Goal: Task Accomplishment & Management: Manage account settings

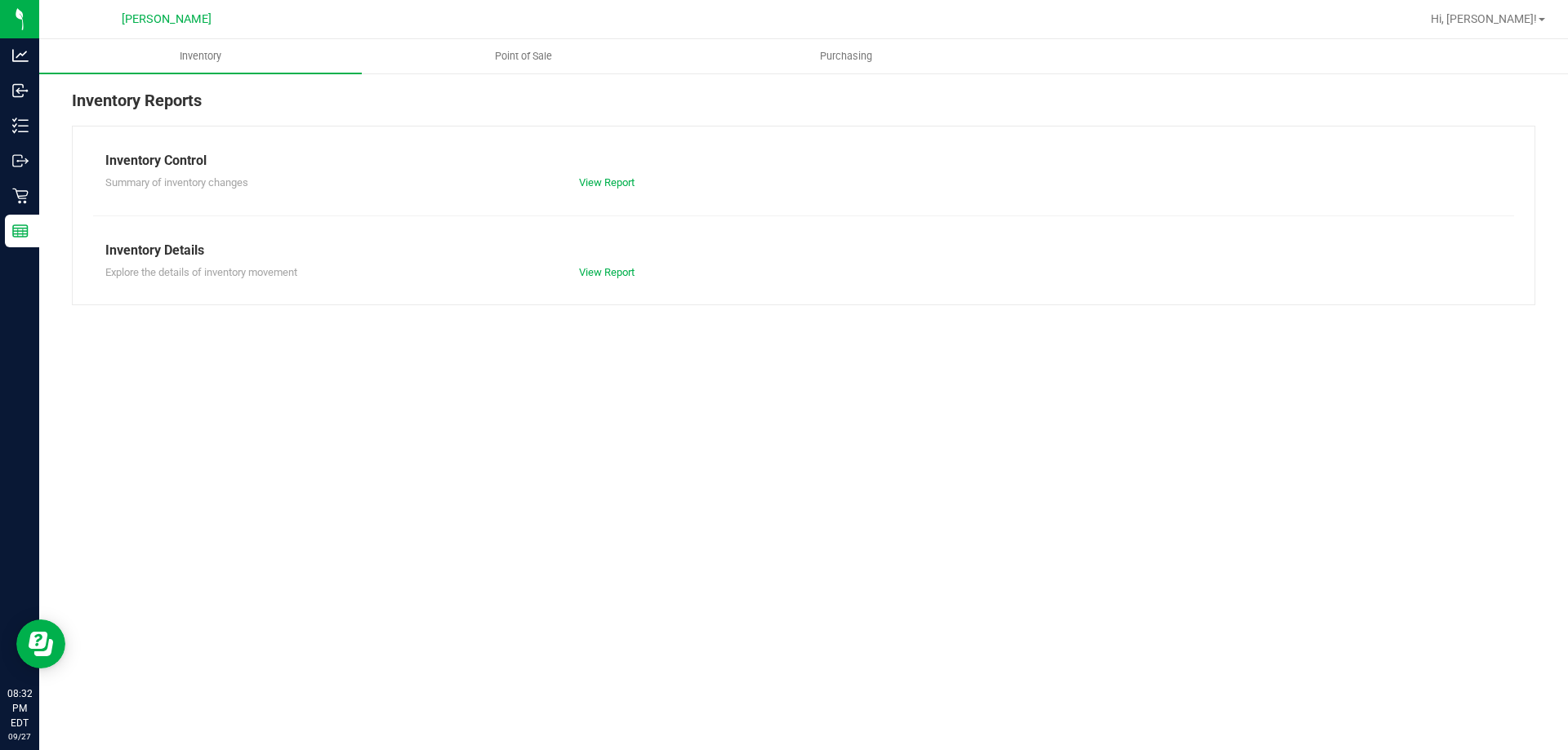
click at [0, 0] on p "Retail" at bounding box center [0, 0] width 0 height 0
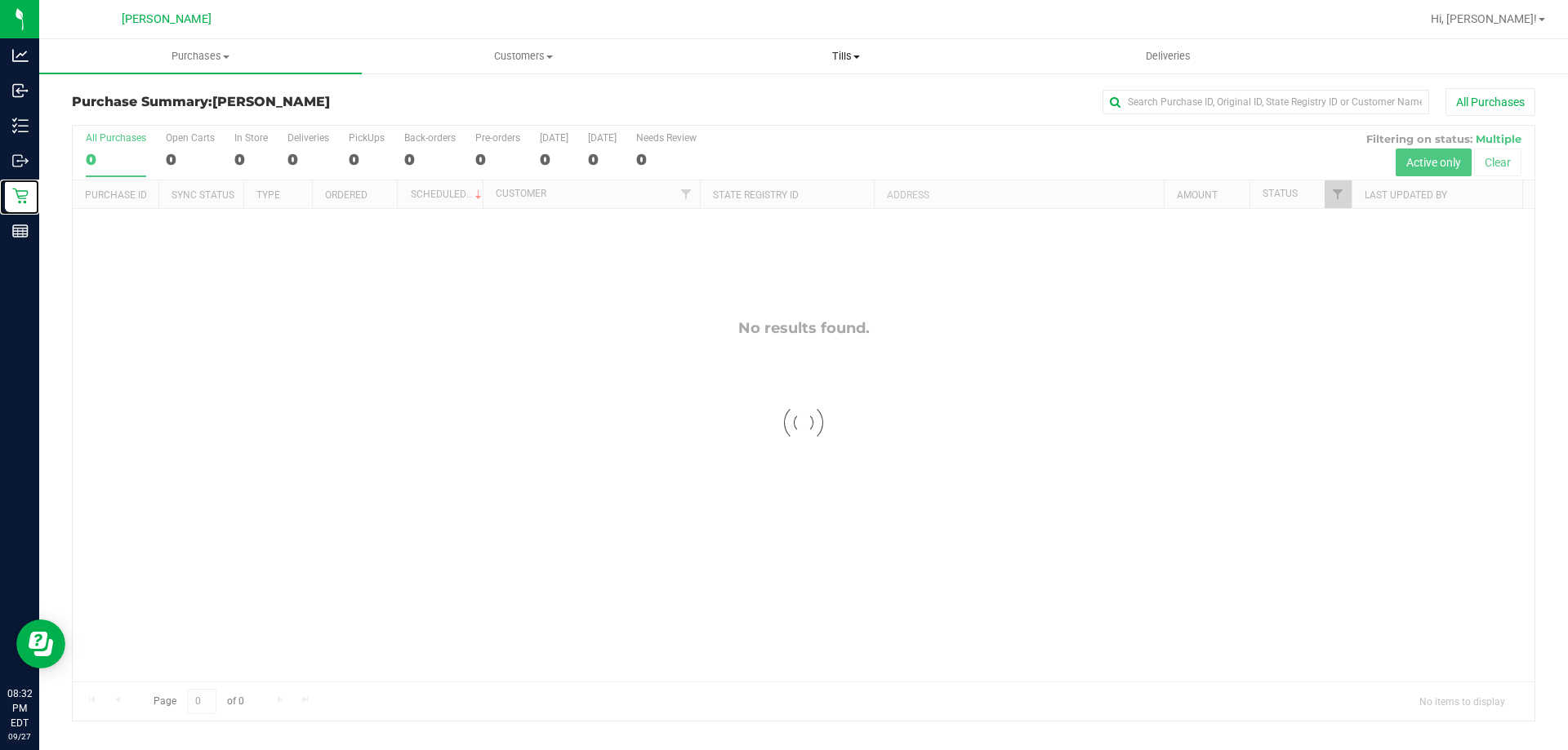
click at [858, 45] on uib-tab-heading "Tills Manage tills Reconcile e-payments" at bounding box center [845, 56] width 321 height 33
click at [757, 111] on span "Reconcile e-payments" at bounding box center [765, 118] width 163 height 14
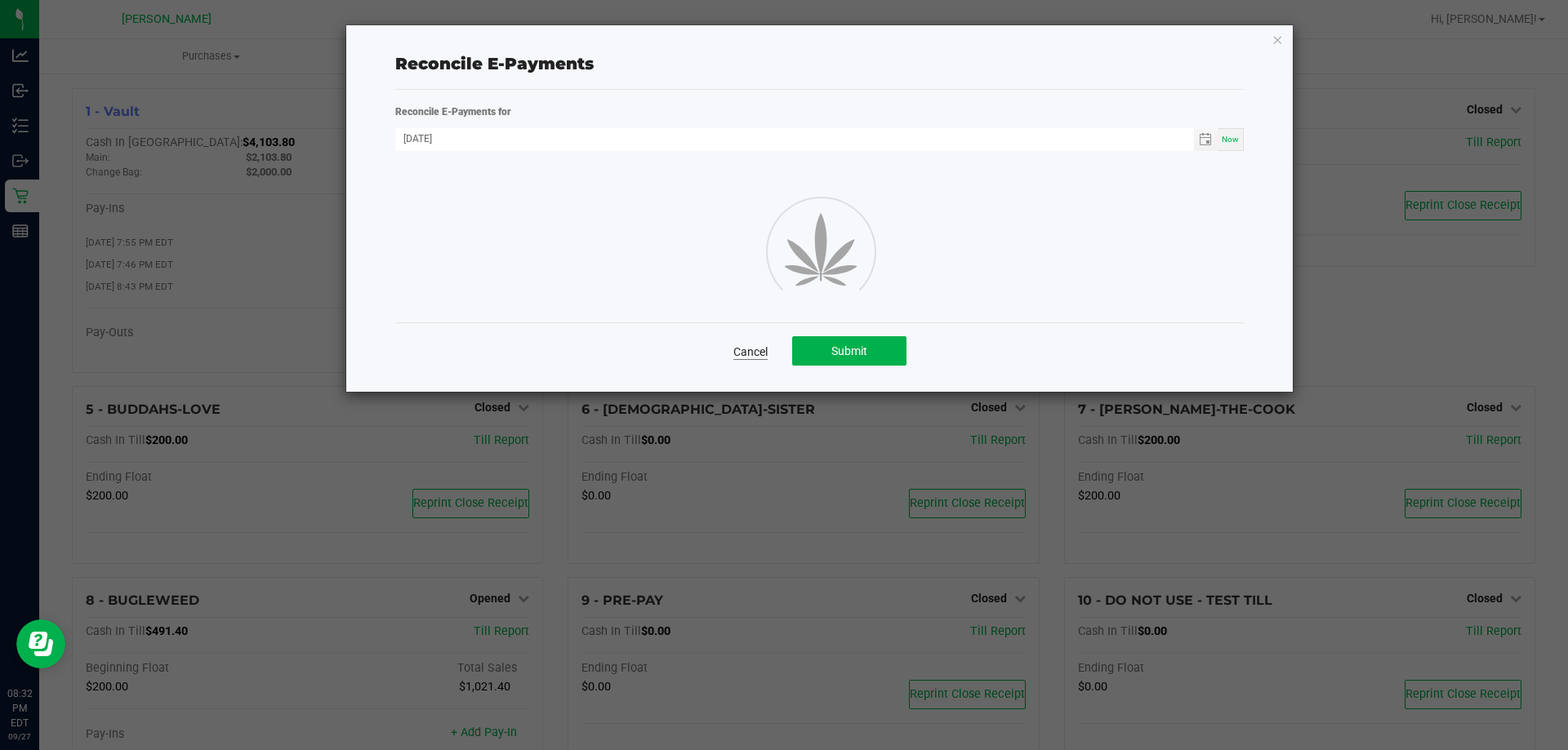
click at [752, 358] on link "Cancel" at bounding box center [750, 352] width 35 height 17
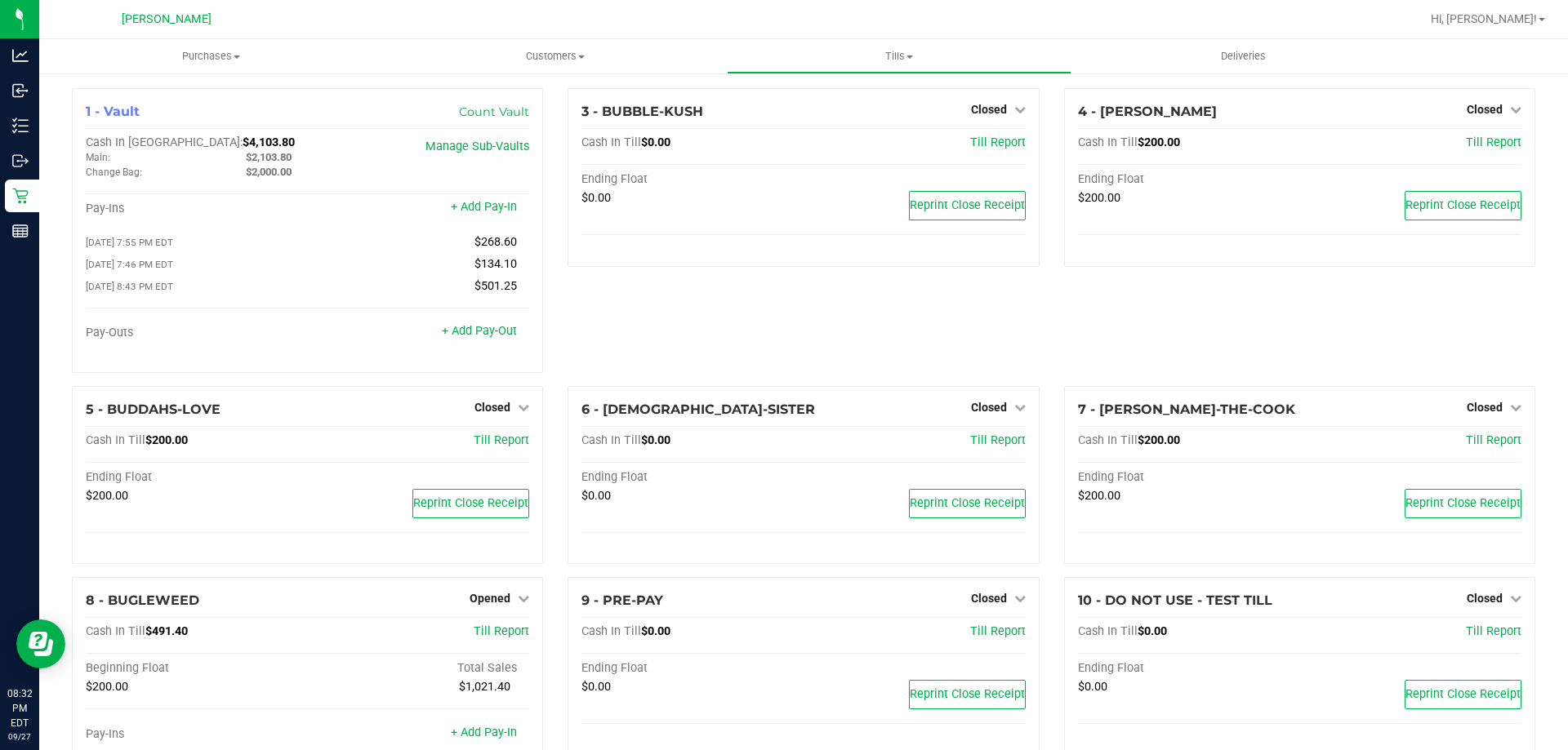
click at [891, 52] on span "Tills" at bounding box center [898, 56] width 342 height 15
click at [814, 102] on span "Manage tills" at bounding box center [782, 99] width 110 height 14
click at [502, 600] on span "Opened" at bounding box center [489, 597] width 40 height 13
click at [511, 637] on link "Close Till" at bounding box center [492, 632] width 44 height 13
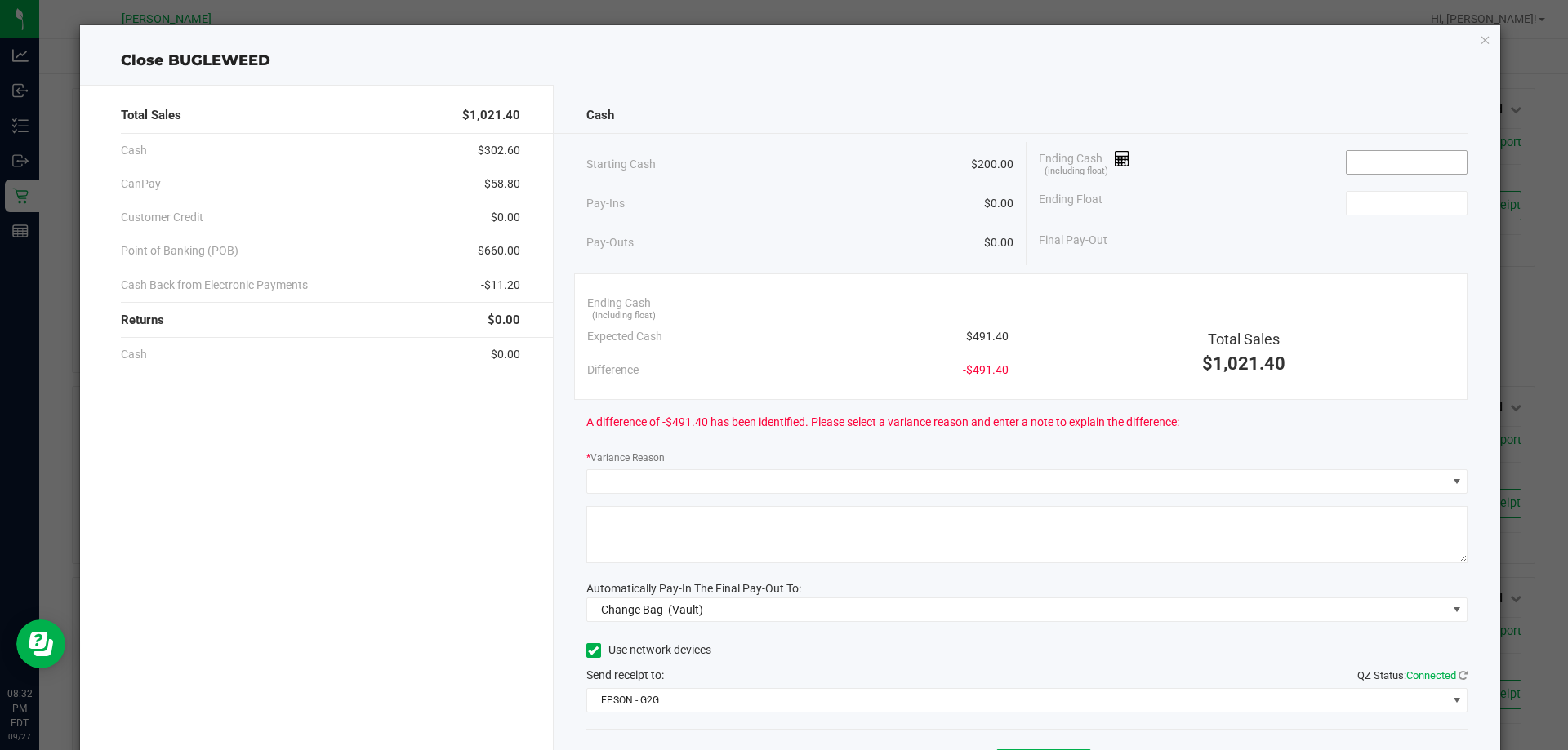
click at [1390, 159] on input at bounding box center [1407, 162] width 120 height 23
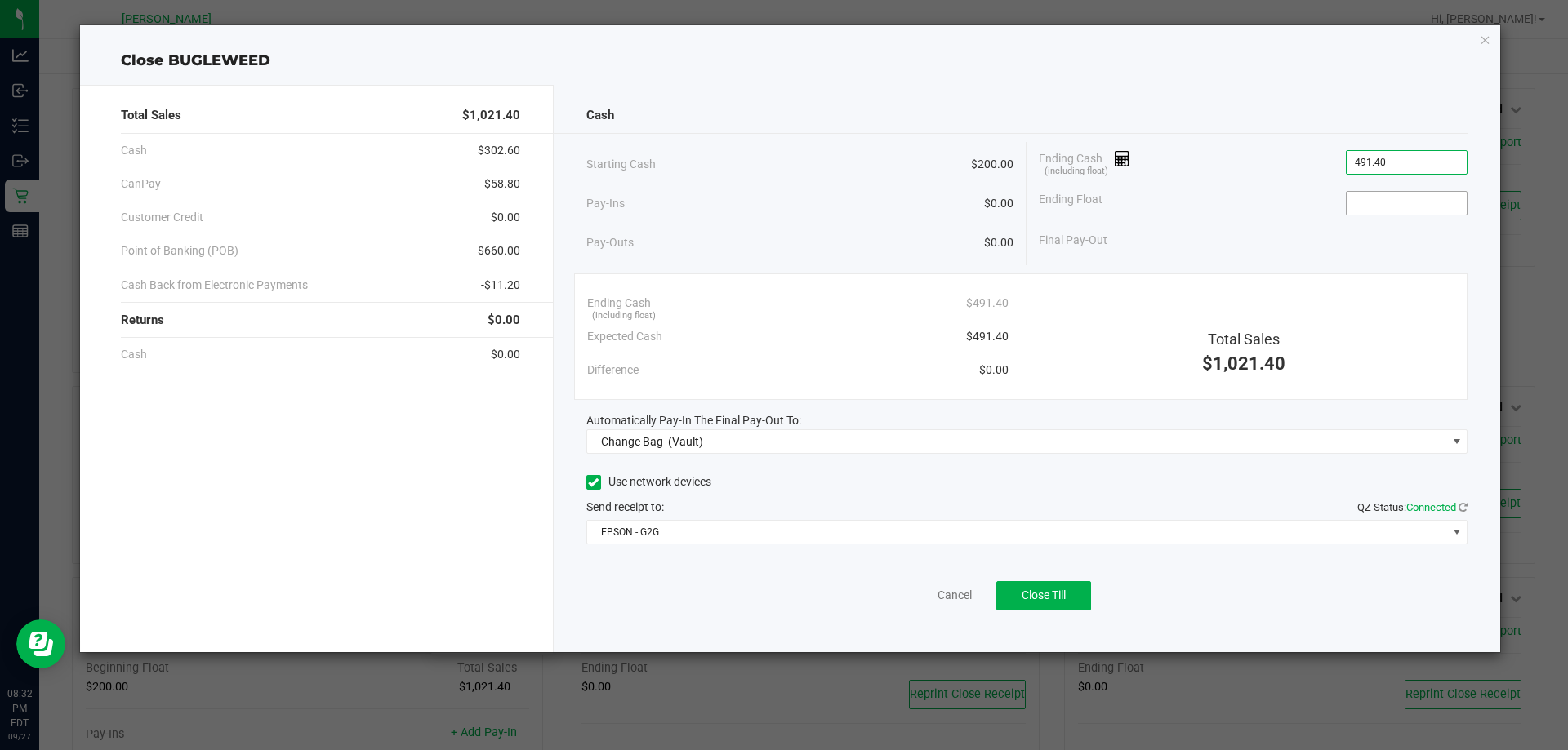
click at [1389, 202] on input at bounding box center [1407, 203] width 120 height 23
type input "$491.40"
click at [1231, 252] on div "Final Pay-Out $291.40" at bounding box center [1252, 240] width 429 height 34
type input "$200.00"
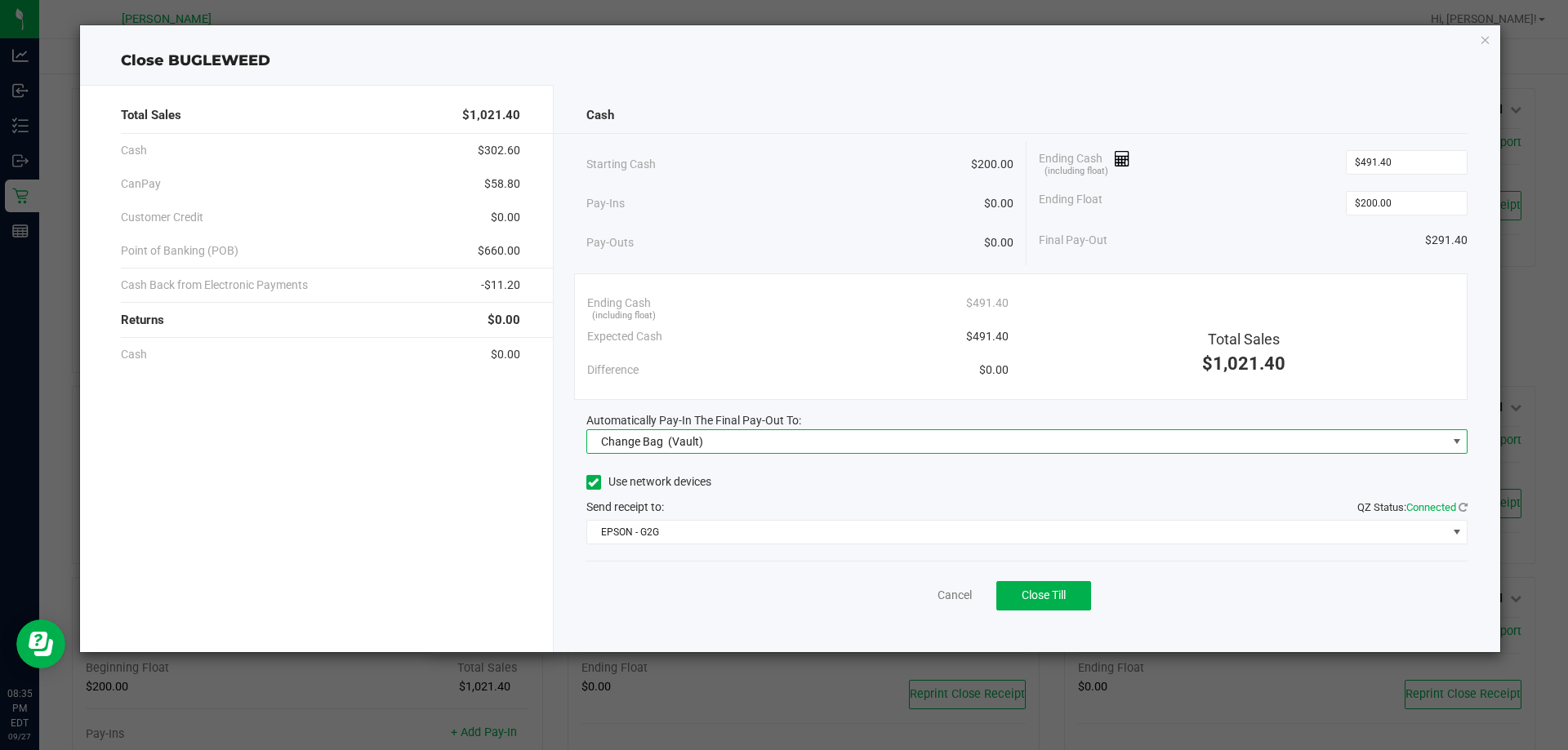
click at [614, 437] on span "Change Bag" at bounding box center [632, 441] width 62 height 13
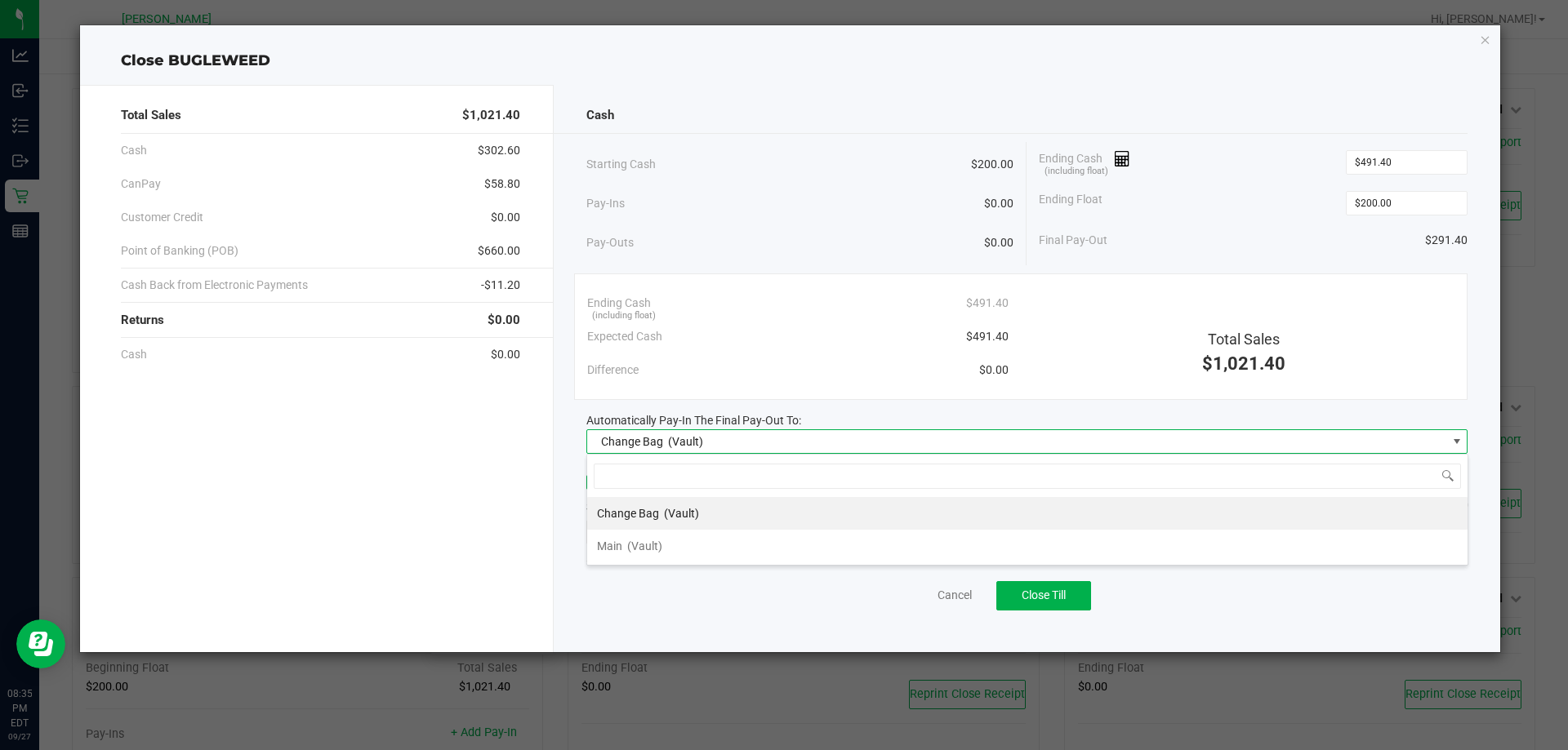
scroll to position [25, 882]
click at [633, 547] on span "(Vault)" at bounding box center [645, 545] width 36 height 13
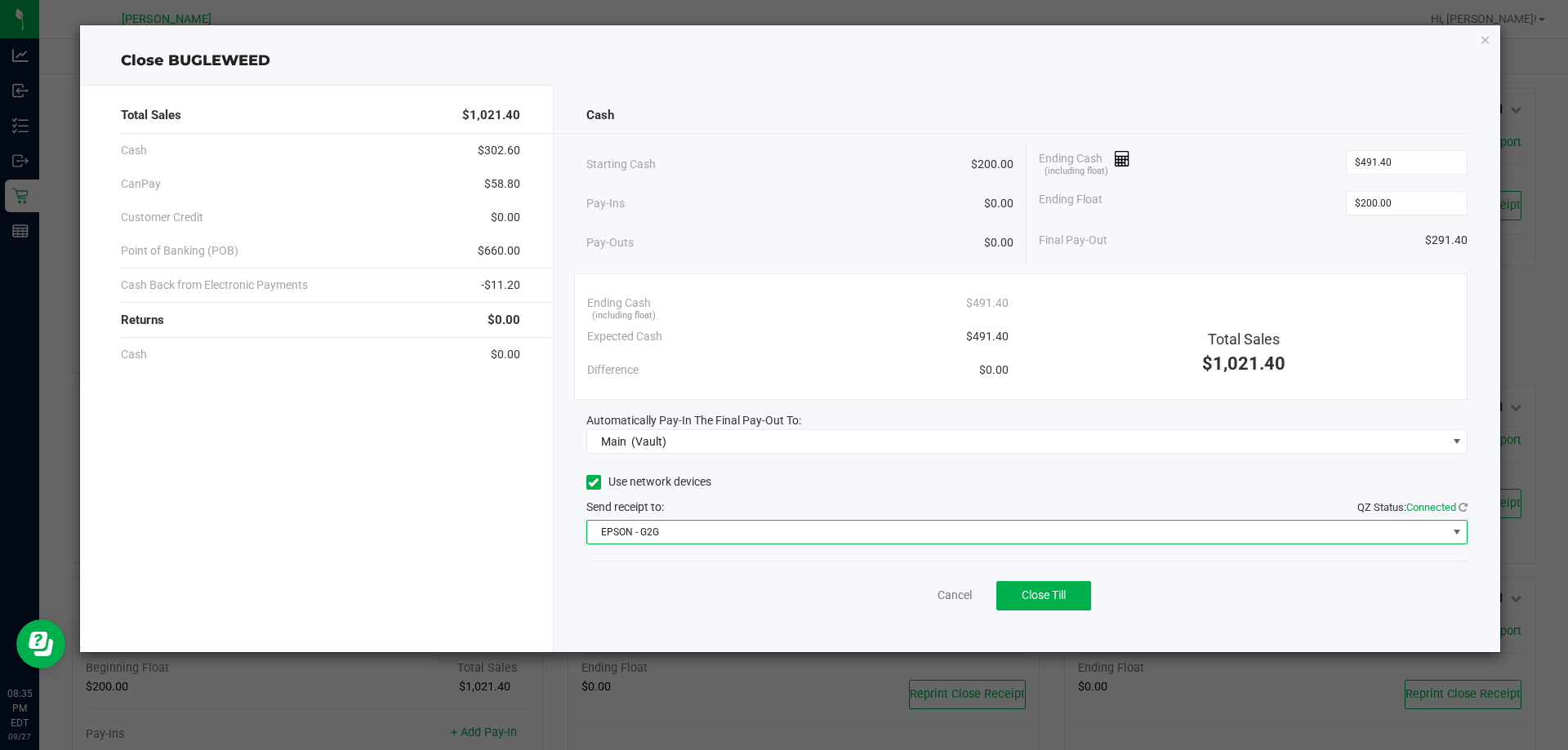
click at [631, 532] on span "EPSON - G2G" at bounding box center [1017, 531] width 860 height 23
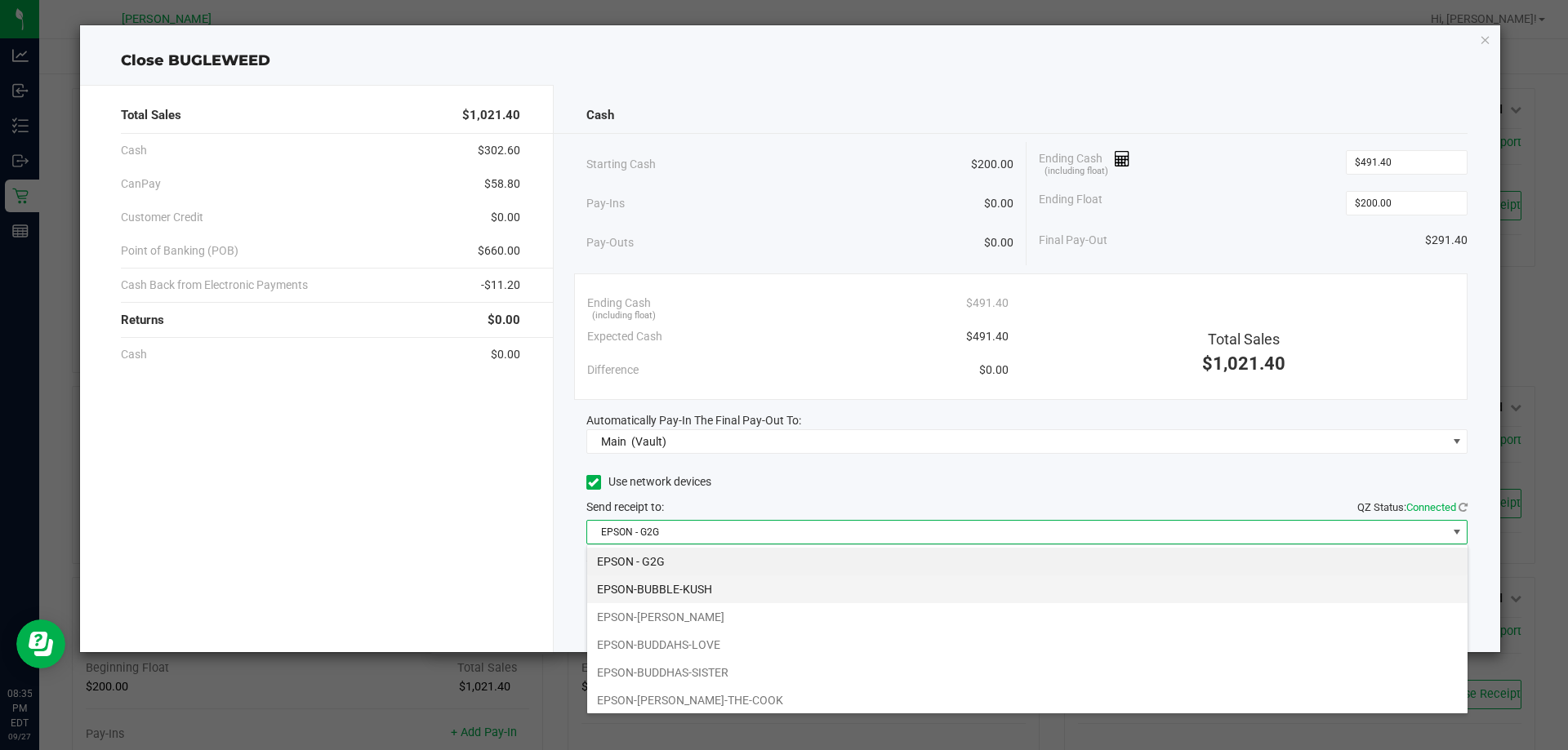
click at [664, 594] on li "EPSON-BUBBLE-KUSH" at bounding box center [1027, 589] width 881 height 28
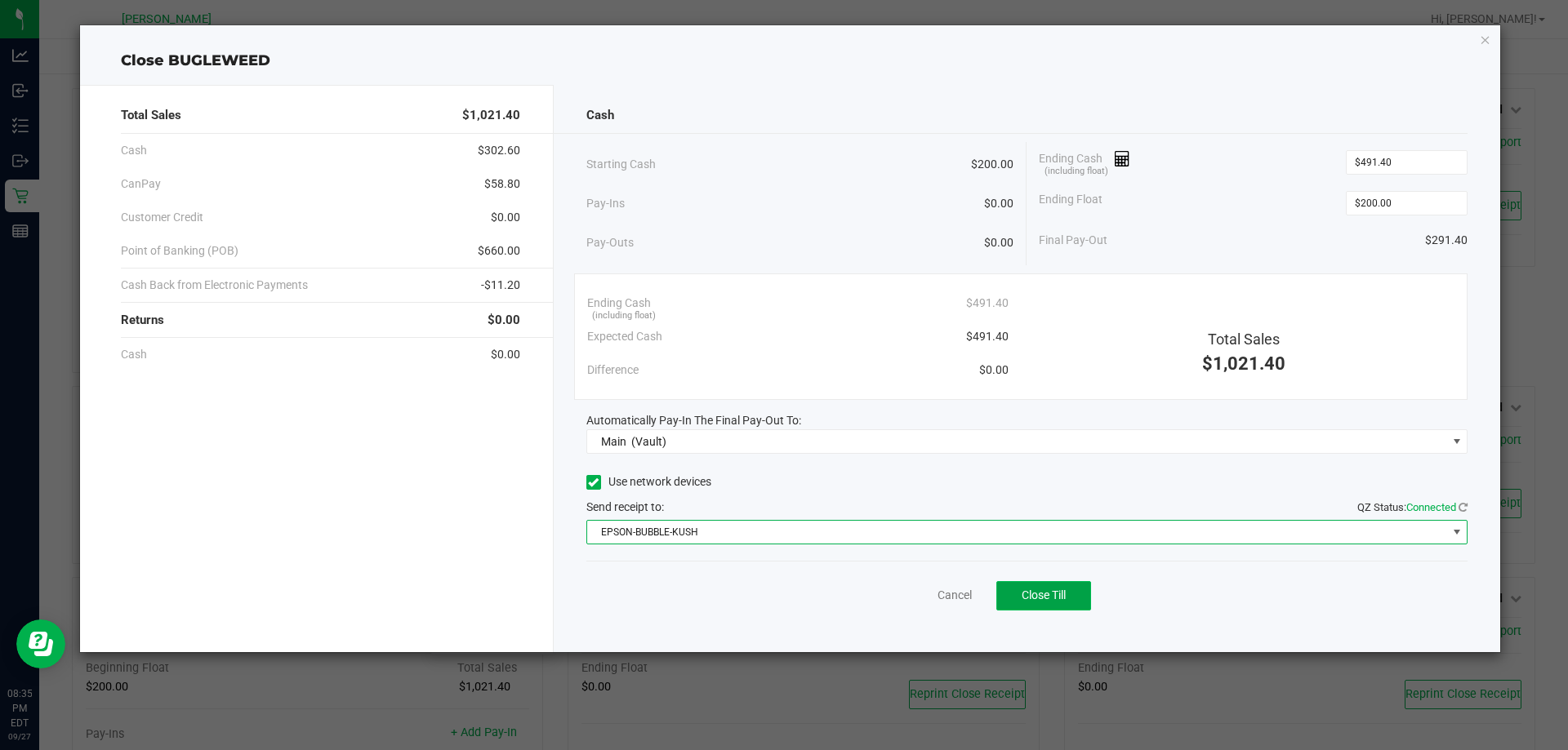
click at [1067, 604] on button "Close Till" at bounding box center [1043, 596] width 95 height 30
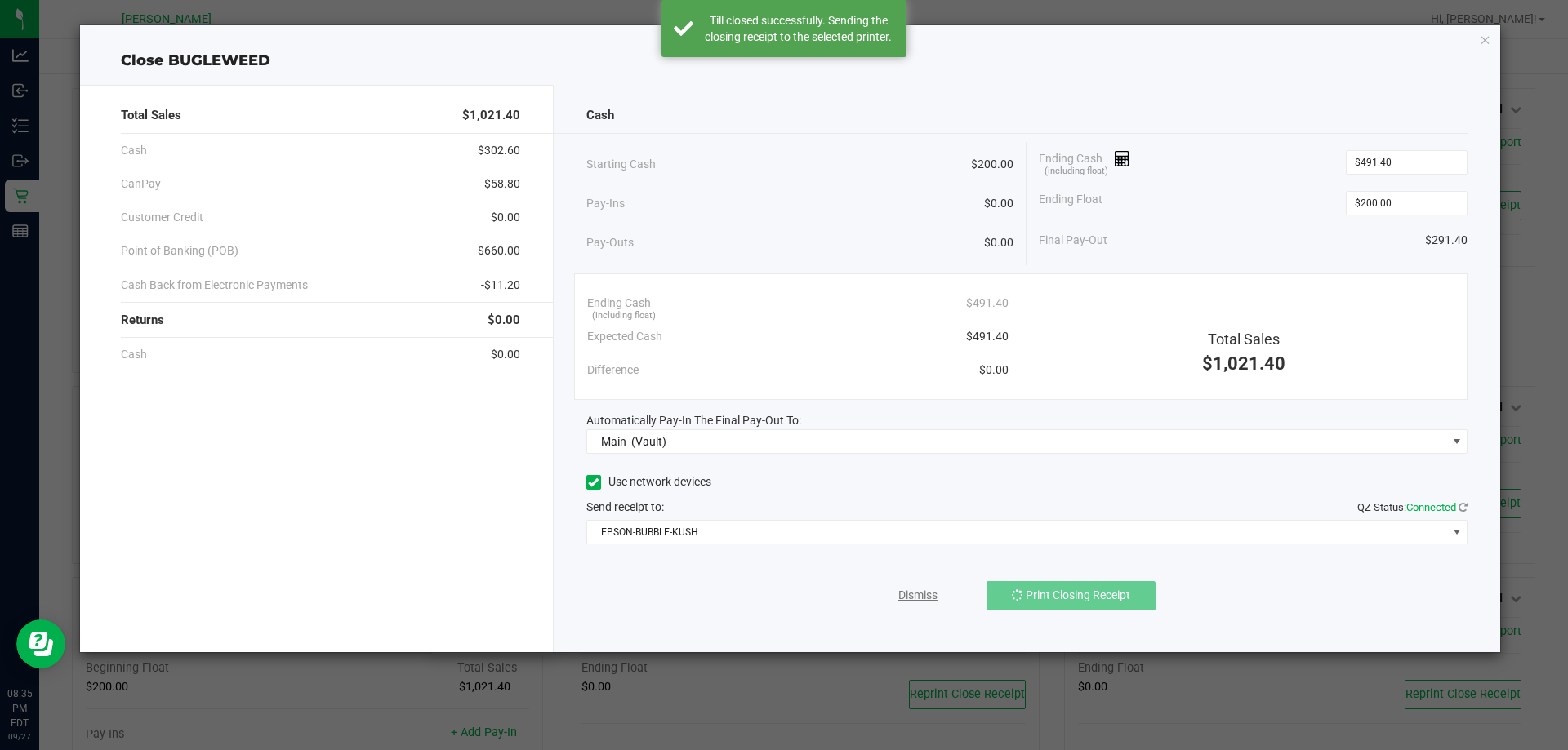
click at [919, 591] on link "Dismiss" at bounding box center [918, 594] width 39 height 17
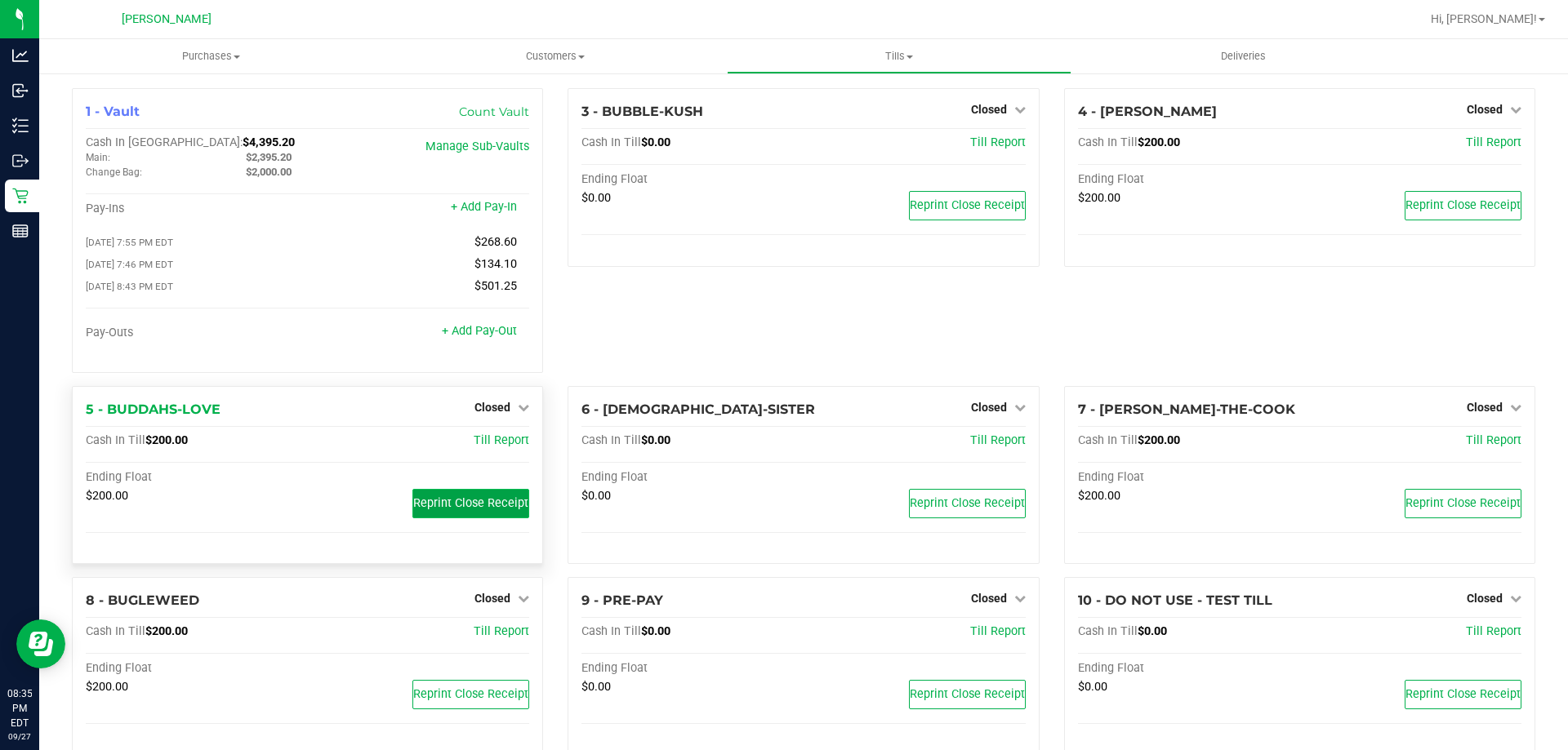
click at [492, 506] on span "Reprint Close Receipt" at bounding box center [470, 504] width 115 height 14
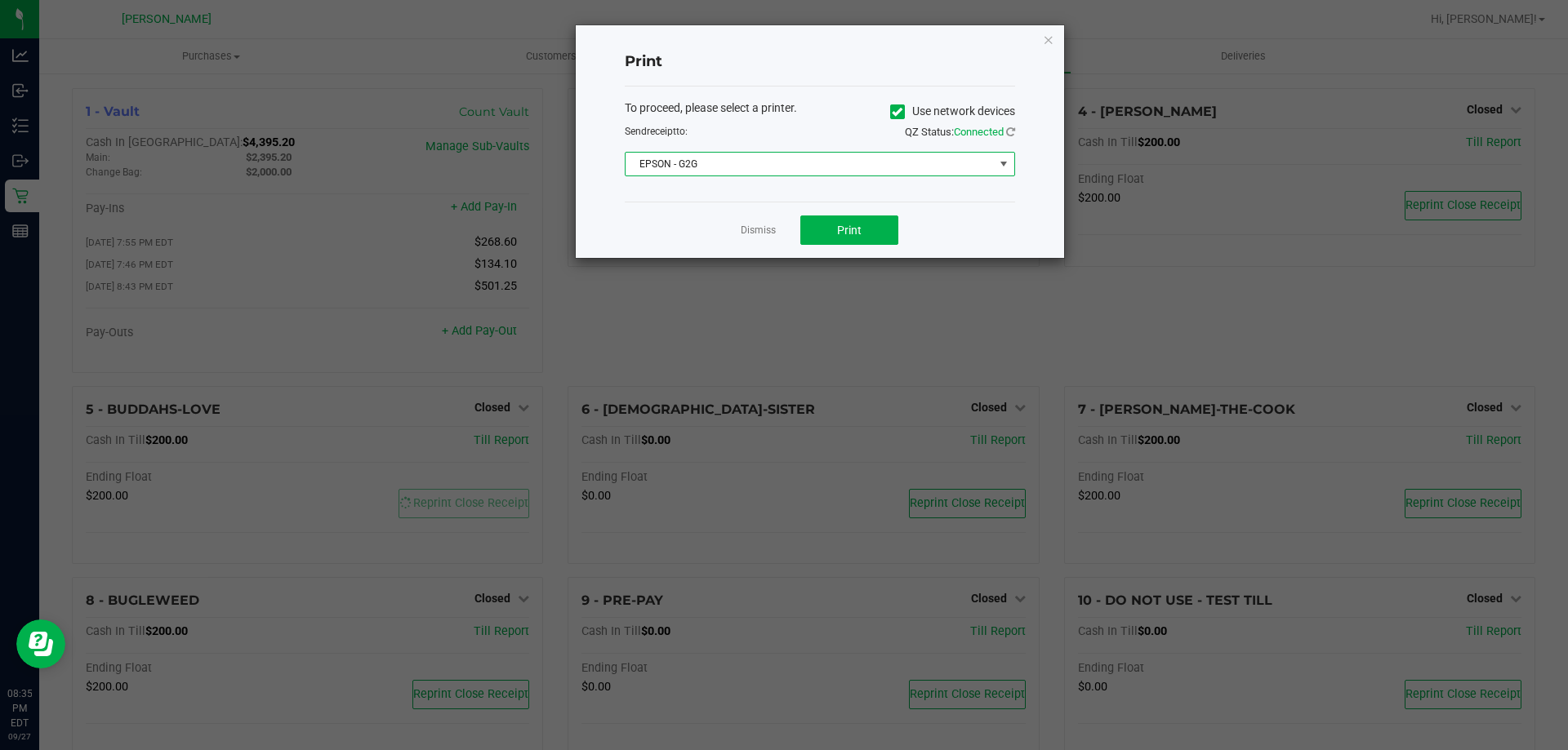
click at [839, 175] on span "EPSON - G2G" at bounding box center [809, 164] width 368 height 23
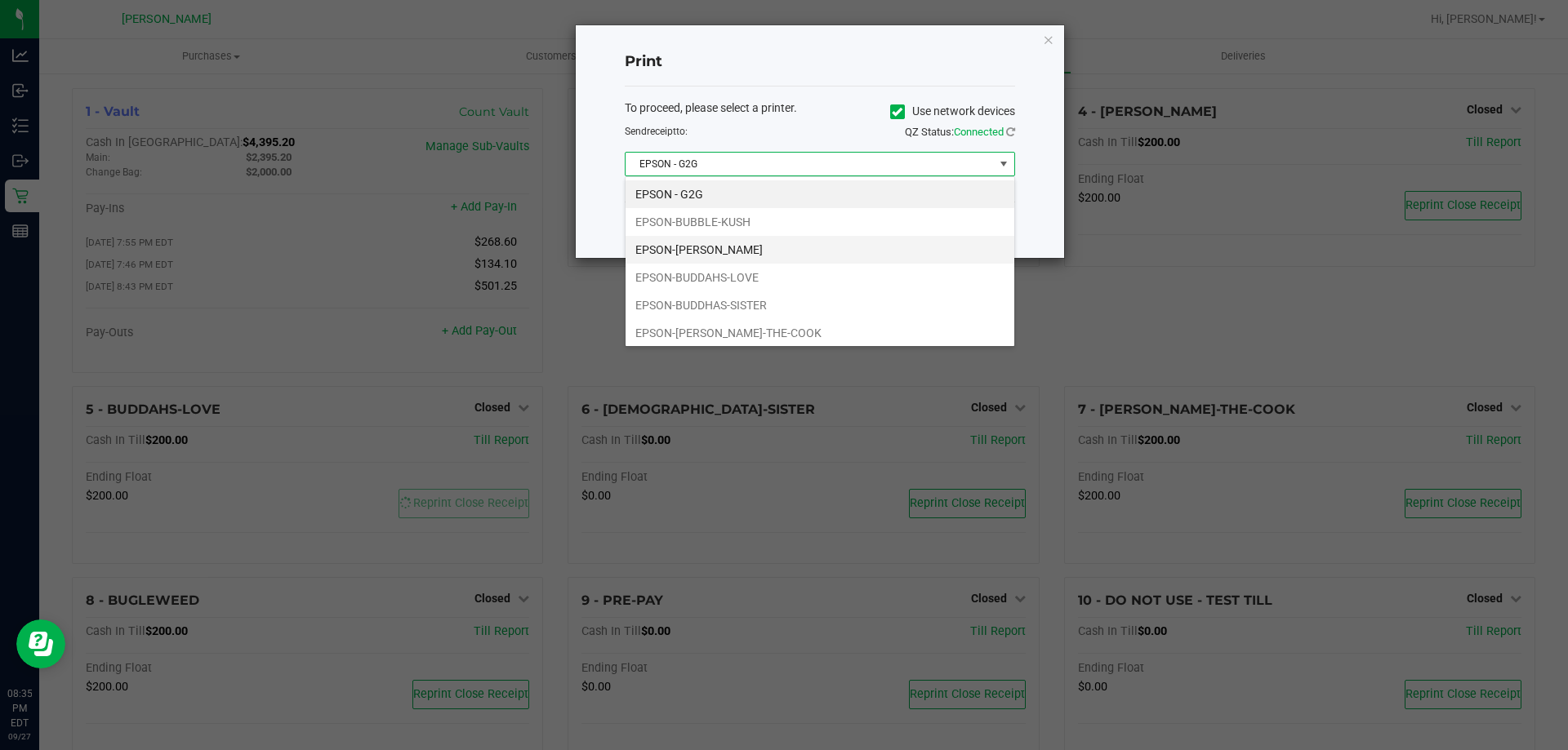
scroll to position [25, 391]
click at [730, 223] on li "EPSON-BUBBLE-KUSH" at bounding box center [820, 222] width 389 height 28
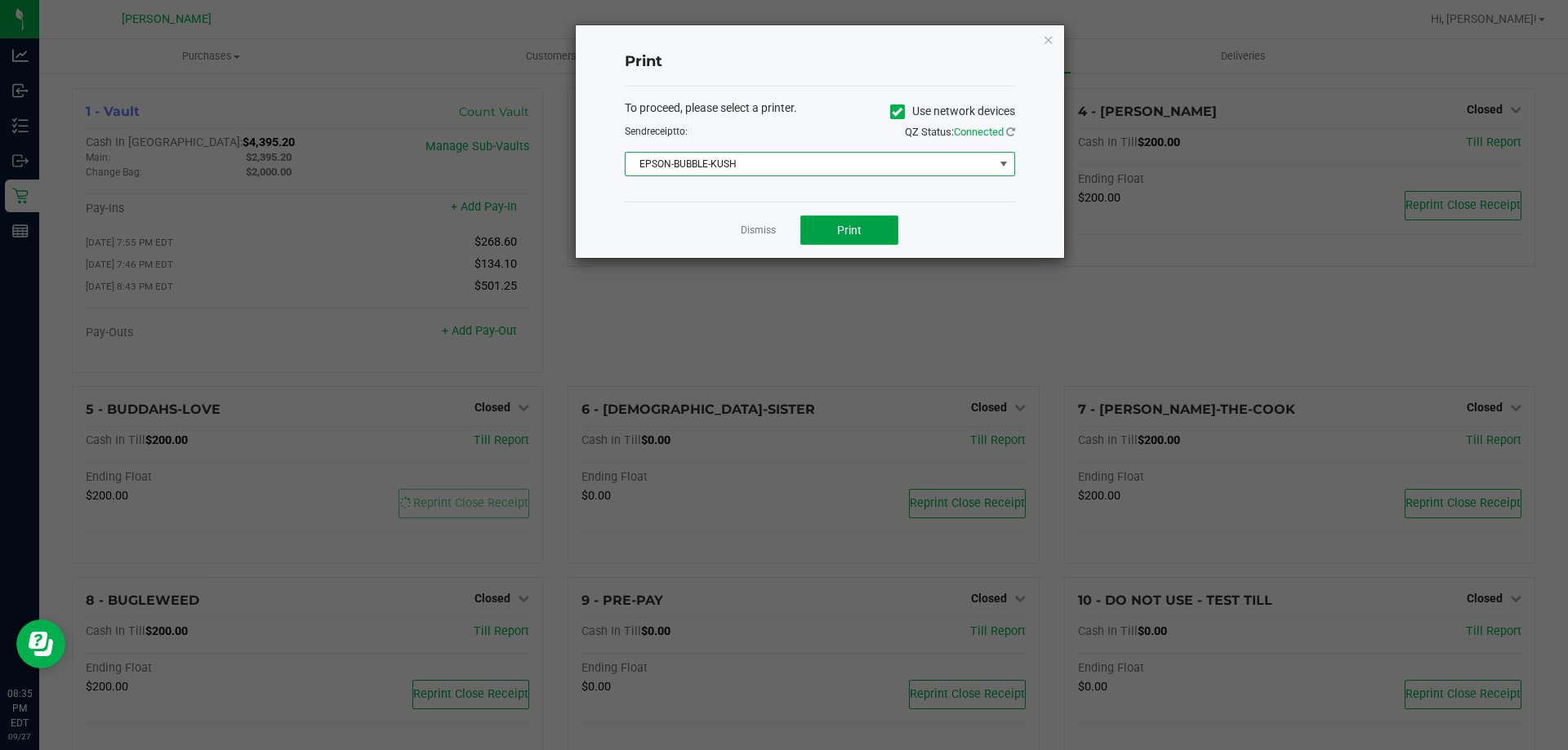
click at [827, 236] on button "Print" at bounding box center [849, 231] width 98 height 30
click at [743, 229] on link "Dismiss" at bounding box center [758, 231] width 36 height 14
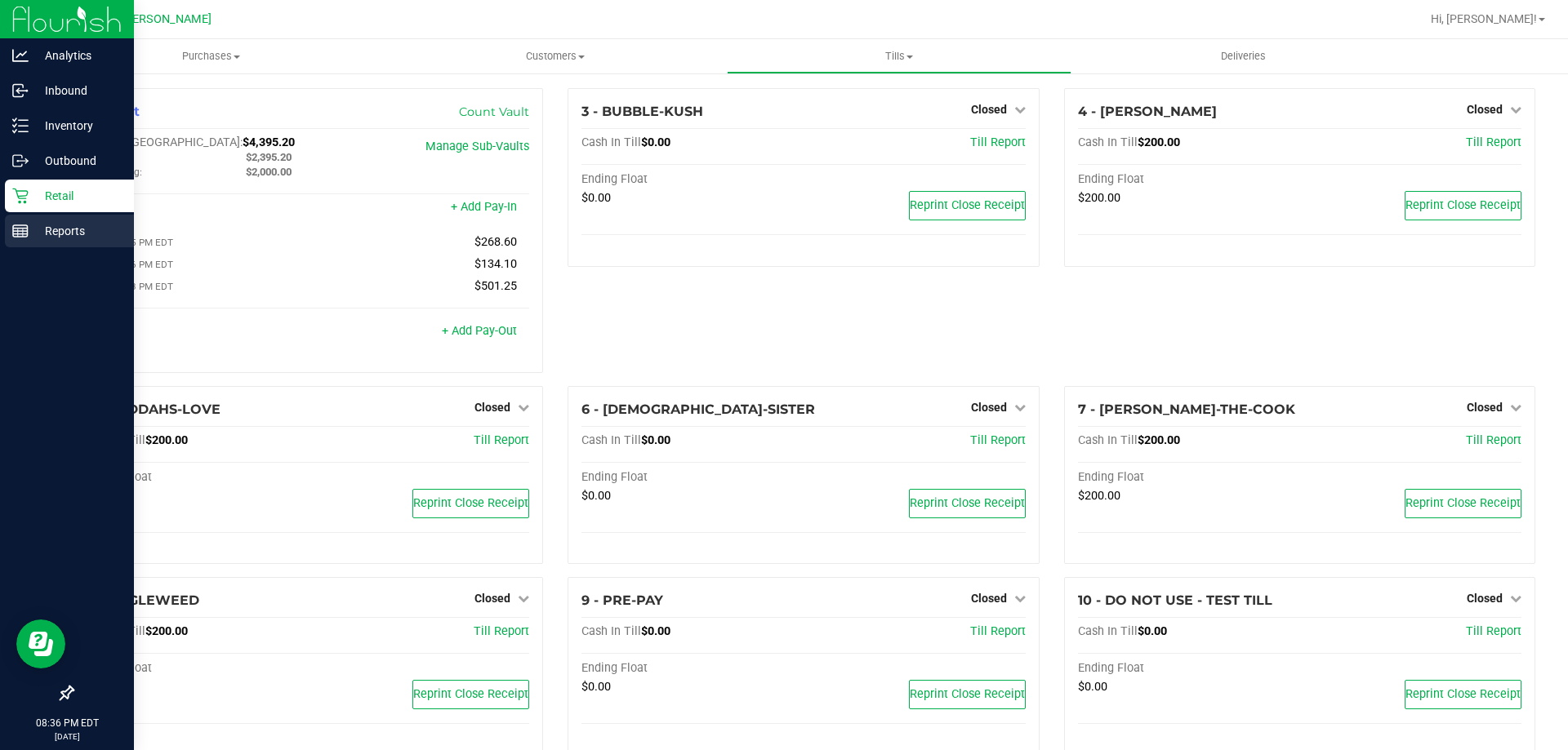
click at [0, 224] on link "Reports" at bounding box center [67, 233] width 134 height 35
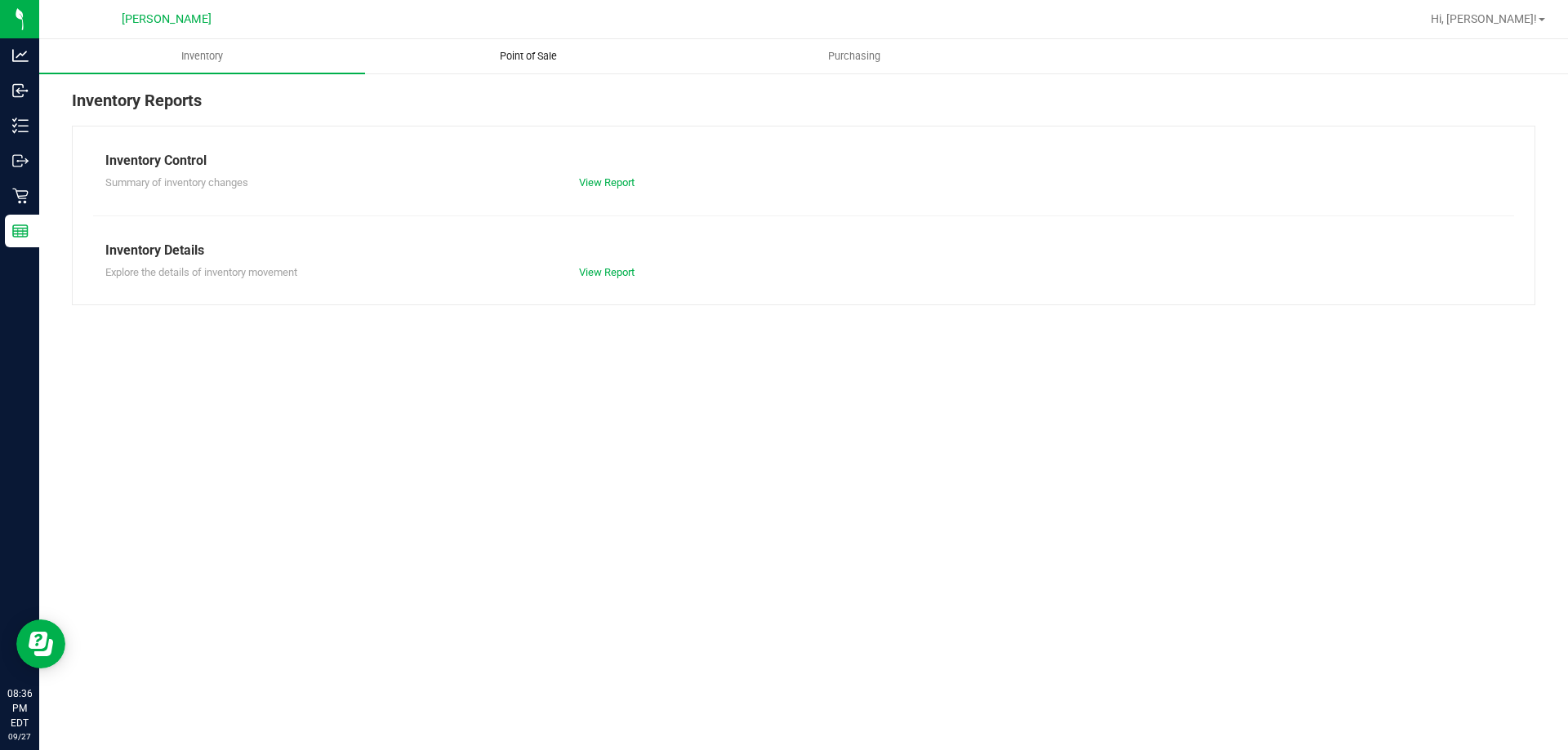
click at [526, 55] on span "Point of Sale" at bounding box center [528, 56] width 102 height 15
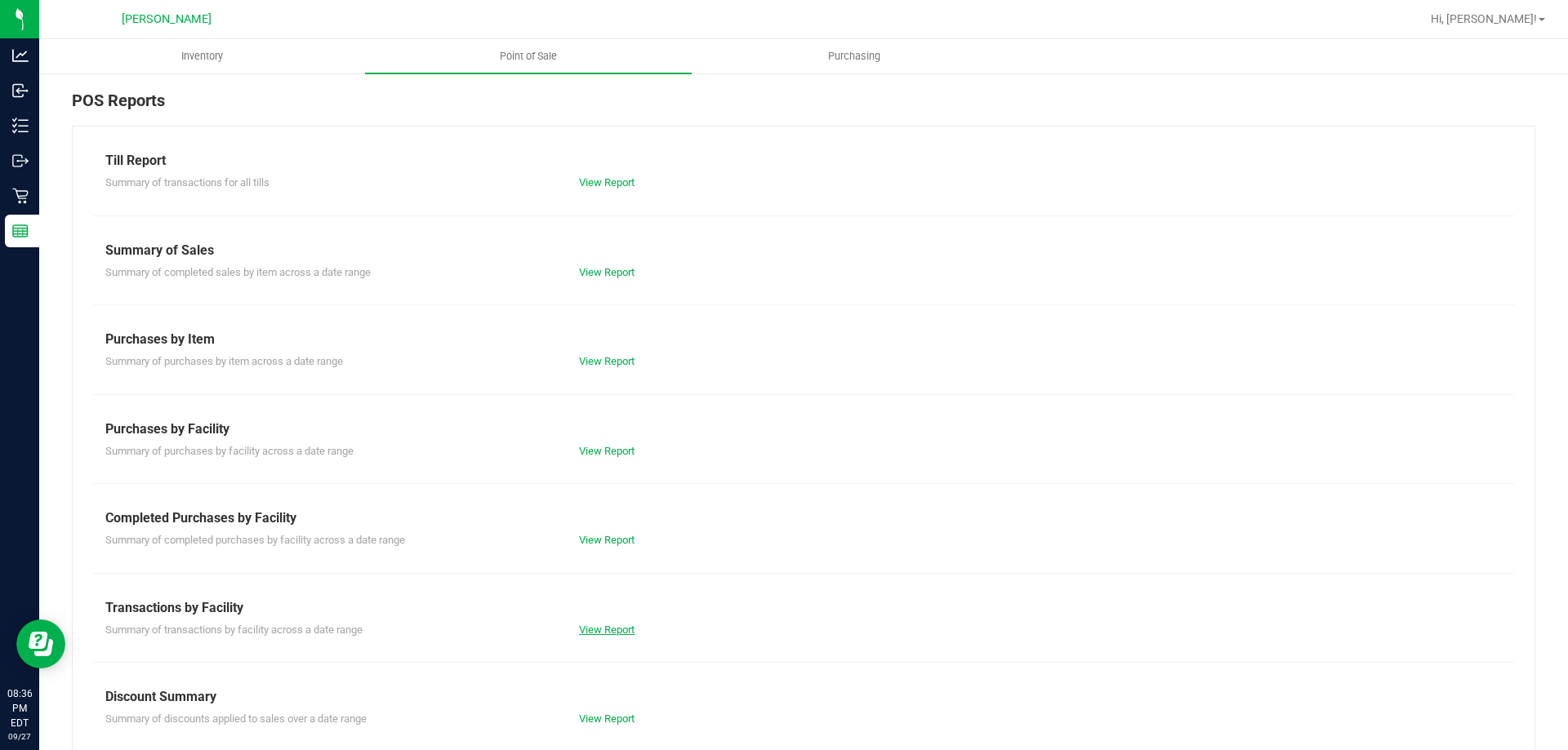
click at [609, 634] on link "View Report" at bounding box center [606, 630] width 55 height 12
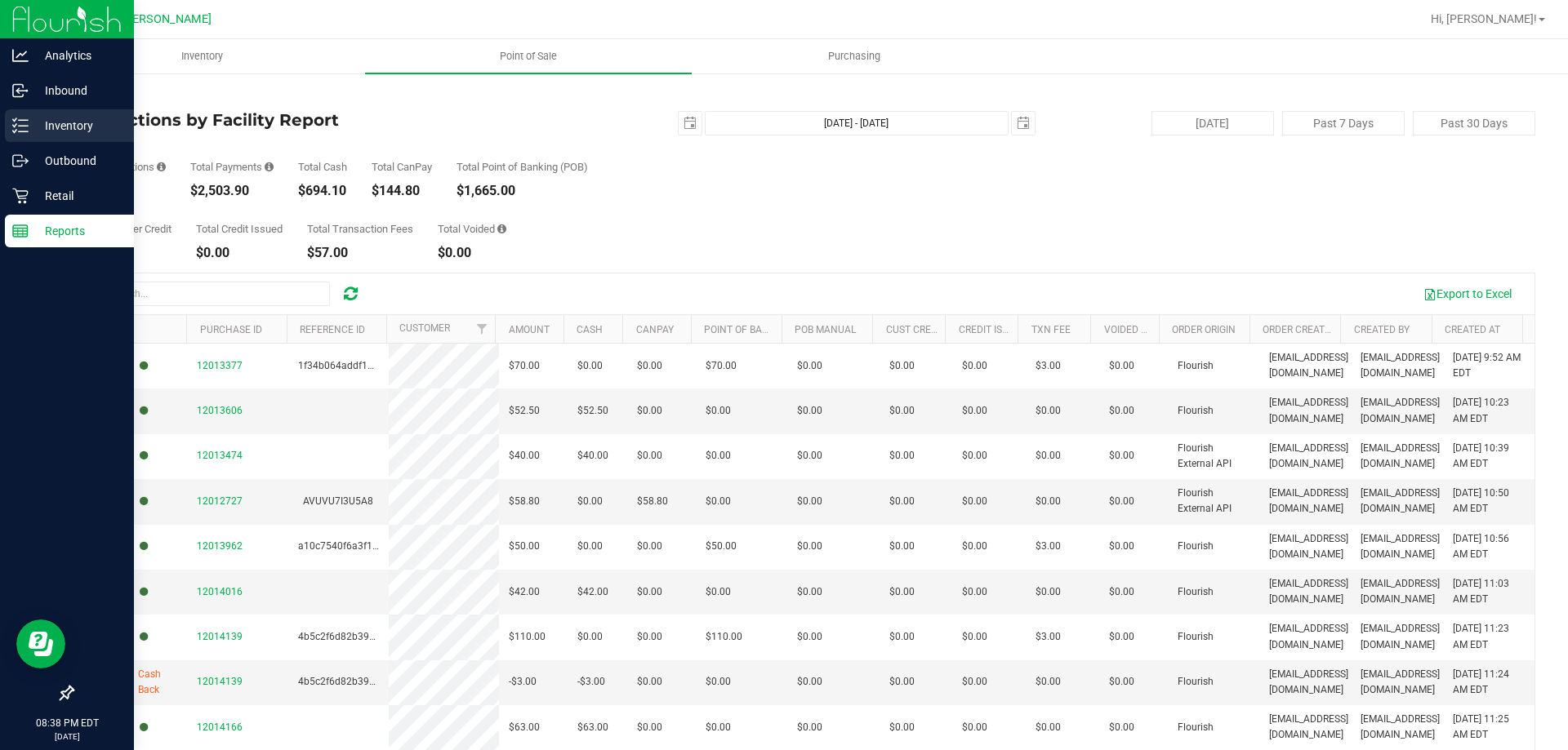
click at [36, 131] on p "Inventory" at bounding box center [77, 126] width 98 height 20
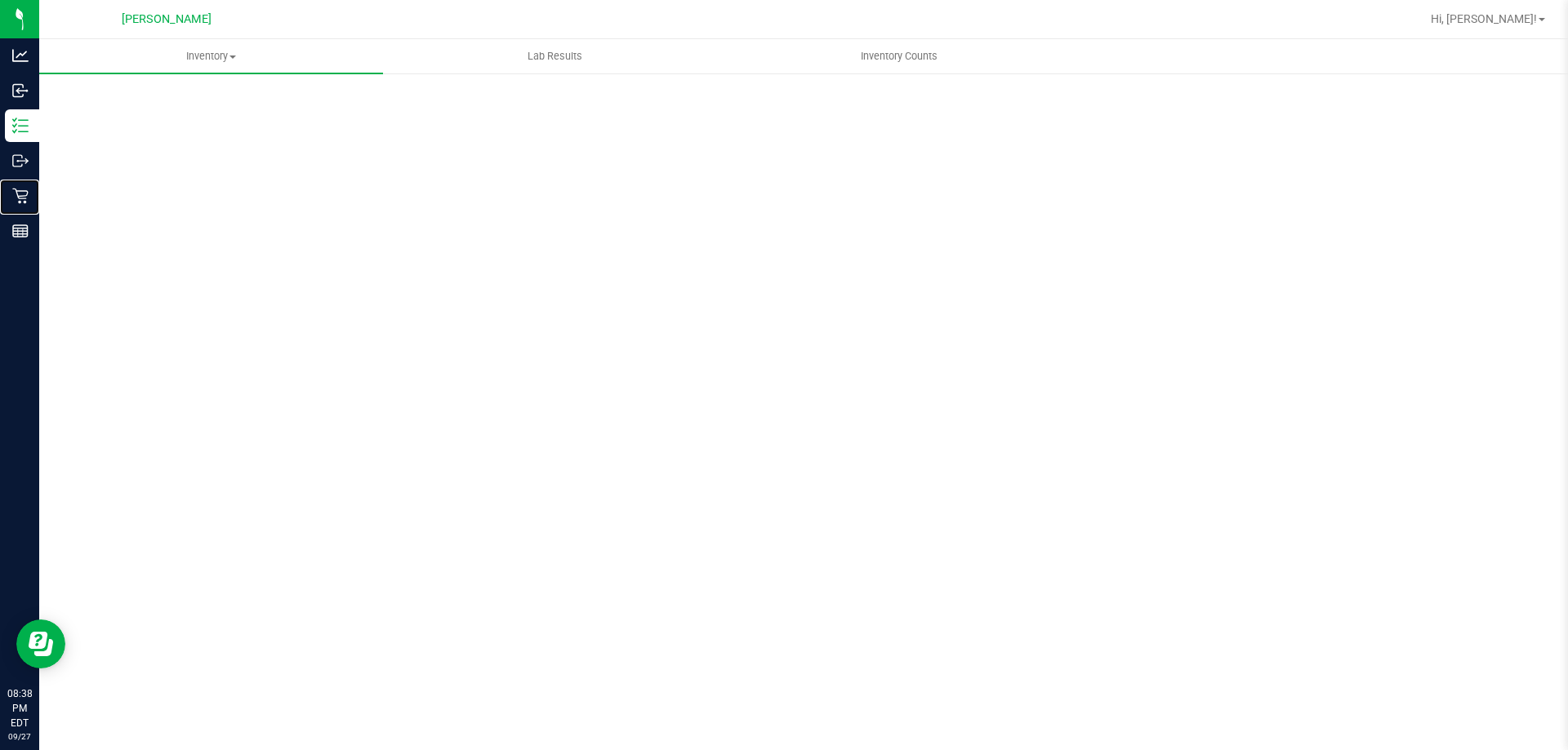
click at [22, 194] on icon at bounding box center [20, 195] width 17 height 17
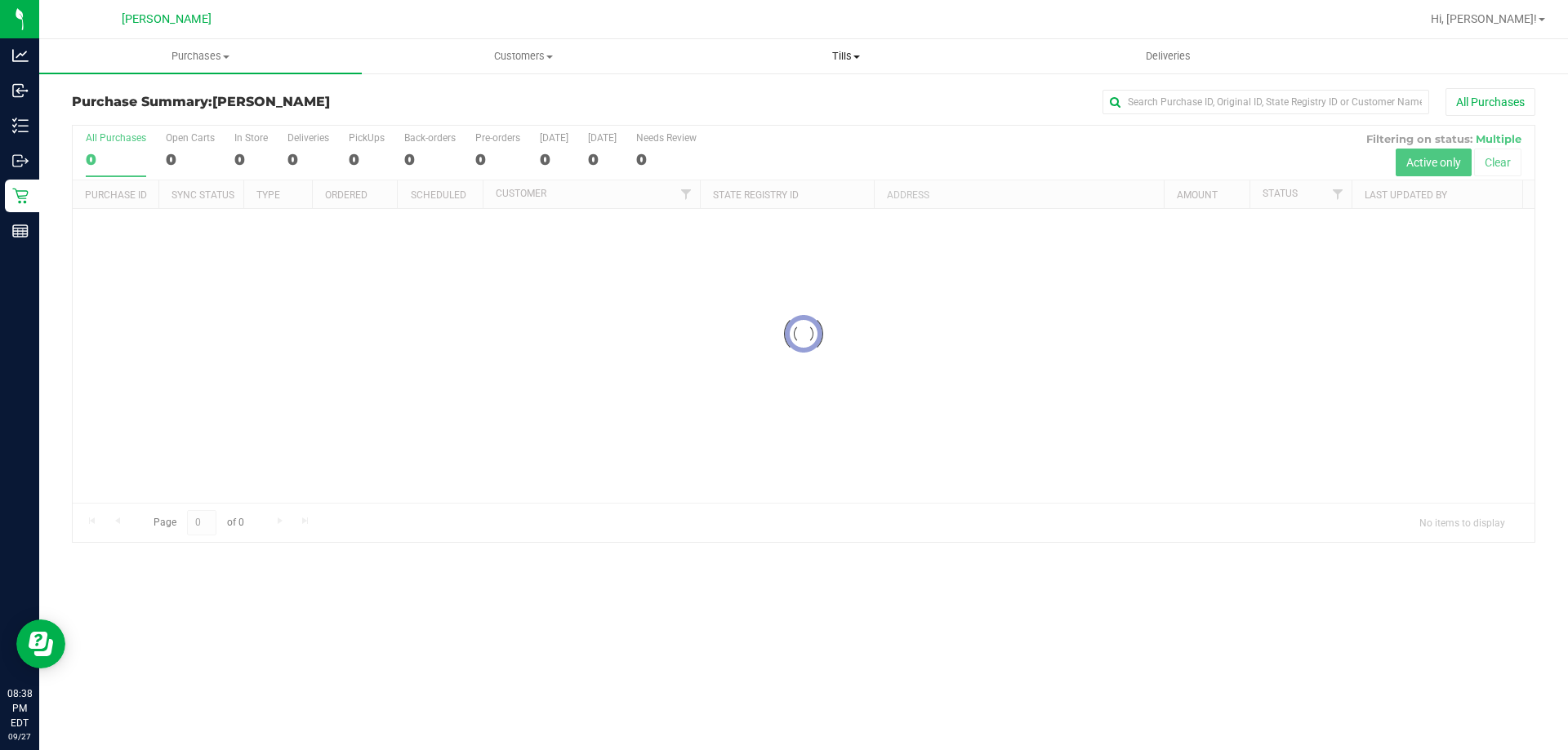
click at [841, 54] on span "Tills" at bounding box center [845, 56] width 321 height 15
click at [783, 118] on span "Reconcile e-payments" at bounding box center [765, 118] width 163 height 14
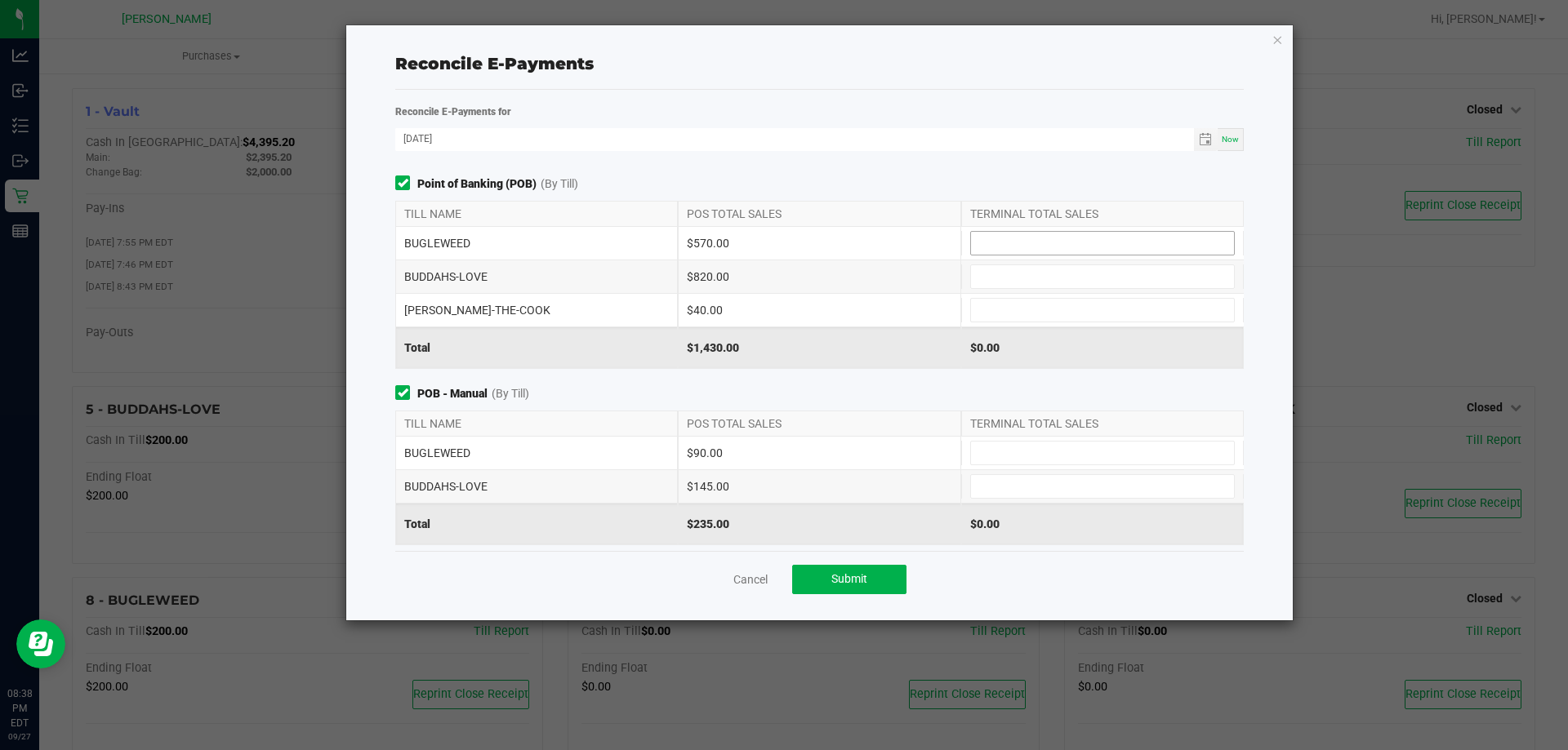
click at [1063, 236] on input at bounding box center [1103, 242] width 263 height 23
type input "$570.00"
click at [995, 277] on input at bounding box center [1103, 276] width 263 height 23
type input "$820.00"
click at [980, 311] on input at bounding box center [1103, 309] width 263 height 23
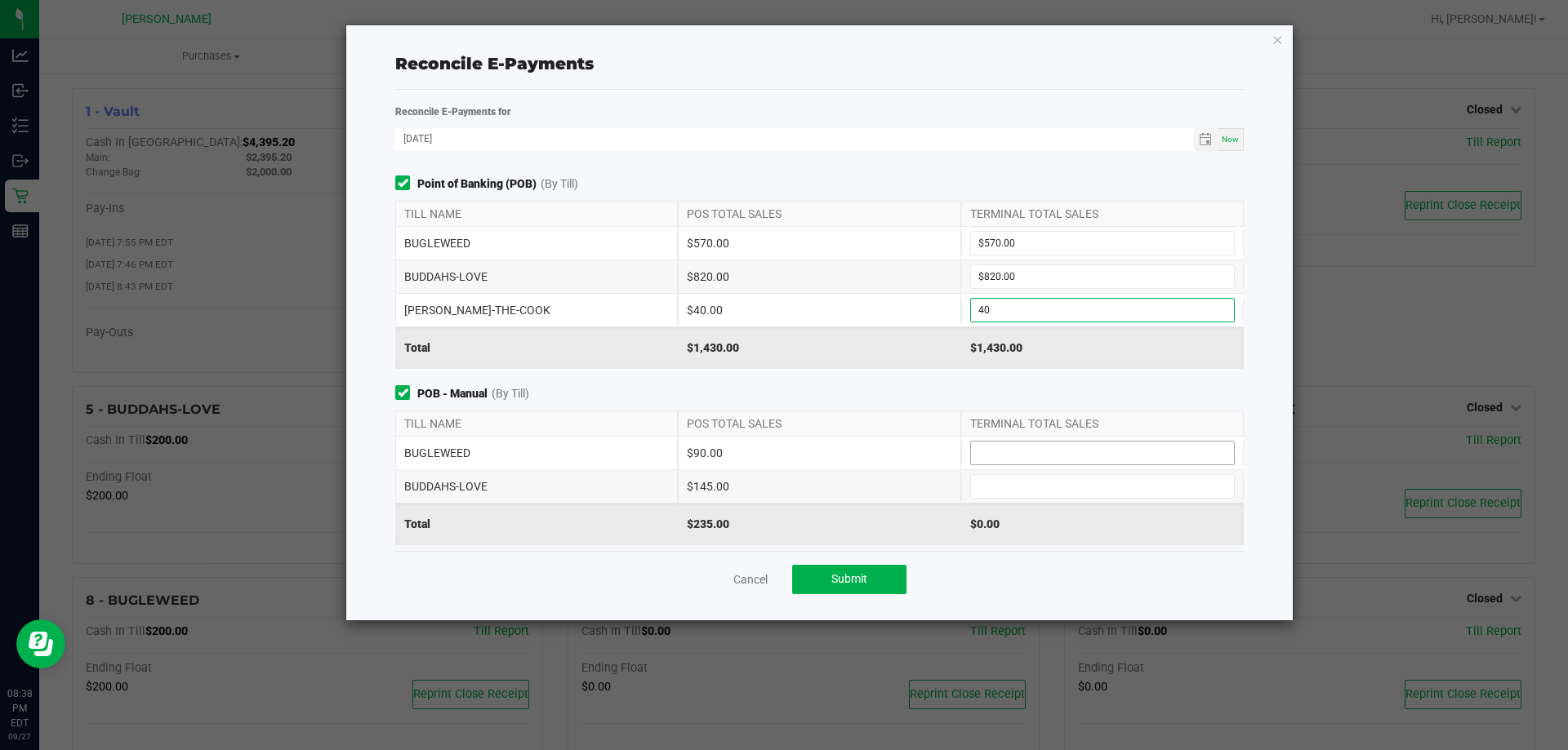
type input "$40.00"
click at [1002, 459] on input at bounding box center [1103, 452] width 263 height 23
type input "$90.00"
click at [987, 482] on input at bounding box center [1103, 486] width 263 height 23
type input "$145.00"
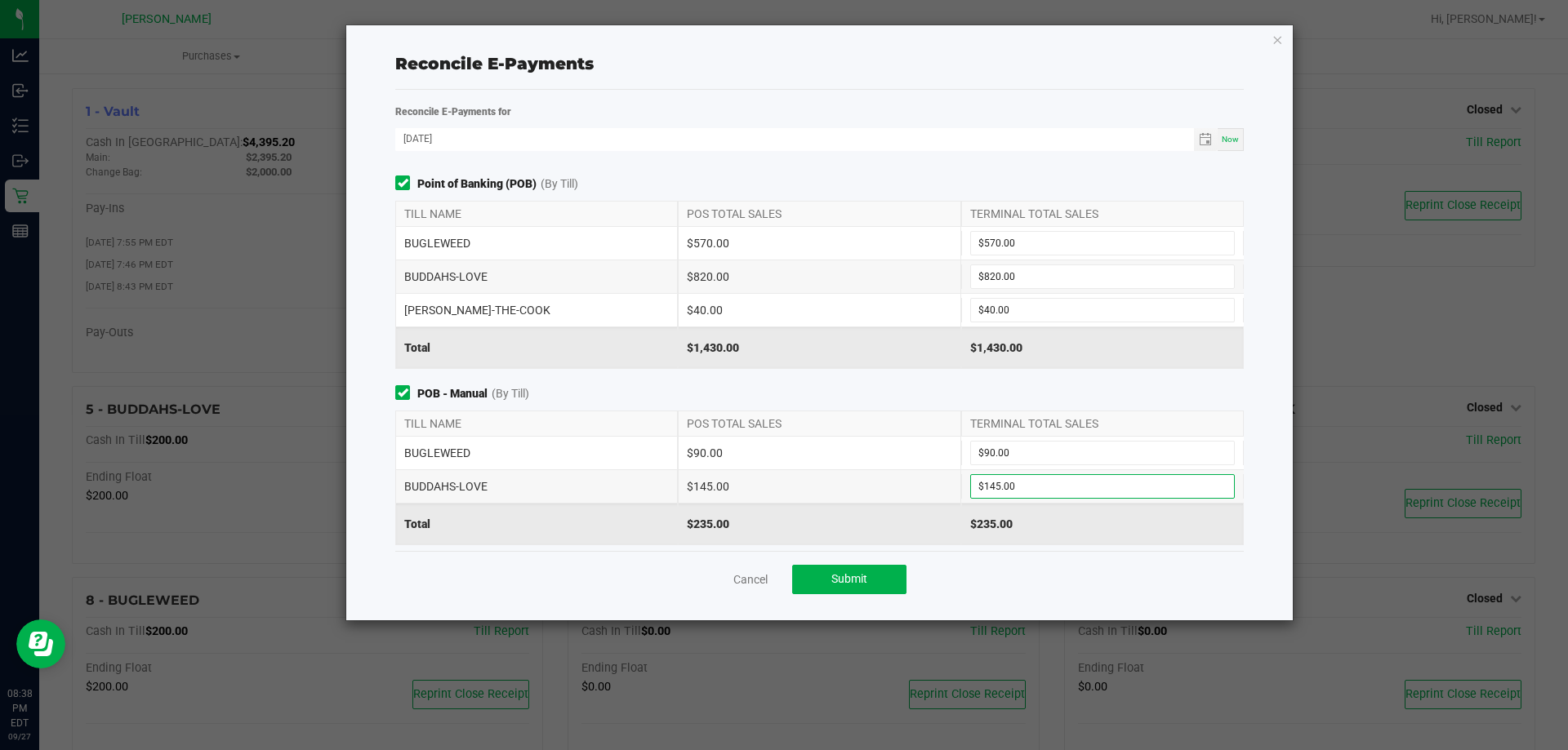
click at [943, 518] on div "$235.00" at bounding box center [819, 523] width 283 height 40
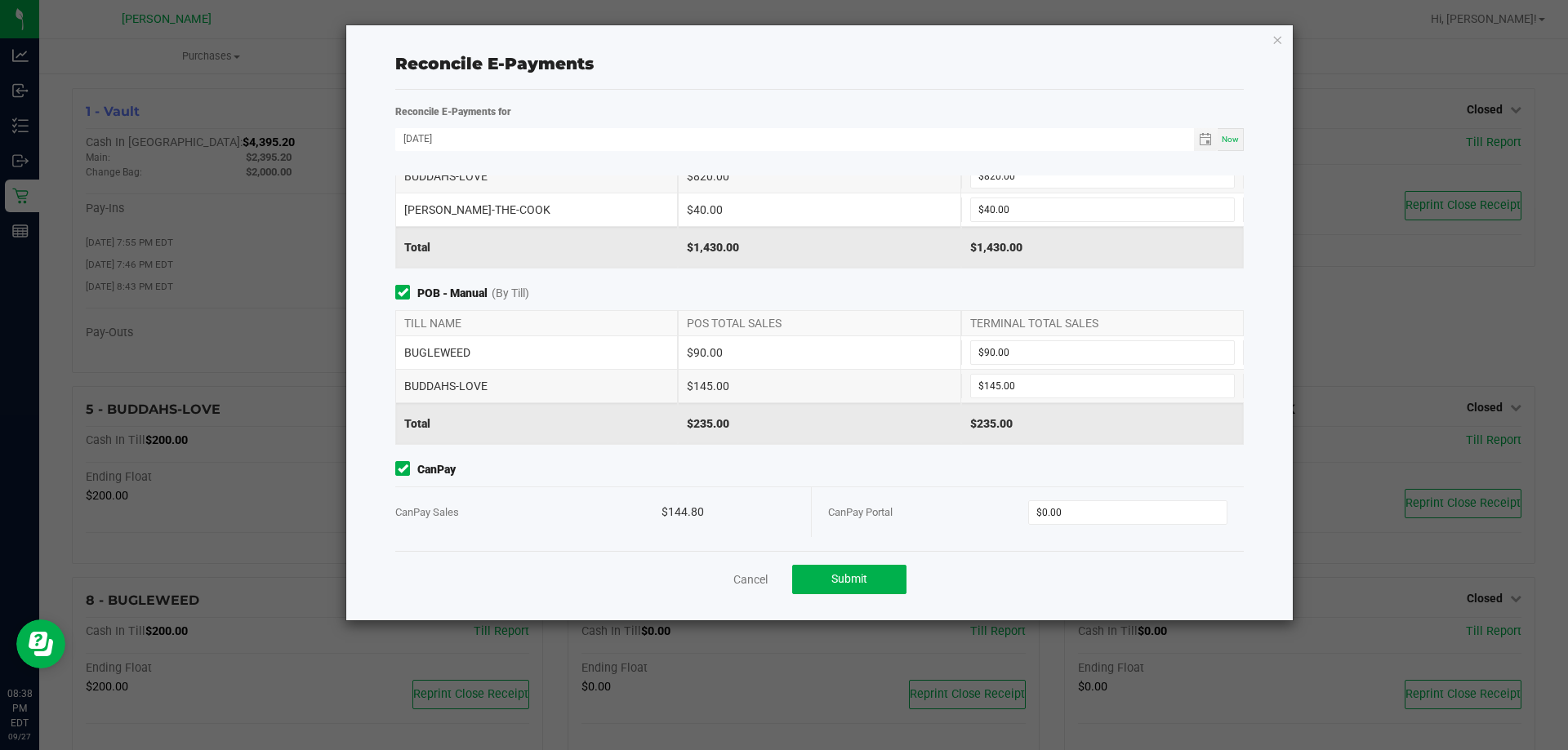
scroll to position [102, 0]
click at [1057, 504] on input "0" at bounding box center [1127, 511] width 198 height 23
type input "$144.80"
click at [885, 576] on button "Submit" at bounding box center [849, 580] width 114 height 30
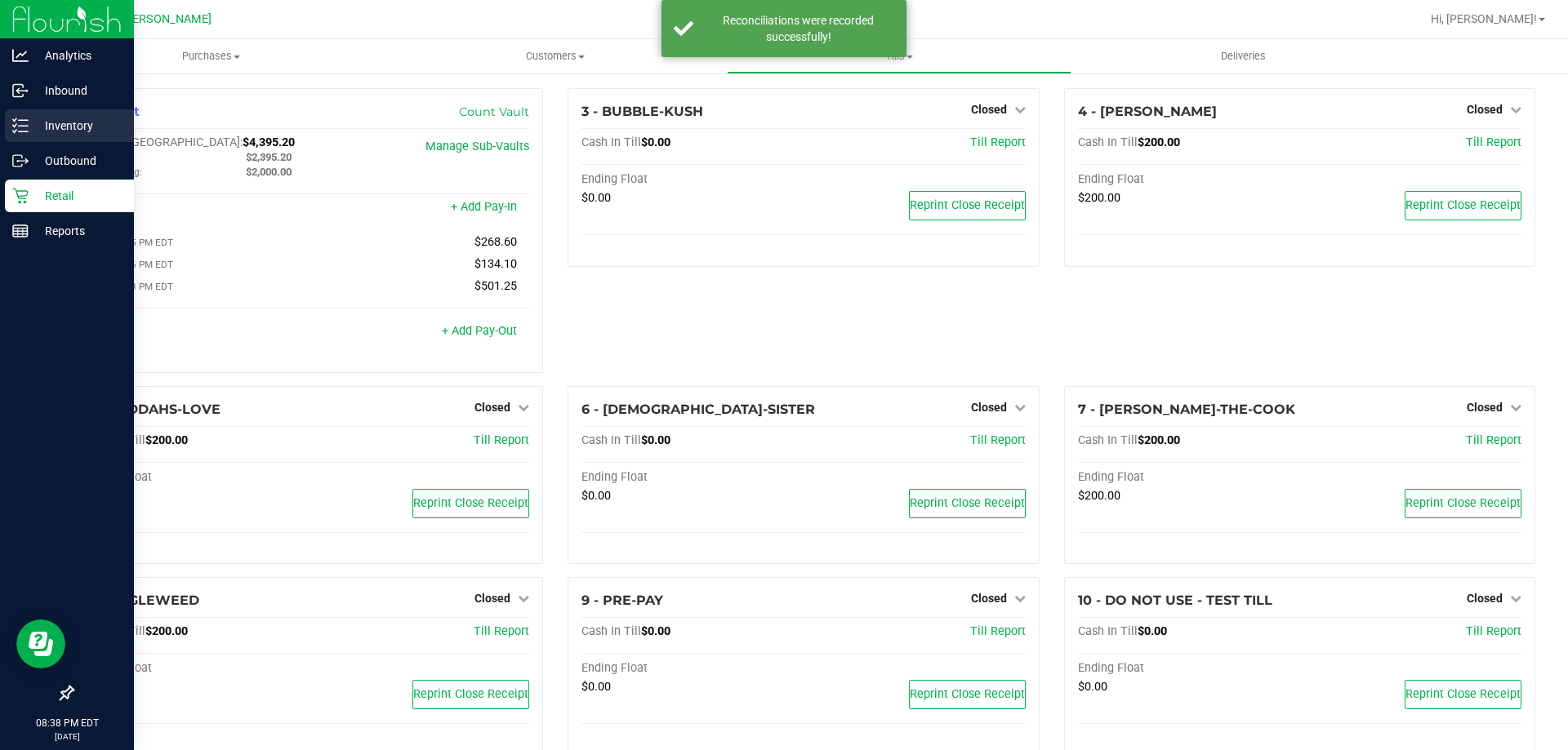
click at [5, 127] on div "Inventory" at bounding box center [69, 125] width 129 height 33
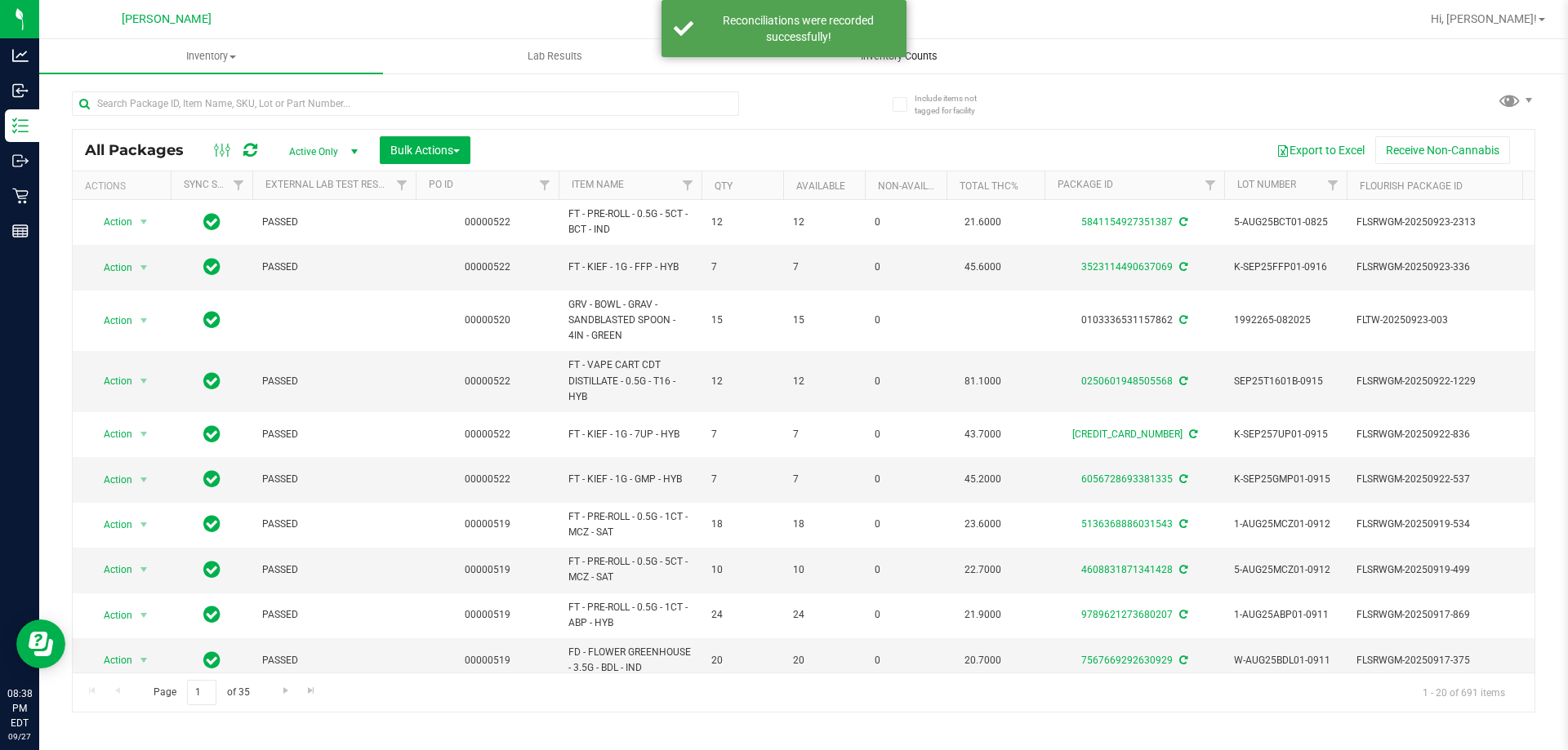
click at [921, 50] on span "Inventory Counts" at bounding box center [899, 56] width 121 height 15
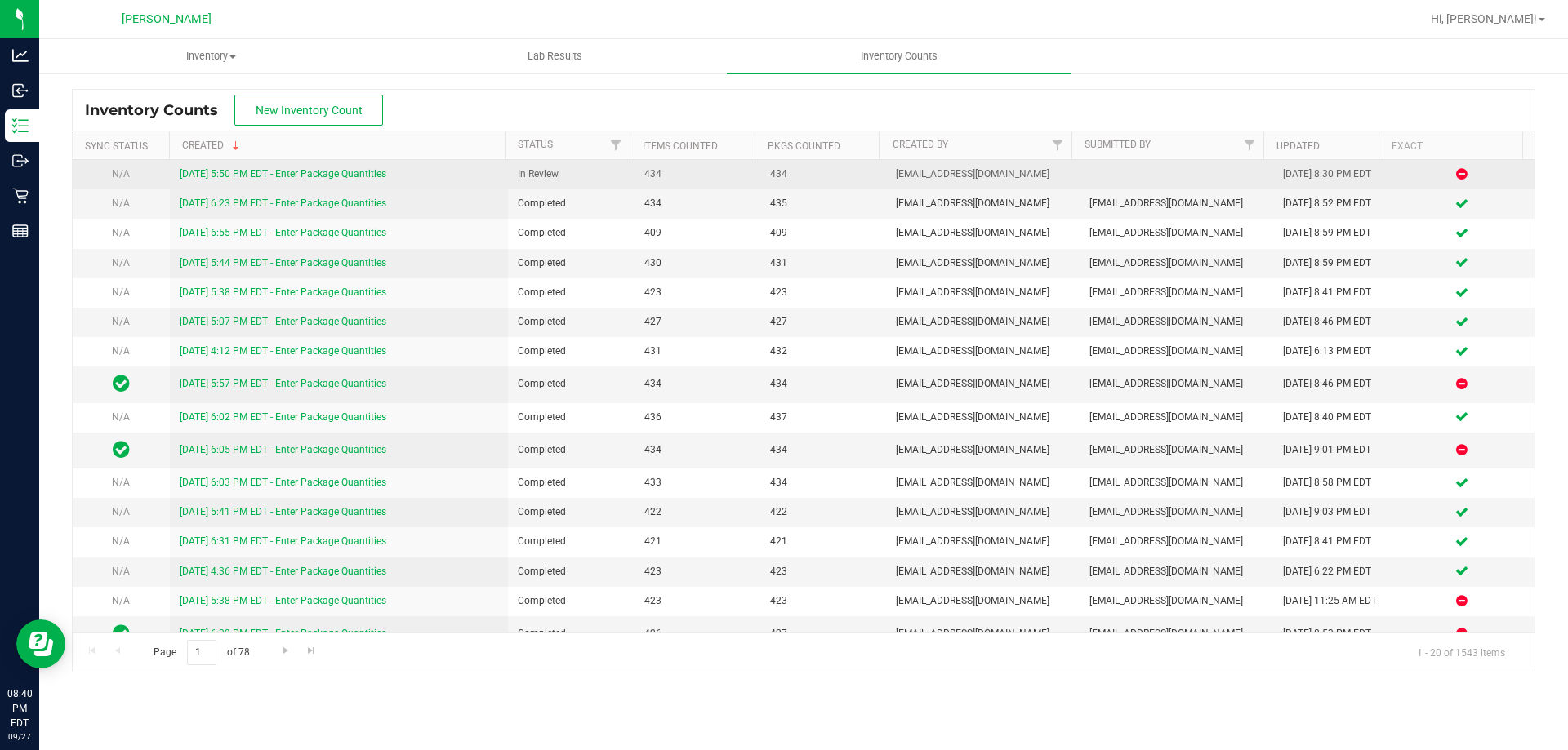
click at [335, 165] on td "[DATE] 5:50 PM EDT - Enter Package Quantities" at bounding box center [339, 174] width 339 height 30
click at [338, 168] on div "[DATE] 5:50 PM EDT - Enter Package Quantities" at bounding box center [339, 174] width 320 height 16
click at [342, 175] on link "[DATE] 5:50 PM EDT - Enter Package Quantities" at bounding box center [283, 174] width 207 height 12
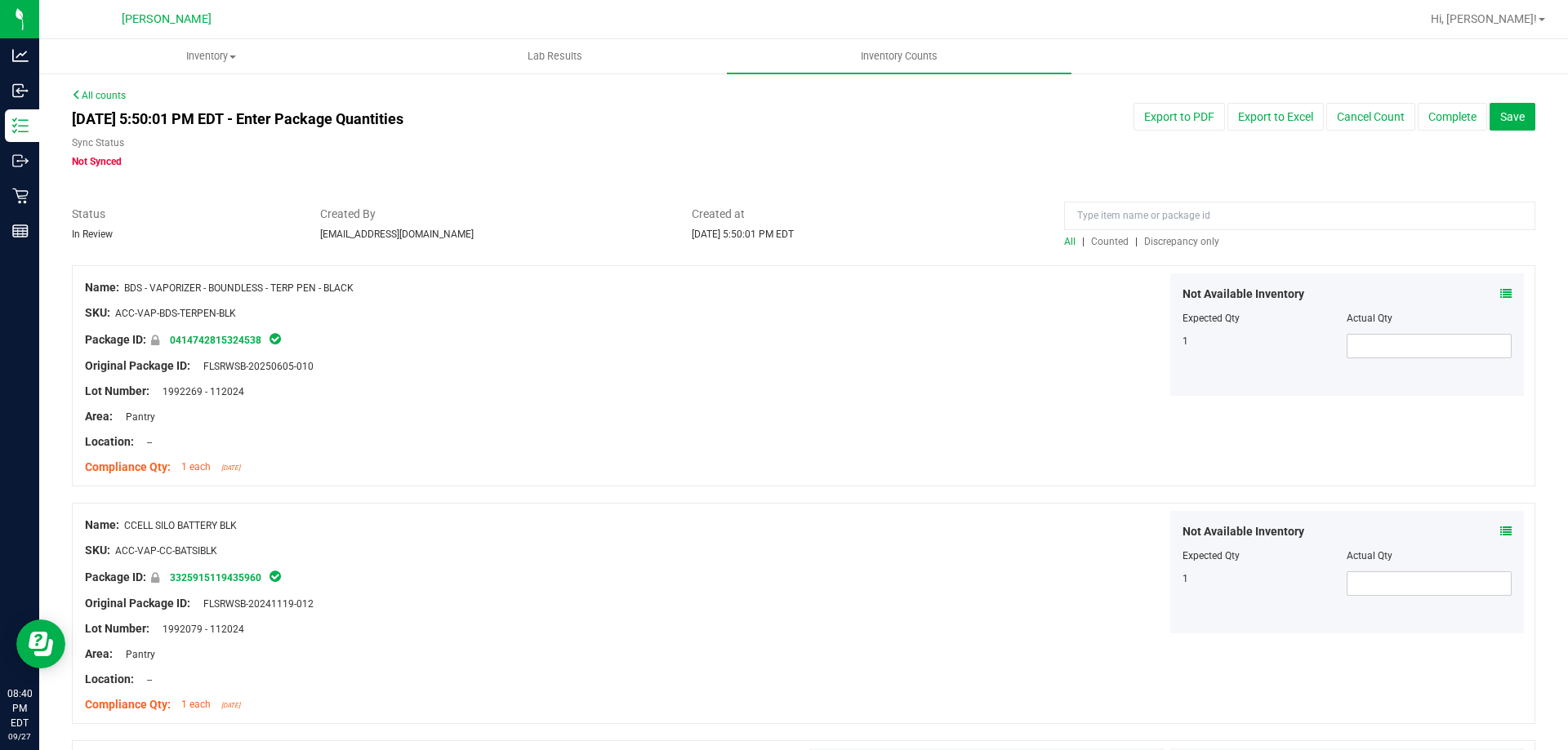
click at [1190, 239] on span "Discrepancy only" at bounding box center [1181, 241] width 75 height 12
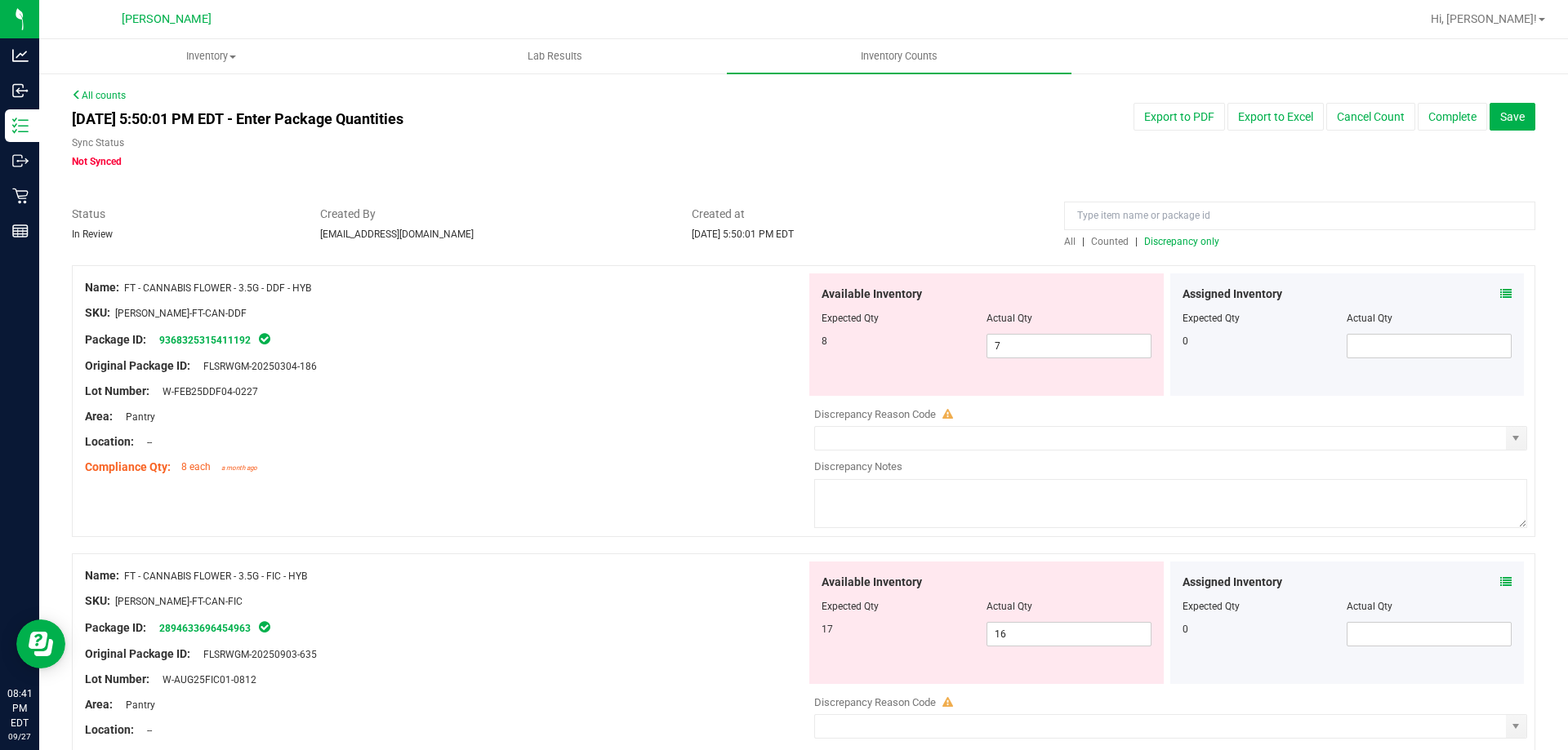
click at [1484, 292] on div "Assigned Inventory" at bounding box center [1347, 294] width 330 height 17
click at [1500, 295] on icon at bounding box center [1506, 294] width 12 height 12
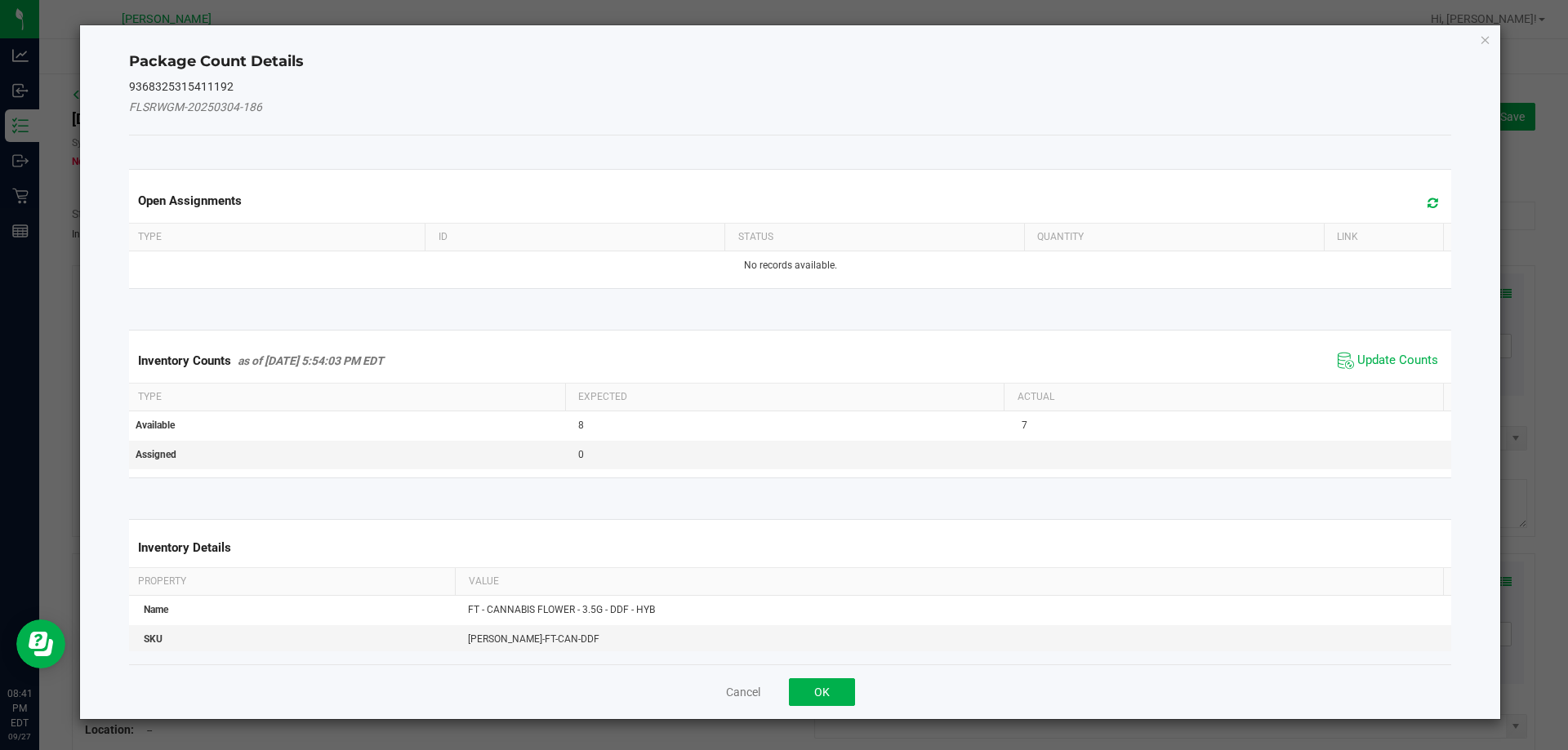
click at [1343, 358] on span "Update Counts" at bounding box center [1388, 361] width 108 height 25
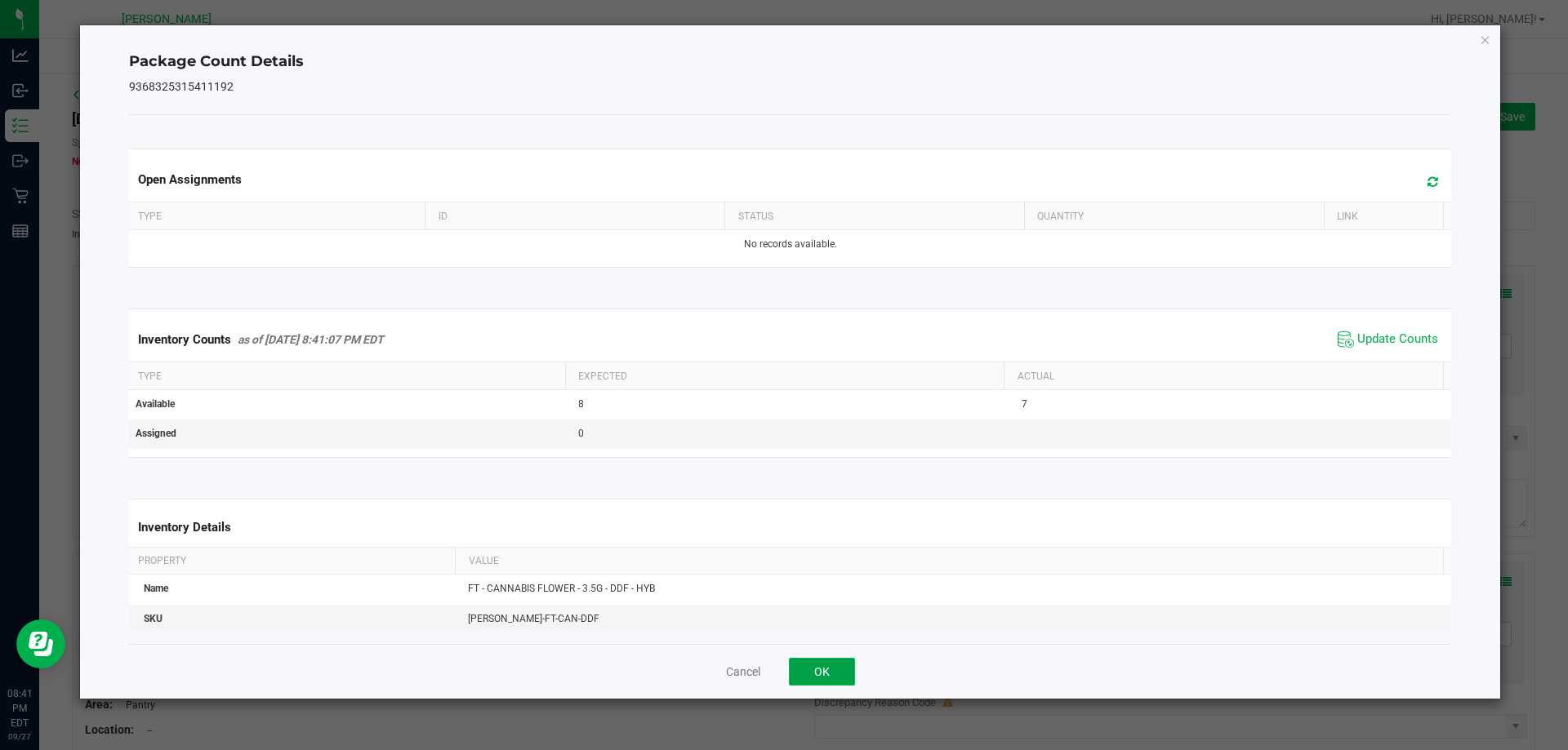
click at [842, 672] on button "OK" at bounding box center [821, 671] width 66 height 28
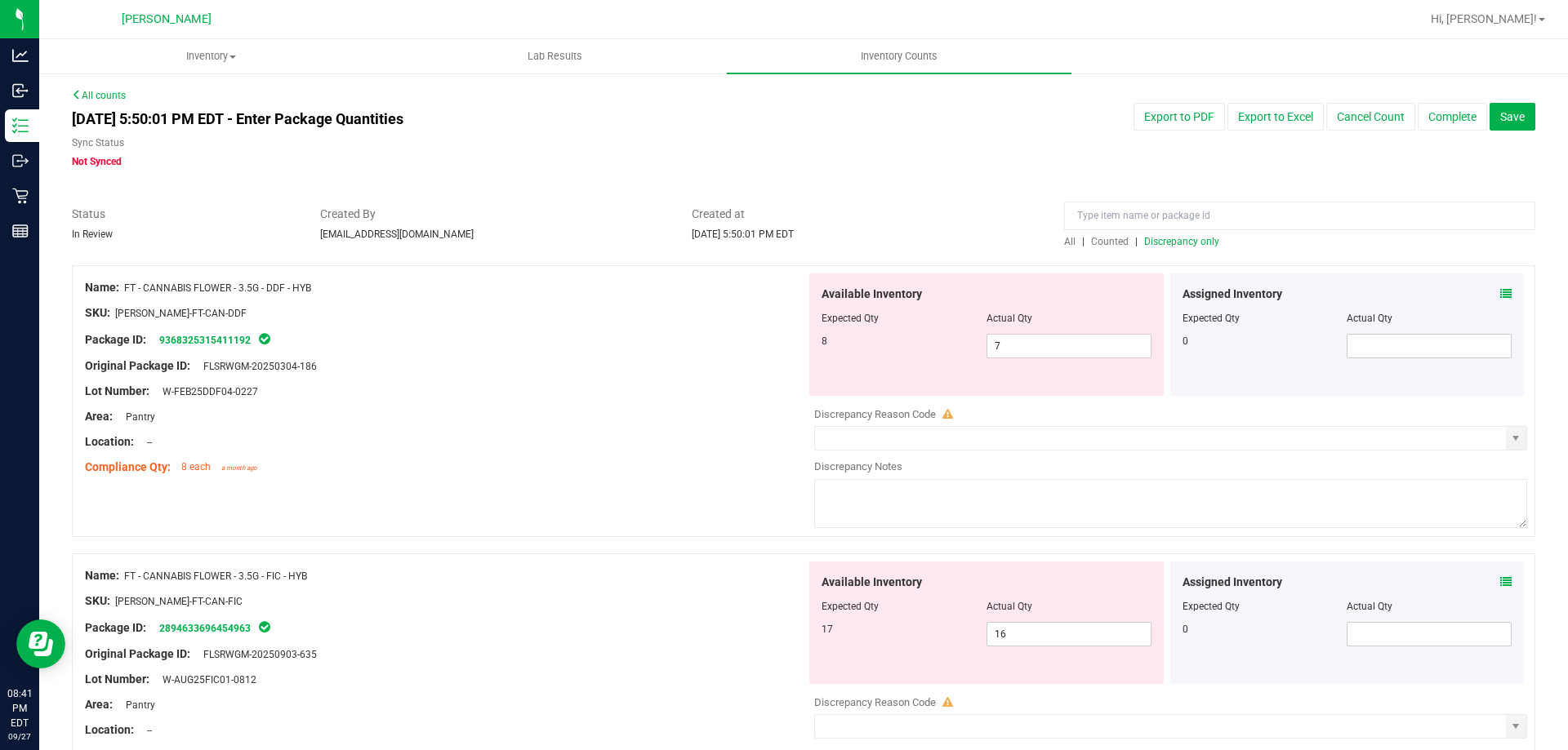
click at [1500, 585] on icon at bounding box center [1506, 582] width 12 height 12
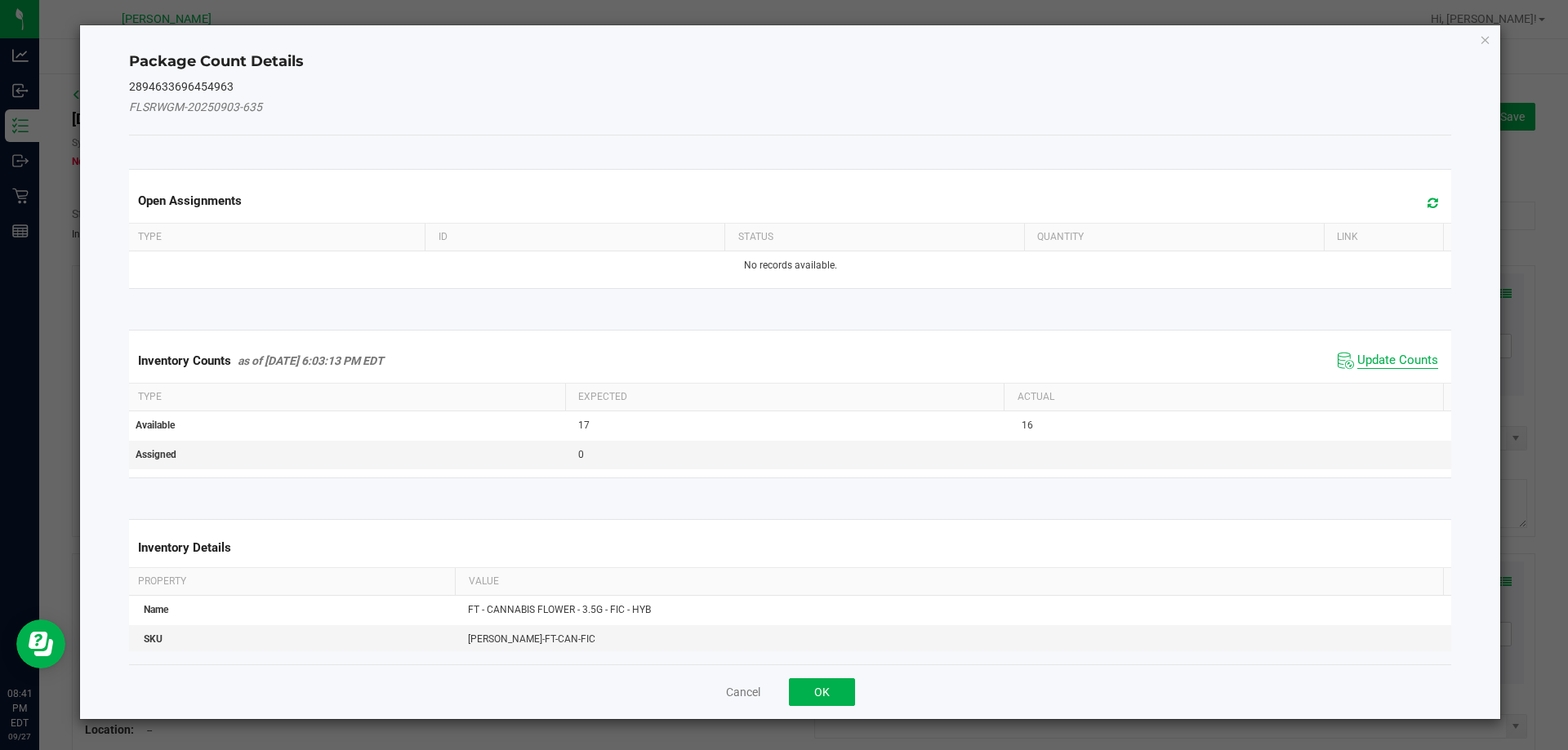
click at [1409, 360] on span "Update Counts" at bounding box center [1397, 361] width 81 height 17
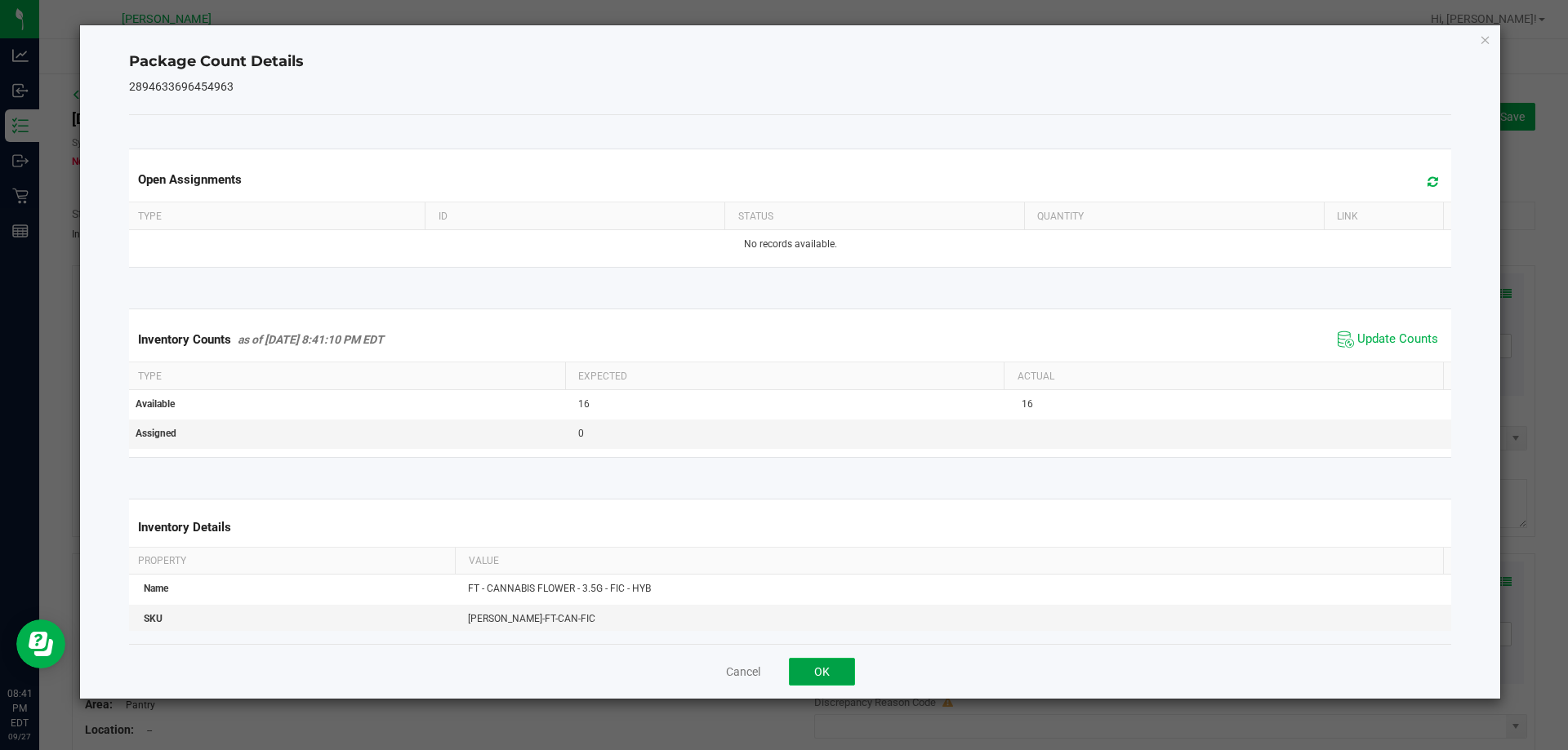
click at [826, 672] on button "OK" at bounding box center [821, 671] width 66 height 28
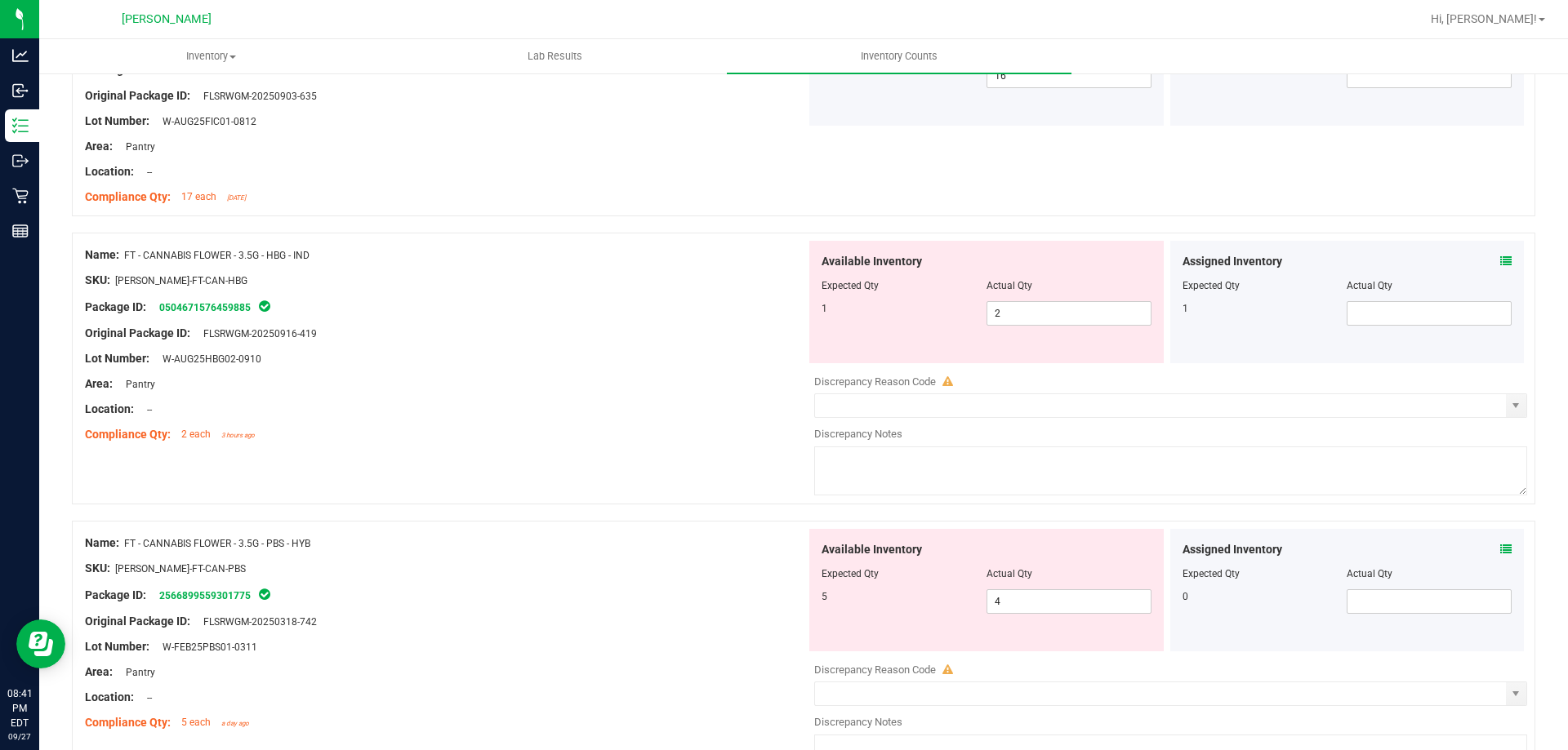
scroll to position [653, 0]
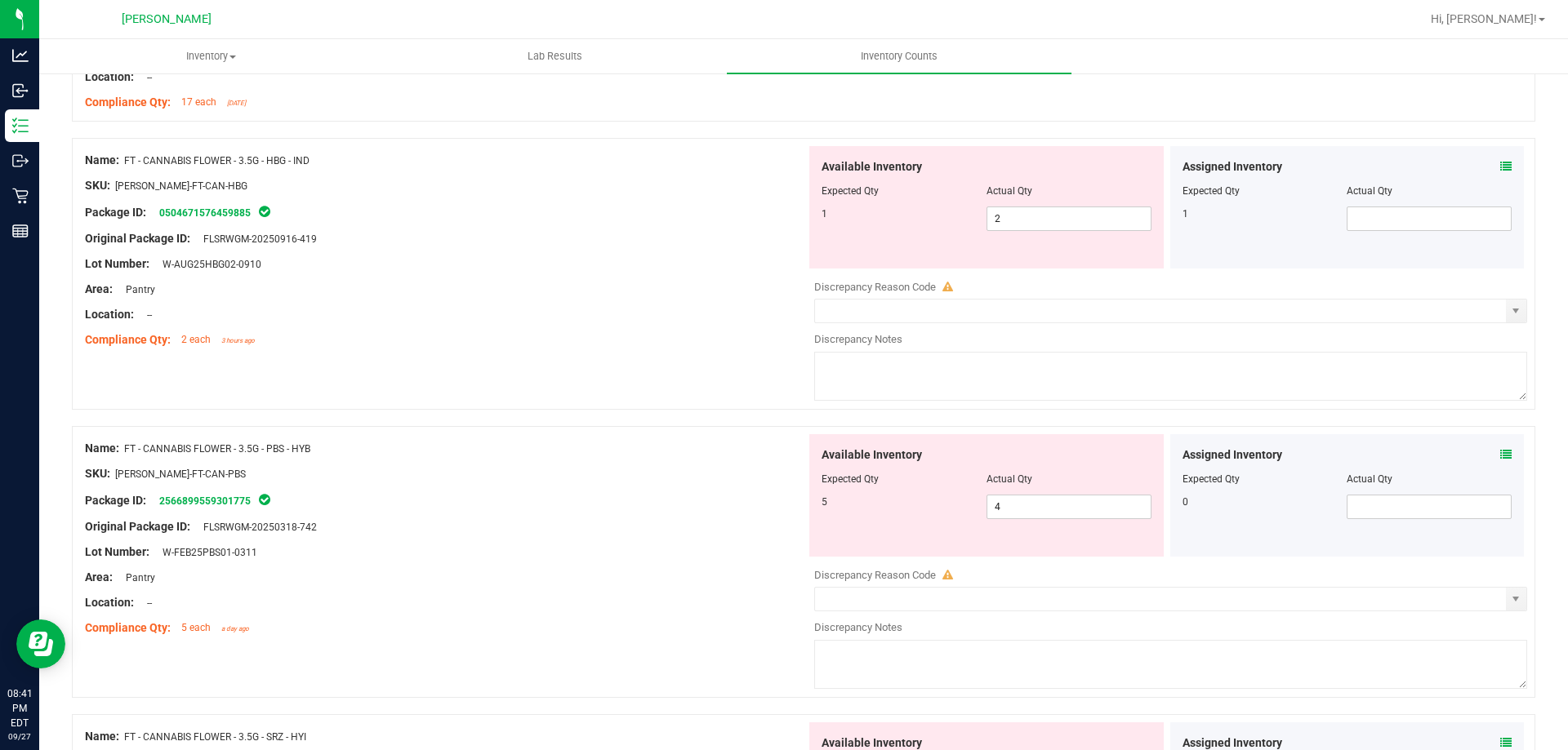
click at [1500, 163] on icon at bounding box center [1506, 167] width 12 height 12
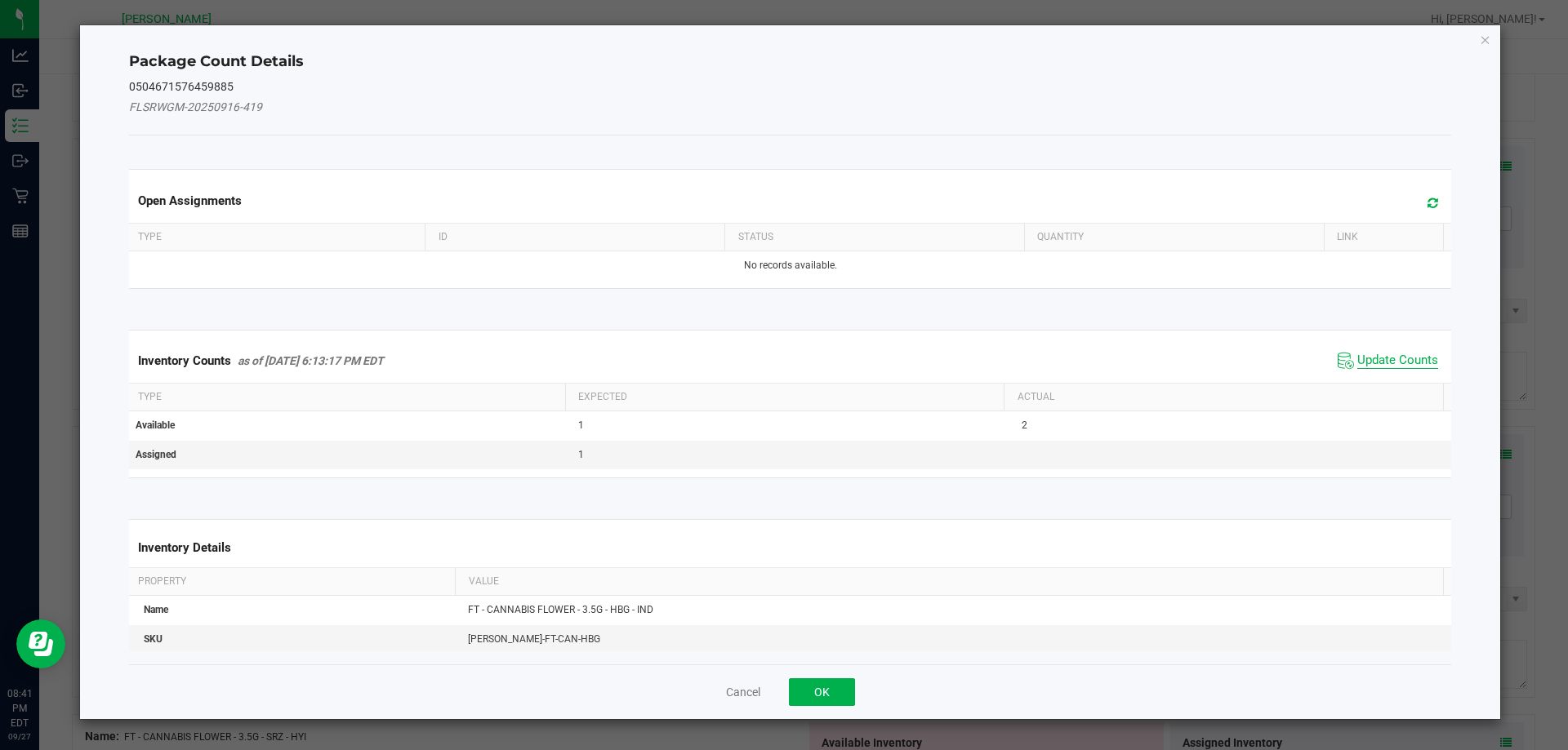
click at [1380, 366] on span "Update Counts" at bounding box center [1397, 361] width 81 height 17
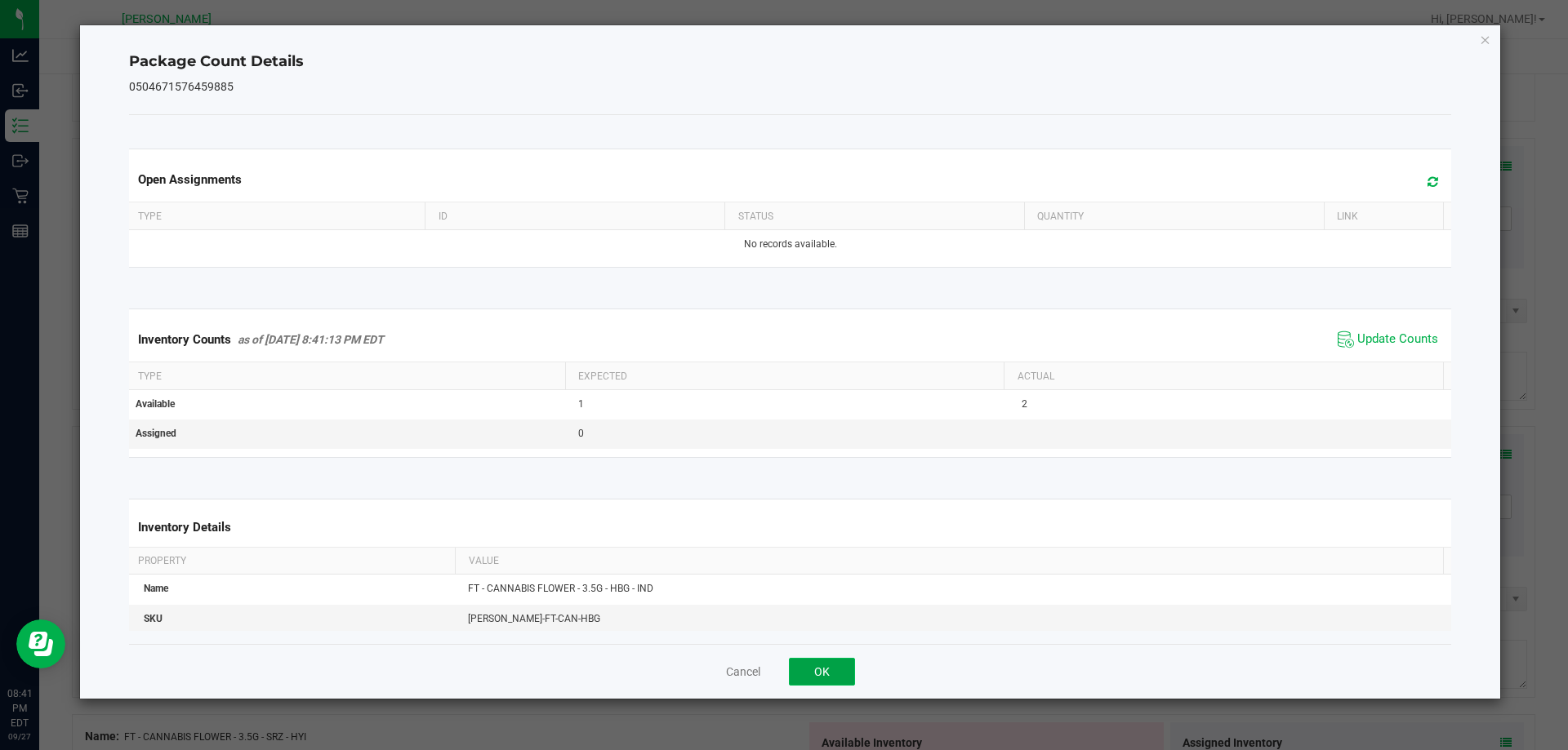
click at [834, 672] on button "OK" at bounding box center [821, 671] width 66 height 28
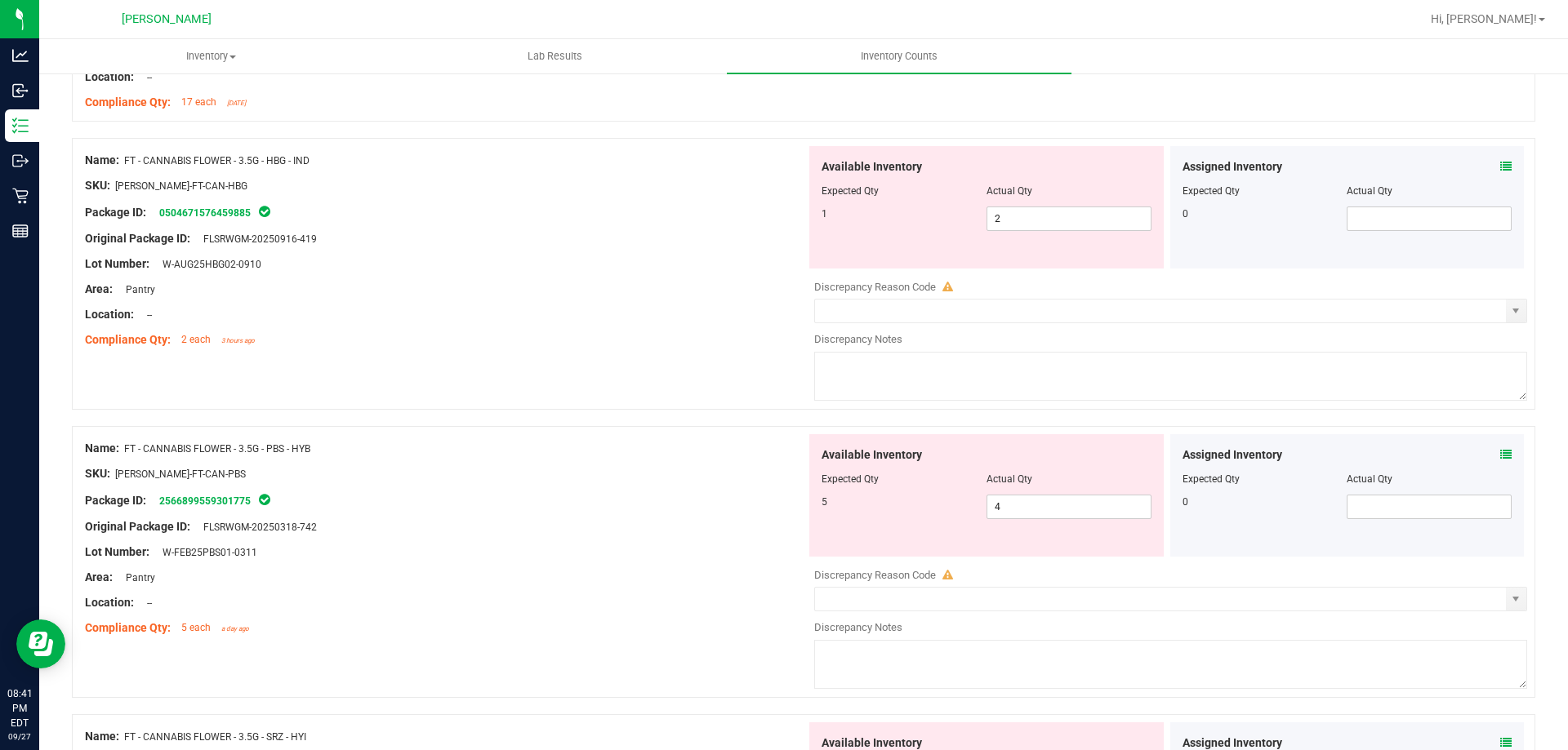
click at [1500, 458] on icon at bounding box center [1506, 454] width 12 height 12
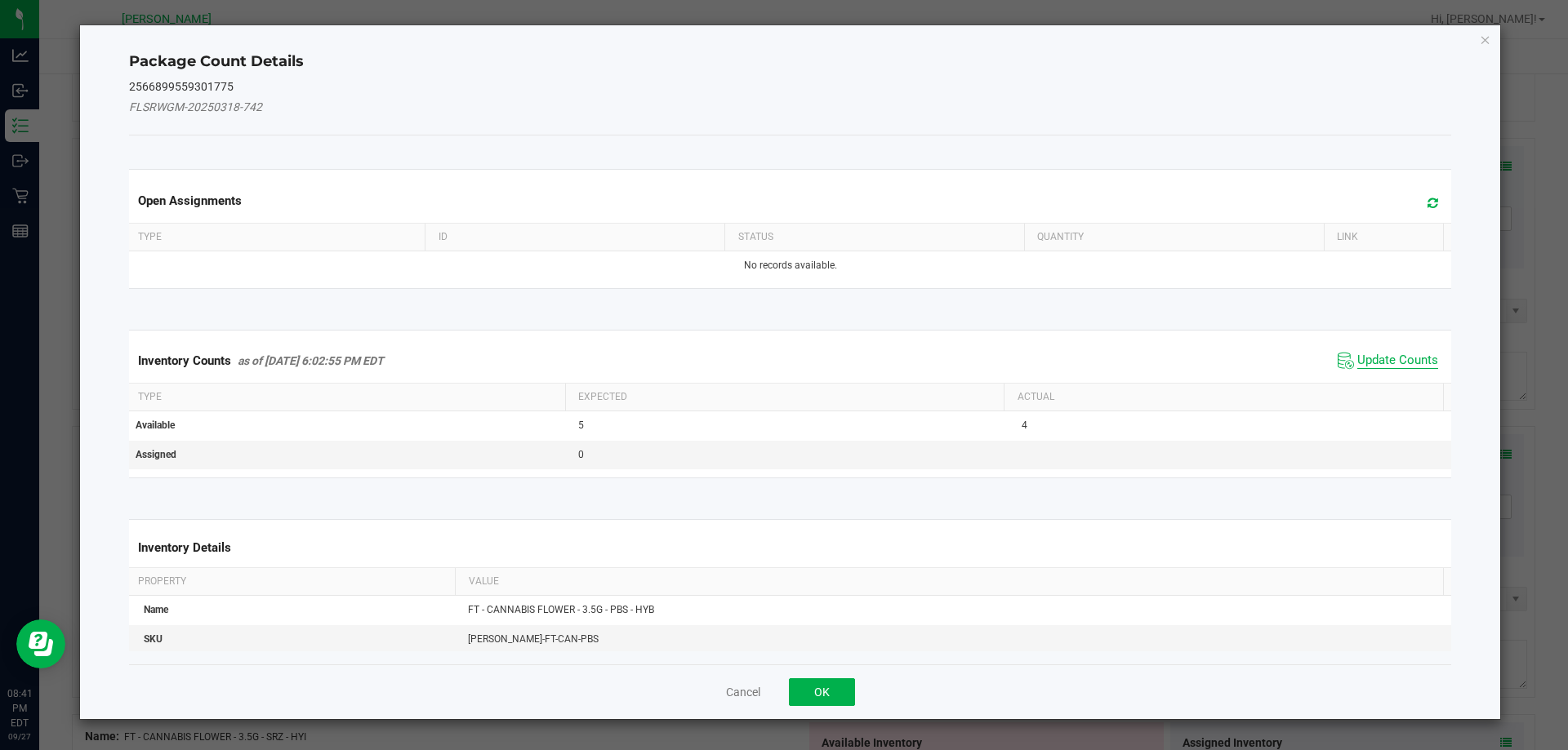
click at [1413, 354] on span "Update Counts" at bounding box center [1397, 361] width 81 height 17
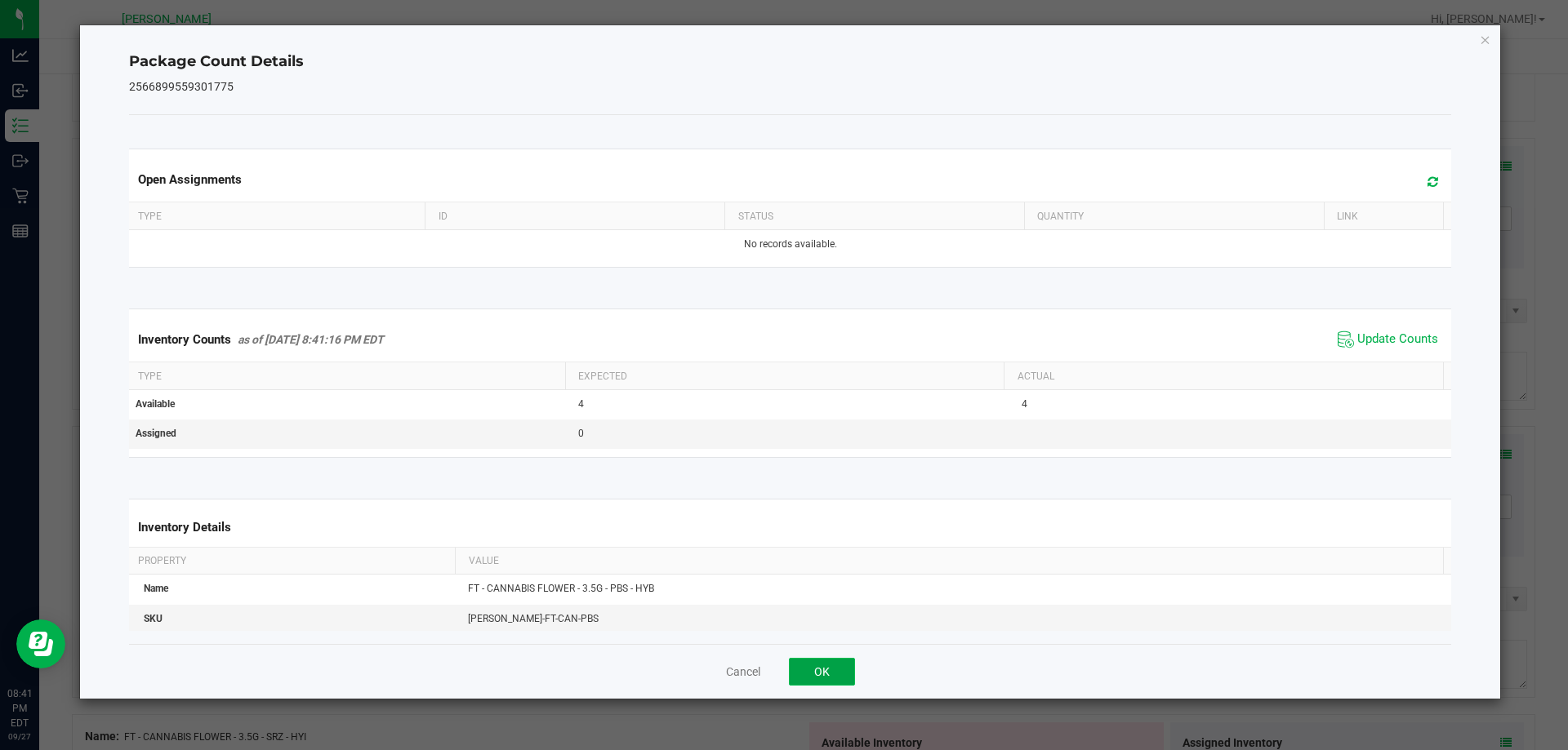
click at [827, 666] on button "OK" at bounding box center [821, 671] width 66 height 28
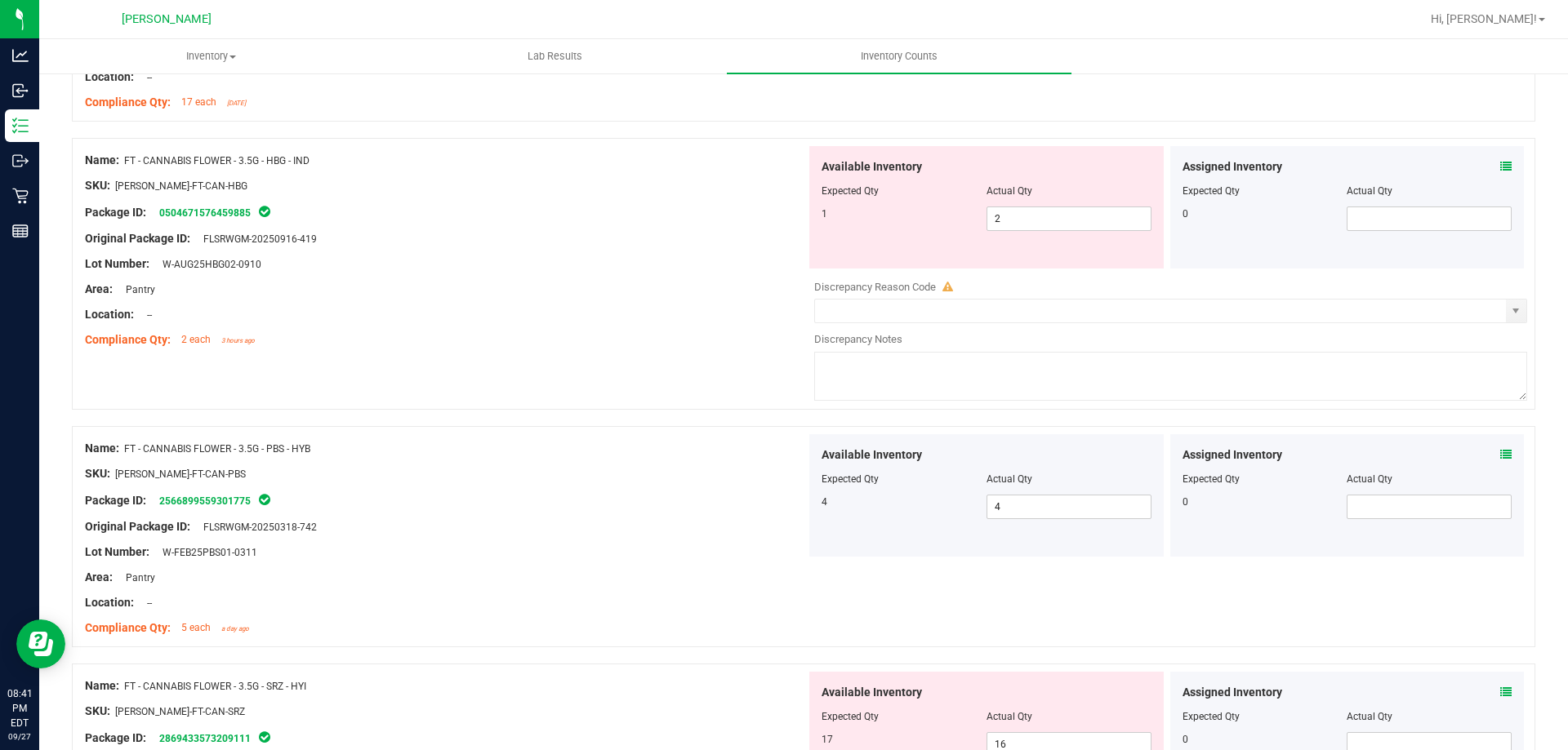
click at [1500, 693] on icon at bounding box center [1506, 692] width 12 height 12
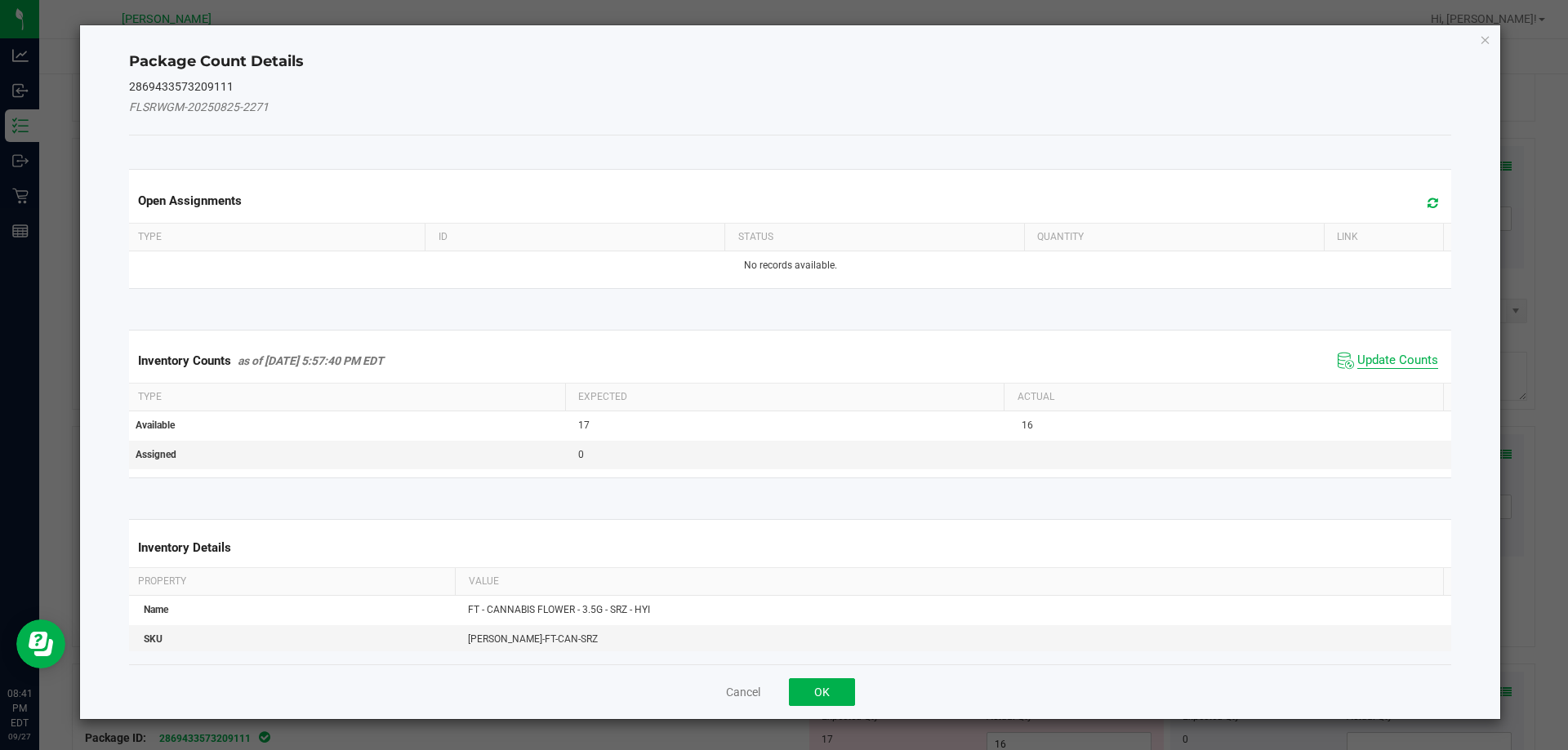
click at [1397, 361] on span "Update Counts" at bounding box center [1397, 361] width 81 height 17
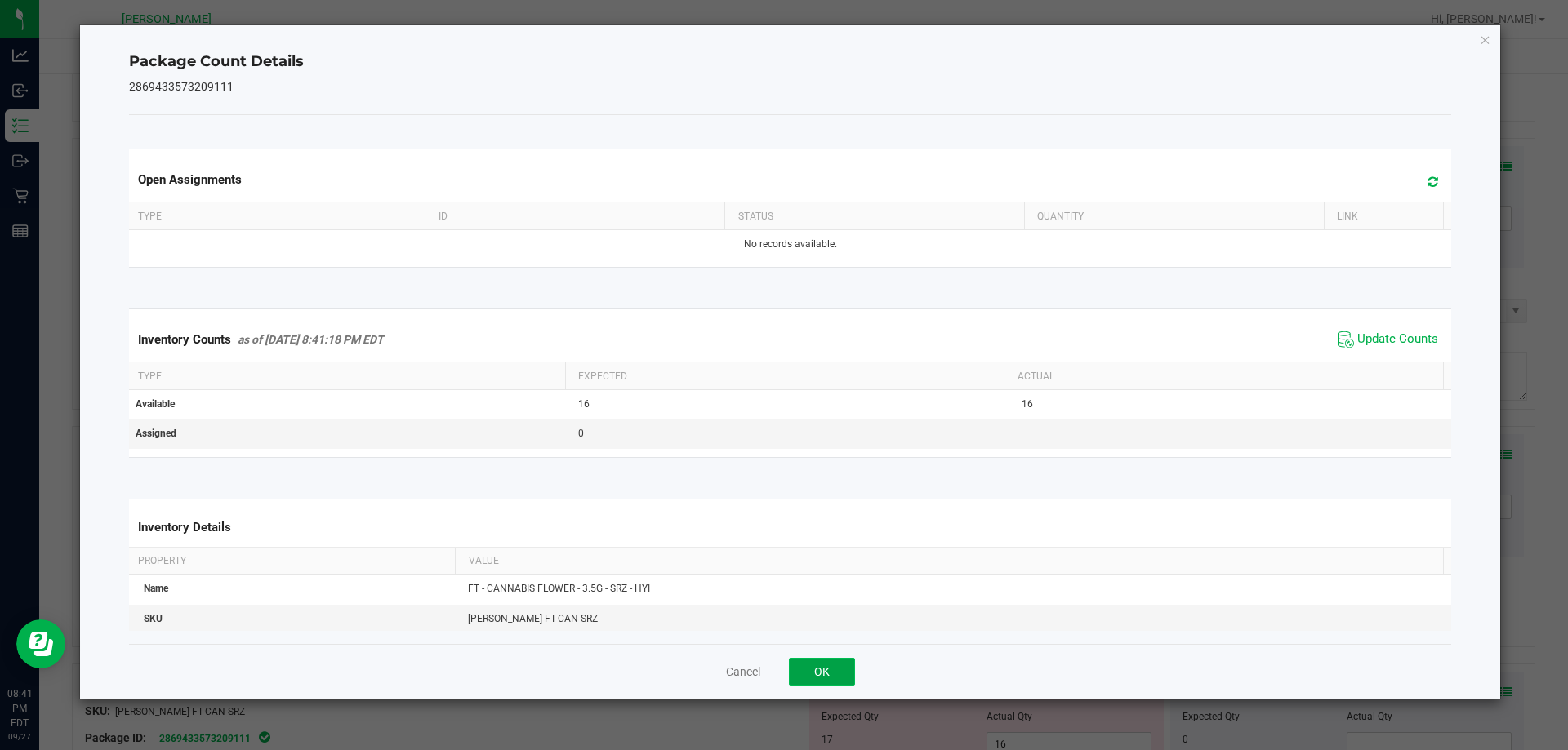
click at [820, 672] on button "OK" at bounding box center [821, 671] width 66 height 28
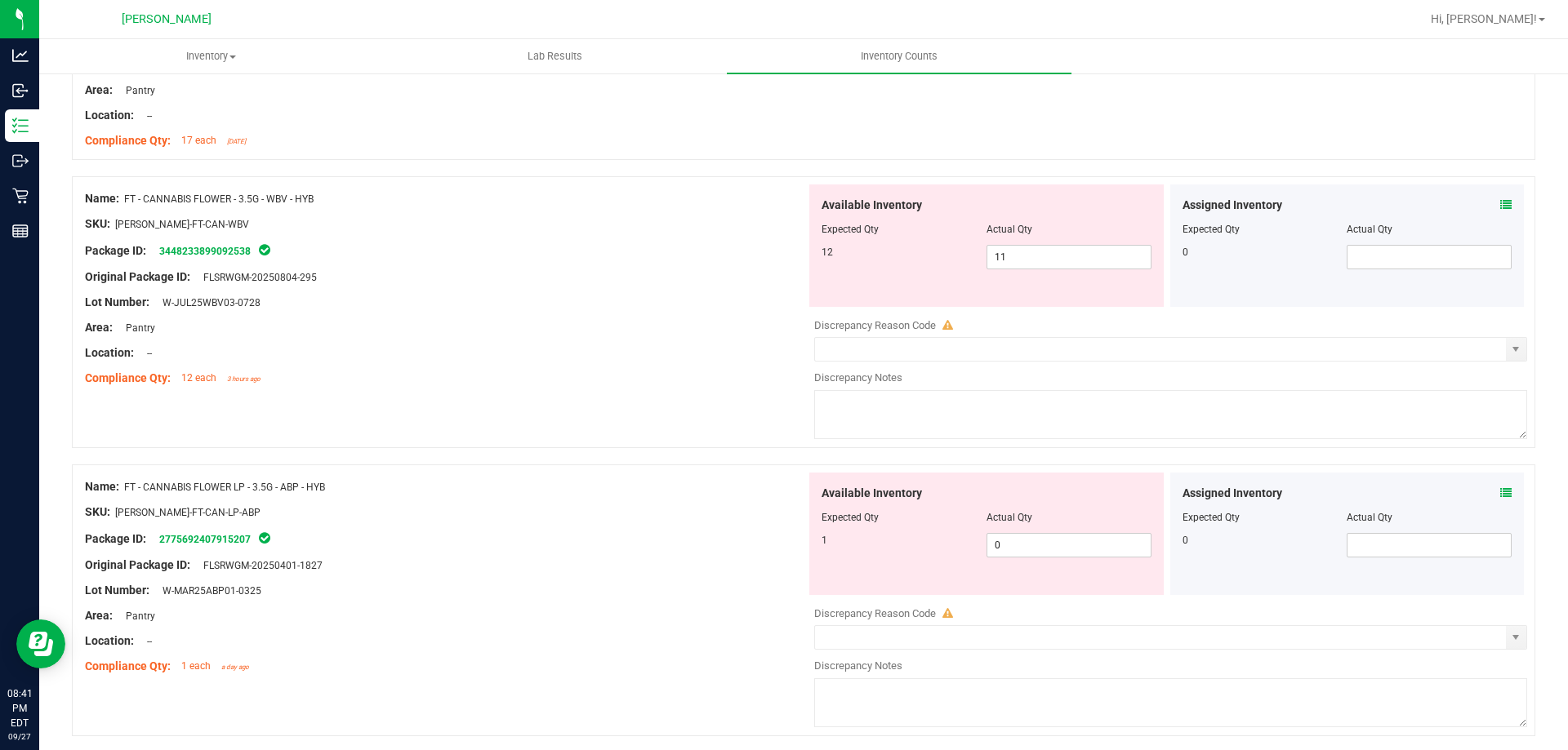
scroll to position [1388, 0]
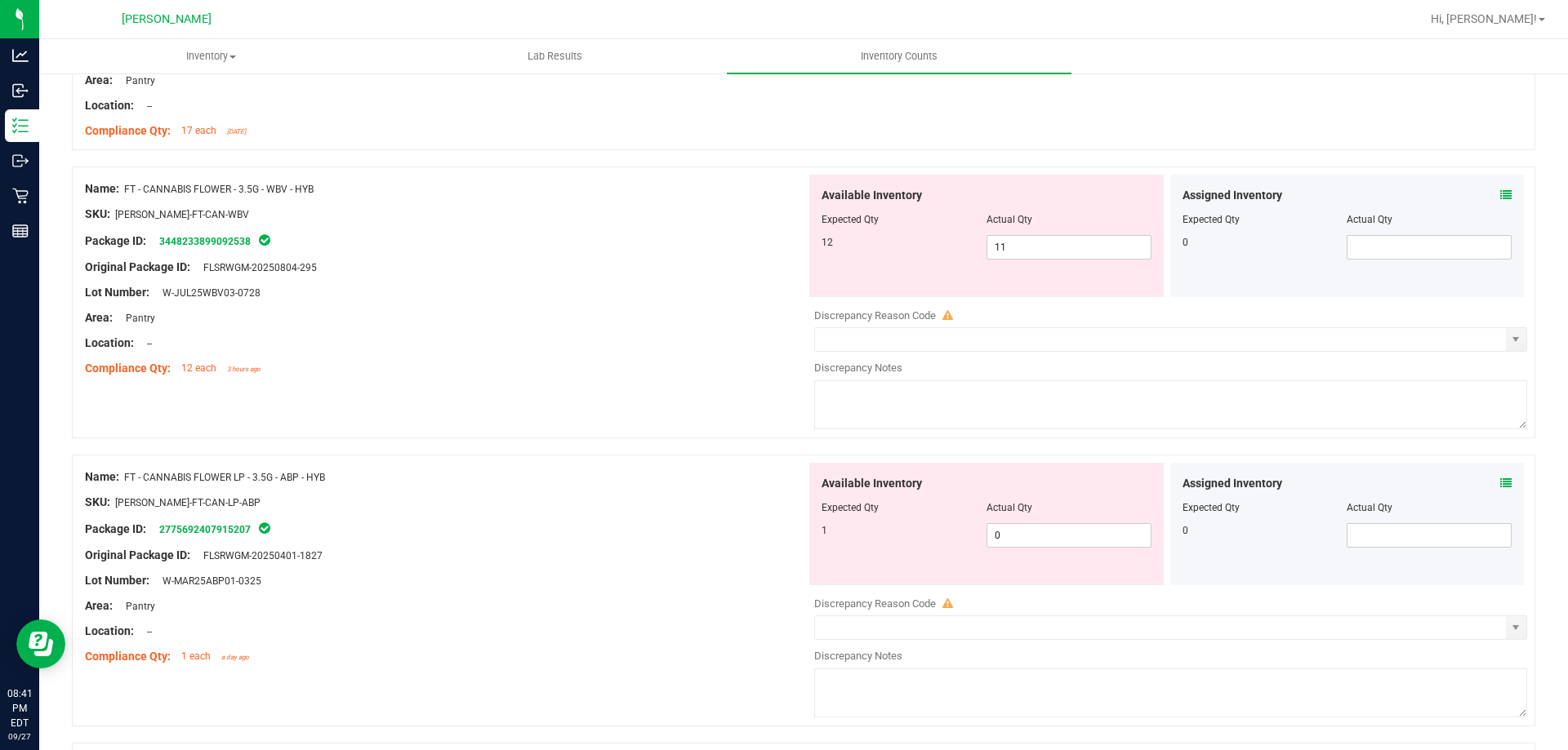
click at [1500, 196] on icon at bounding box center [1506, 195] width 12 height 12
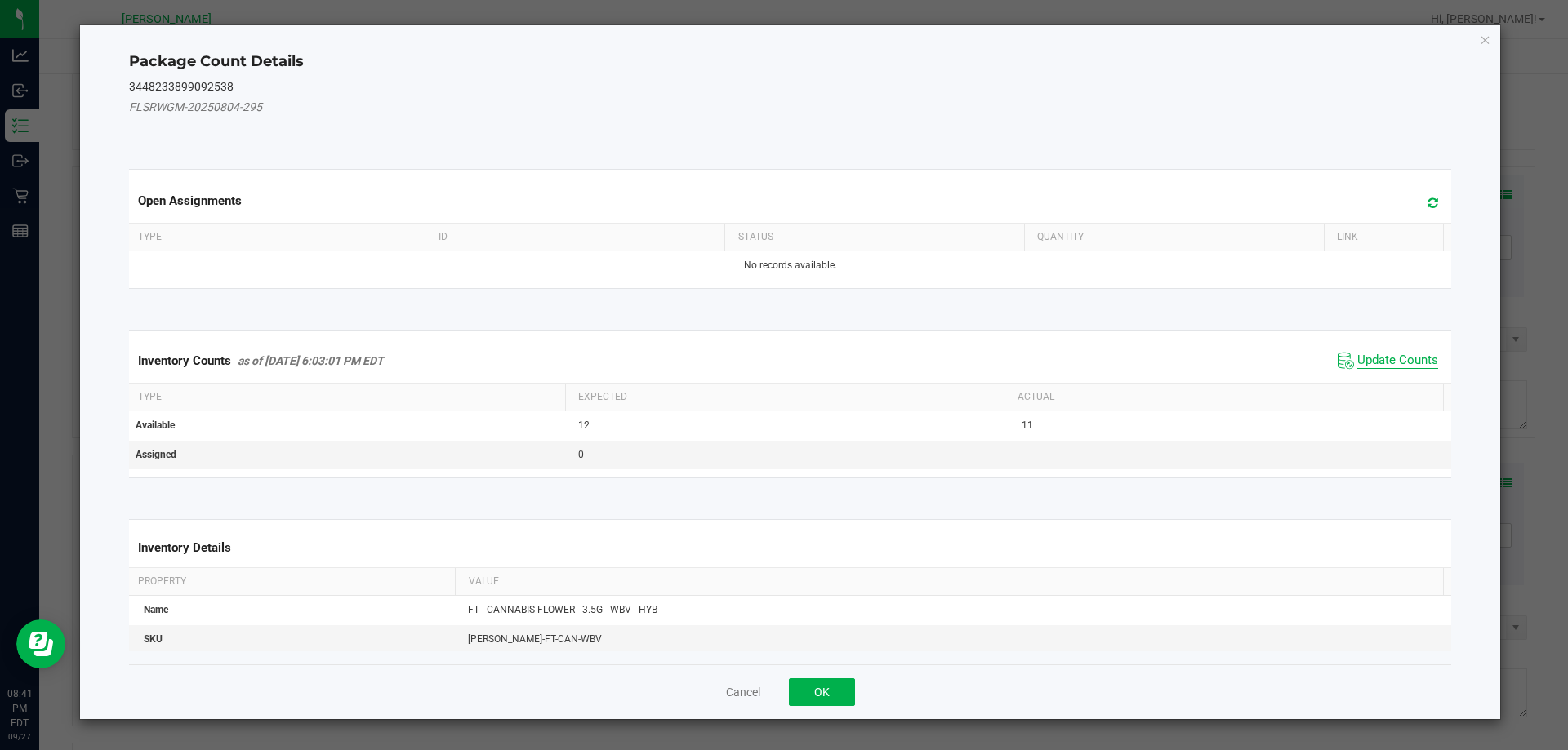
click at [1357, 368] on span "Update Counts" at bounding box center [1397, 361] width 81 height 17
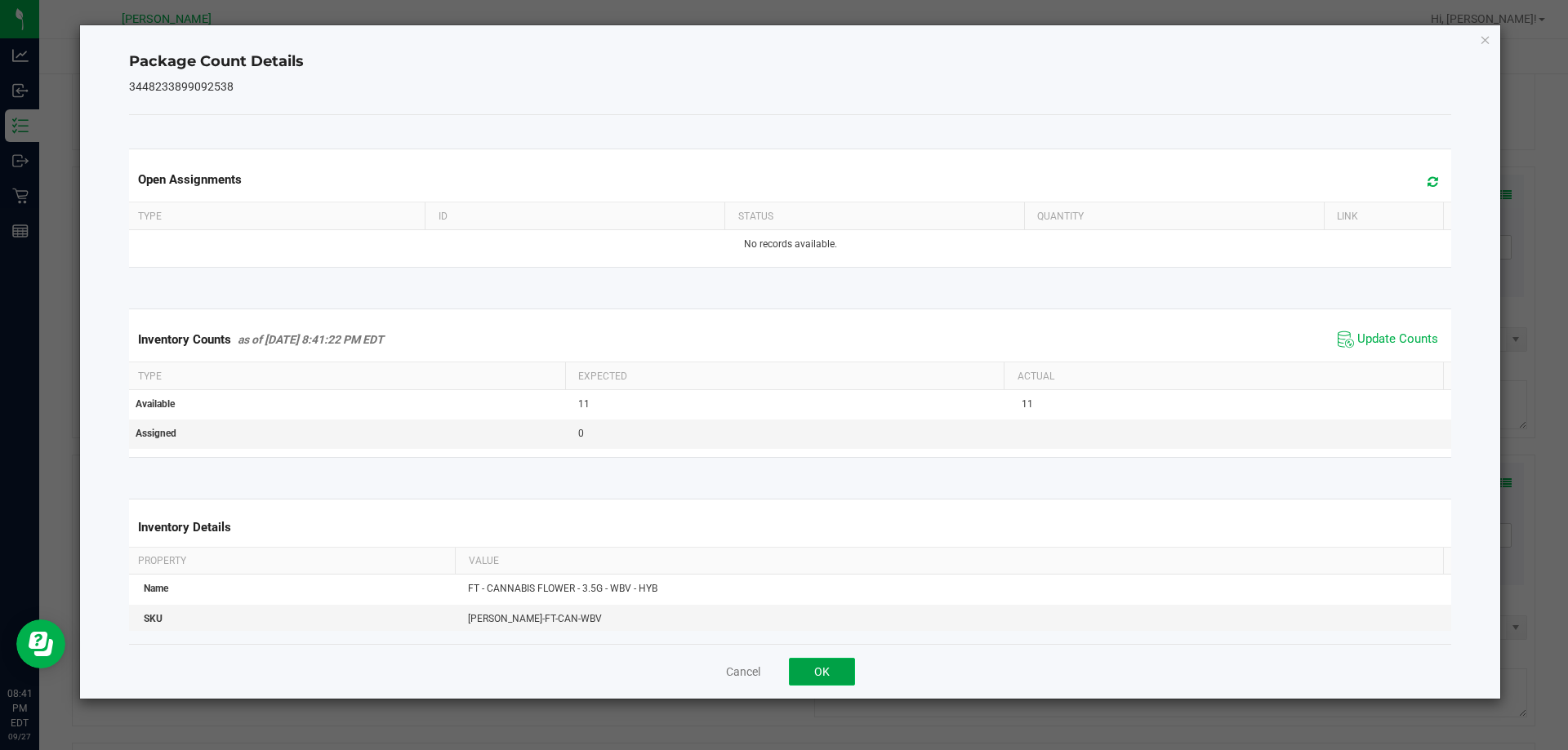
click at [814, 672] on button "OK" at bounding box center [821, 671] width 66 height 28
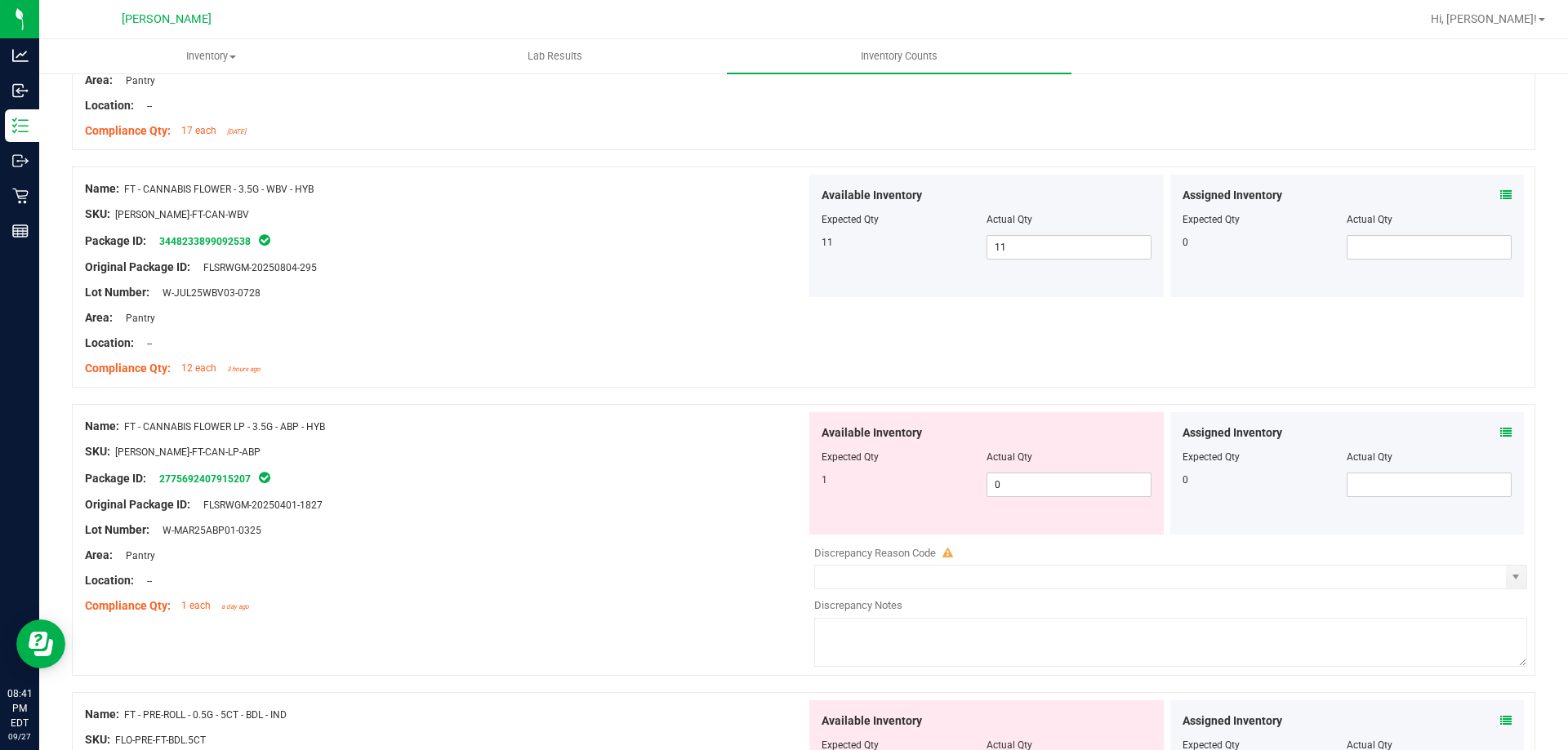
click at [1500, 430] on div "Assigned Inventory Expected Qty Actual Qty 0" at bounding box center [1347, 473] width 354 height 122
click at [1500, 436] on icon at bounding box center [1506, 433] width 12 height 12
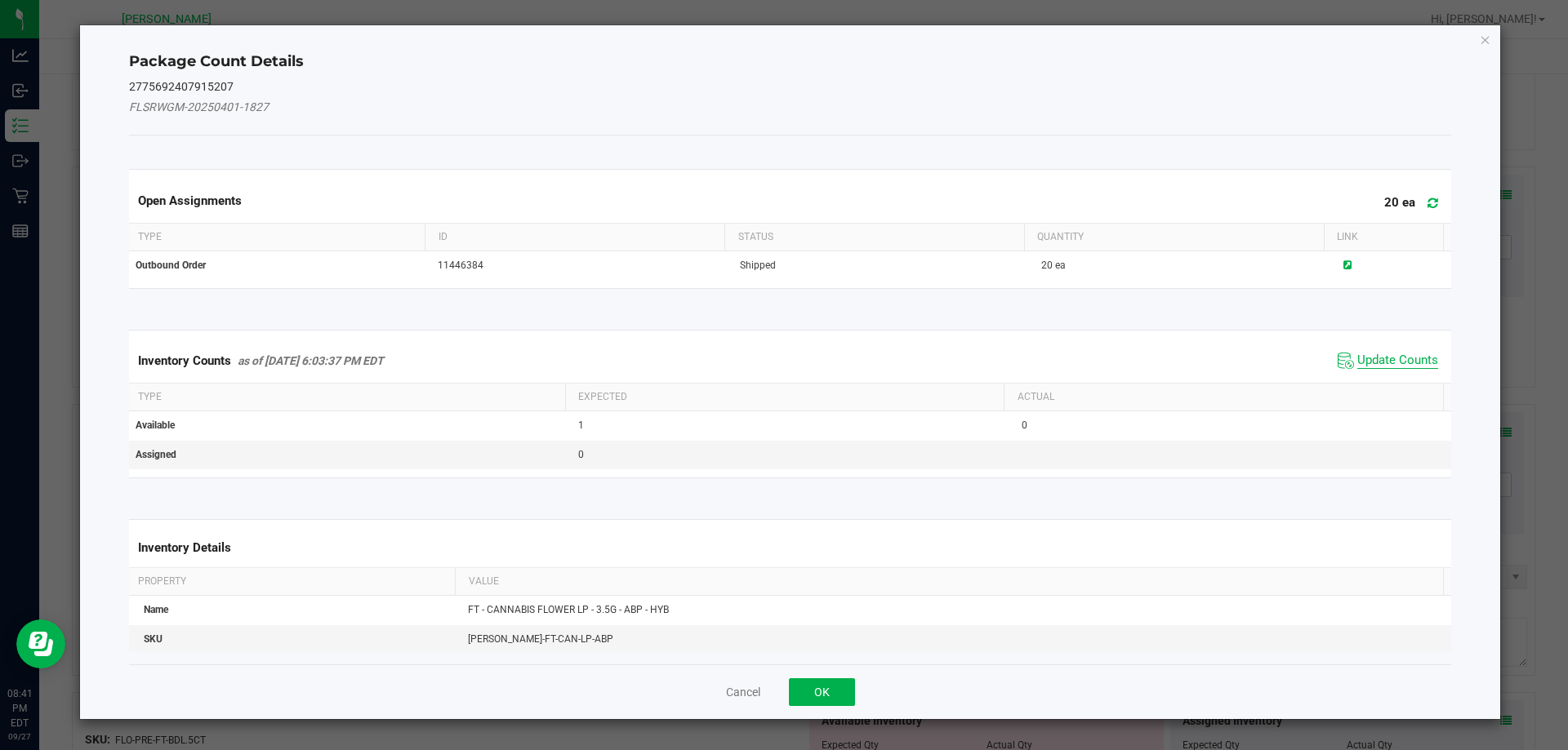
drag, startPoint x: 1357, startPoint y: 360, endPoint x: 1196, endPoint y: 487, distance: 205.1
click at [1358, 361] on span "Update Counts" at bounding box center [1397, 361] width 81 height 17
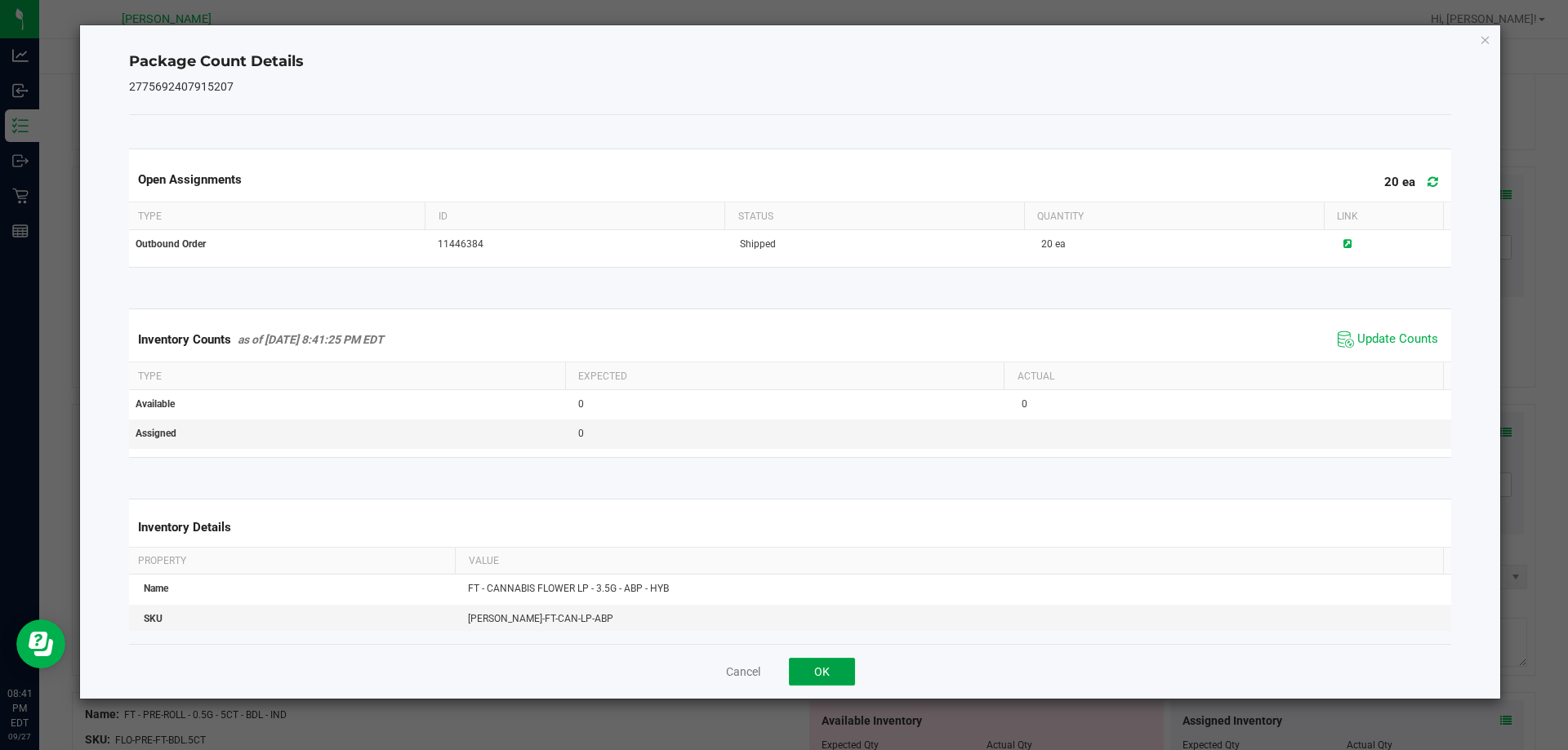
drag, startPoint x: 802, startPoint y: 671, endPoint x: 901, endPoint y: 646, distance: 102.1
click at [804, 670] on button "OK" at bounding box center [821, 671] width 66 height 28
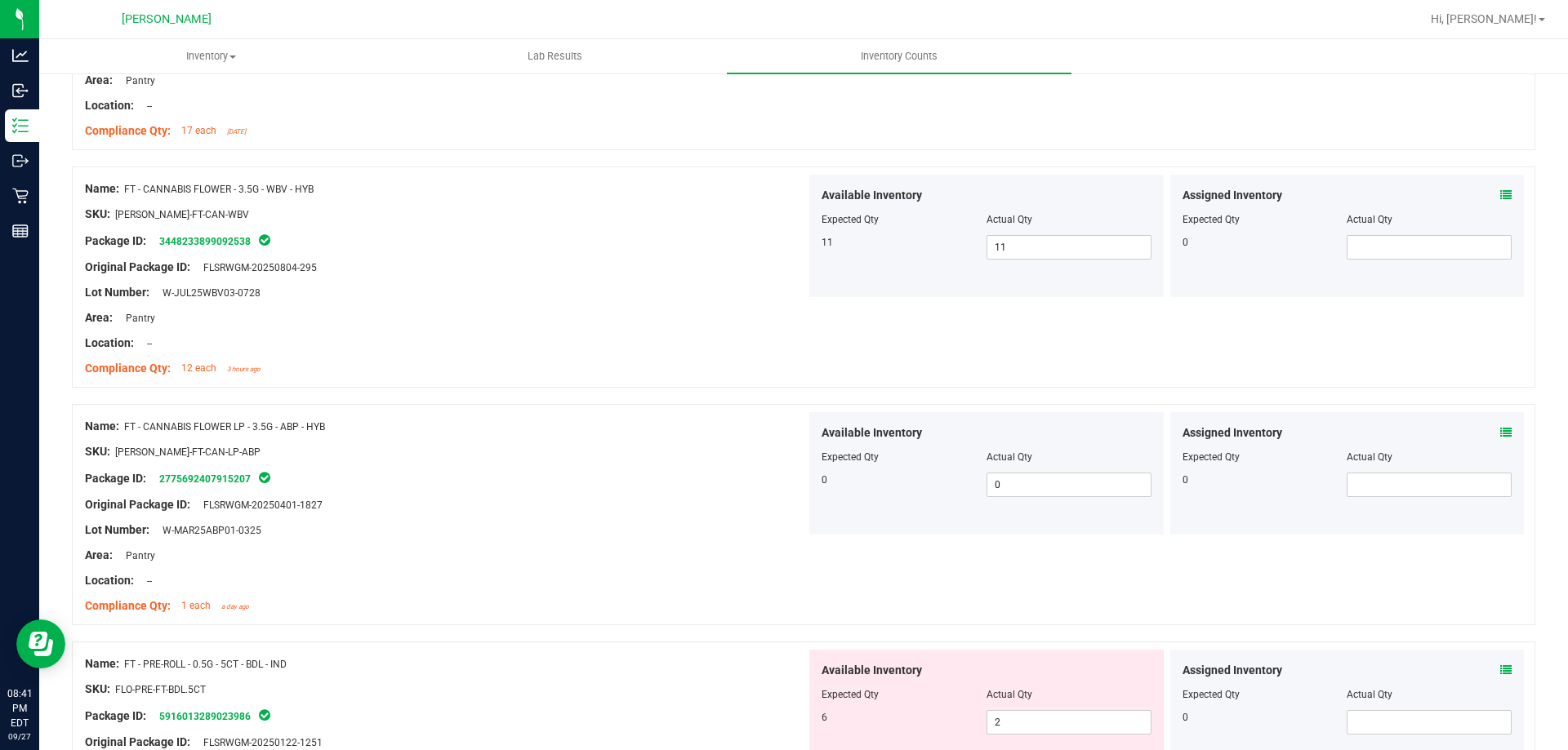
click at [1500, 672] on icon at bounding box center [1506, 670] width 12 height 12
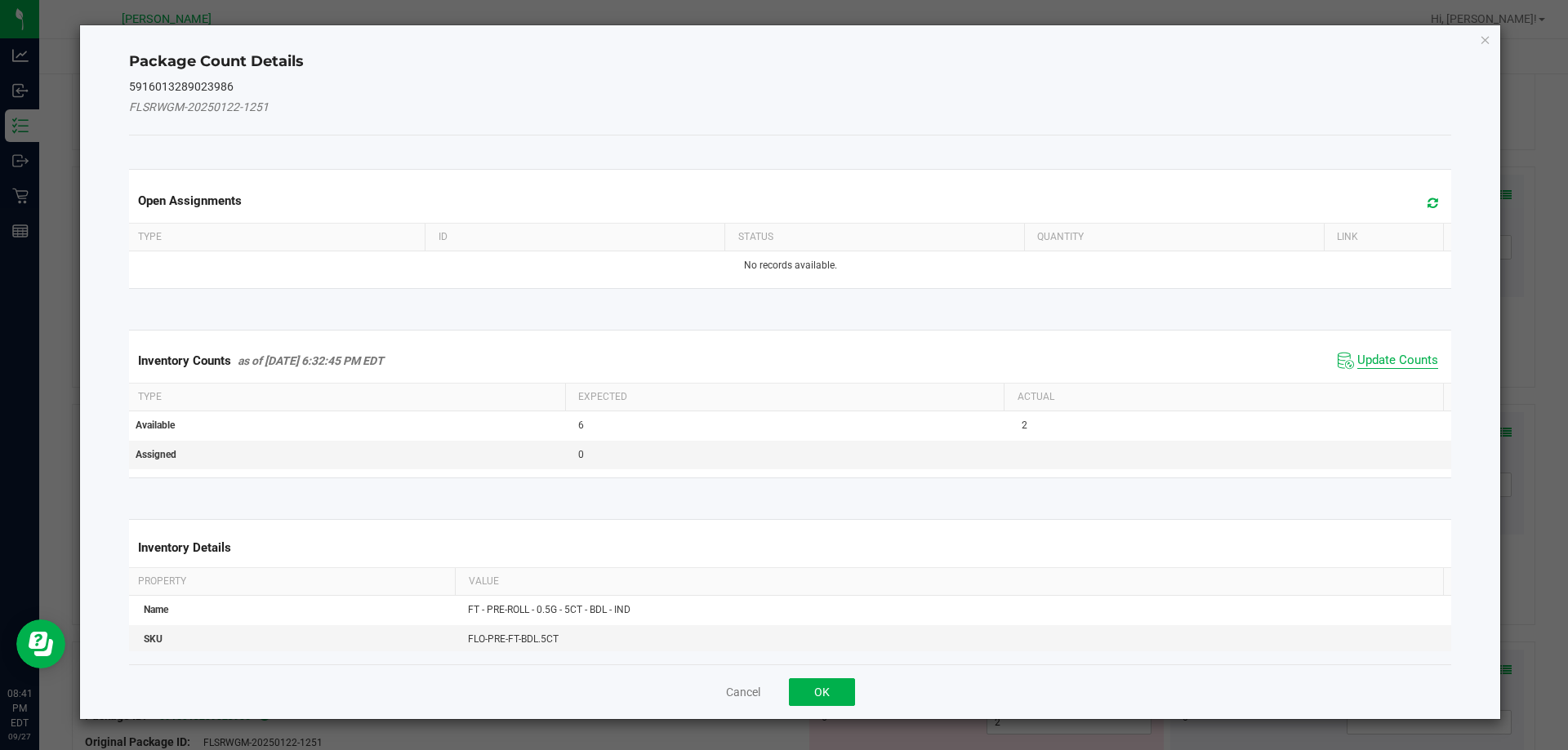
click at [1392, 364] on span "Update Counts" at bounding box center [1397, 361] width 81 height 17
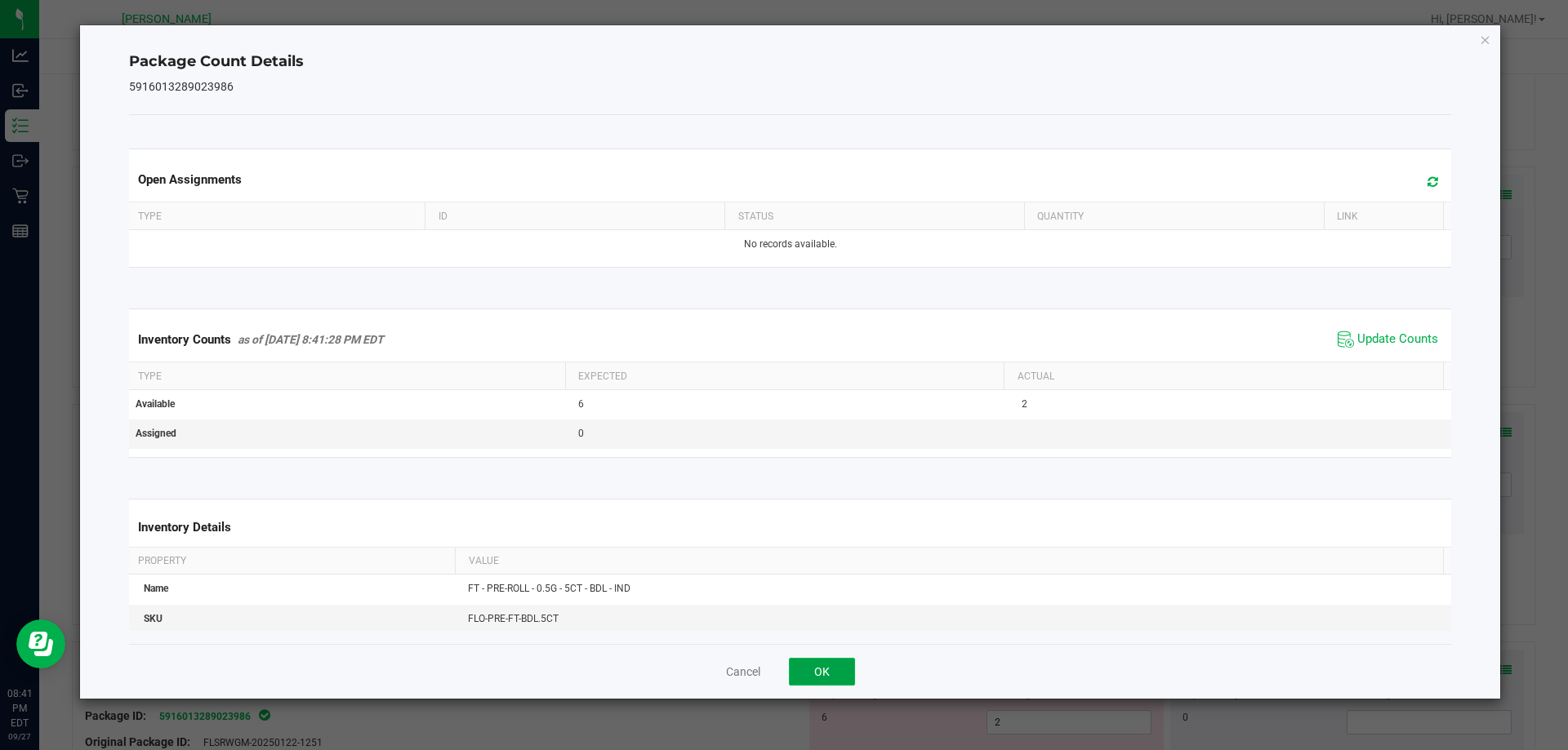
click at [829, 669] on button "OK" at bounding box center [821, 671] width 66 height 28
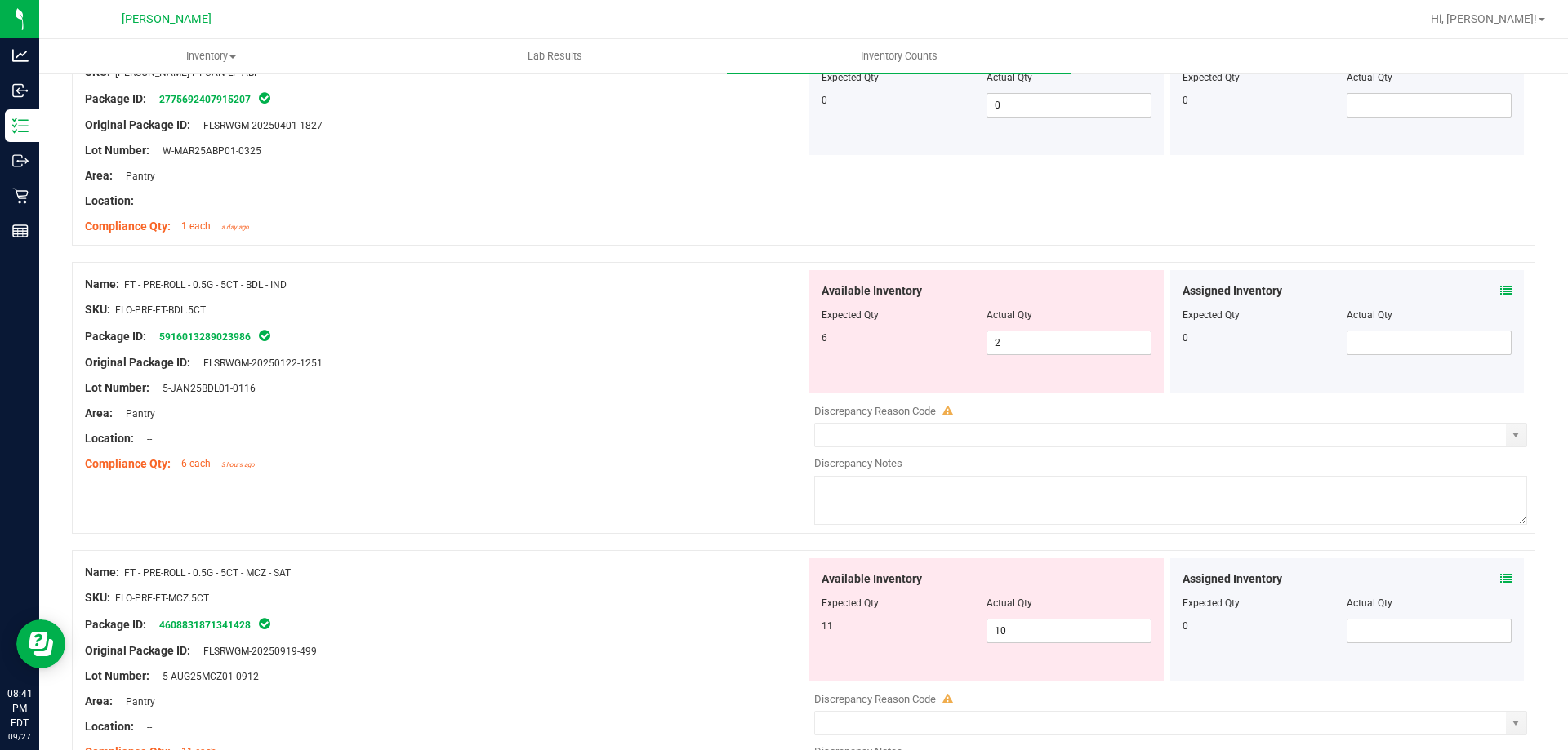
scroll to position [1796, 0]
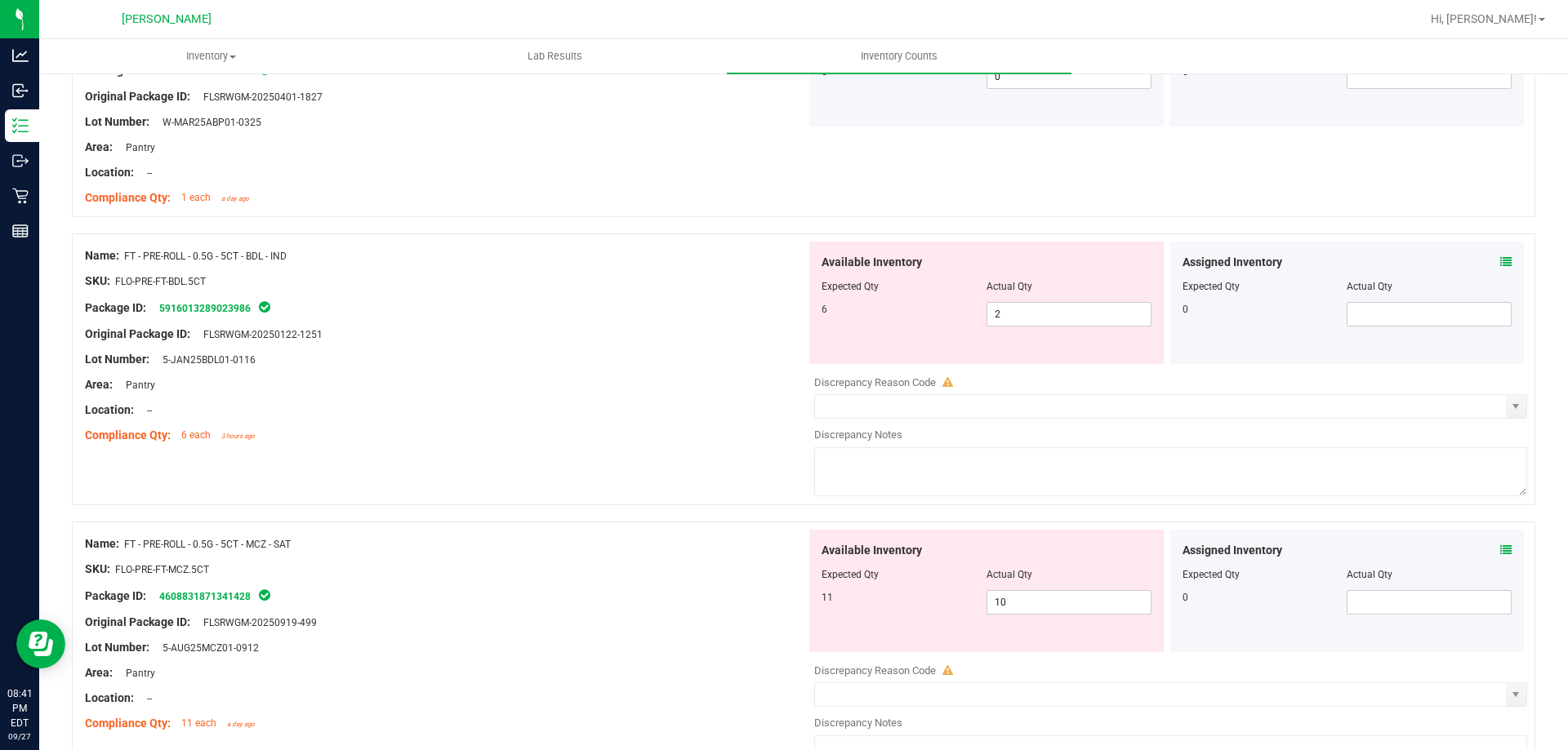
click at [1499, 259] on div "Assigned Inventory Expected Qty Actual Qty 0" at bounding box center [1347, 303] width 354 height 122
click at [1487, 263] on div "Assigned Inventory" at bounding box center [1347, 262] width 330 height 17
click at [1504, 268] on div "Assigned Inventory Expected Qty Actual Qty 0" at bounding box center [1347, 303] width 354 height 122
click at [1500, 263] on icon at bounding box center [1506, 262] width 12 height 12
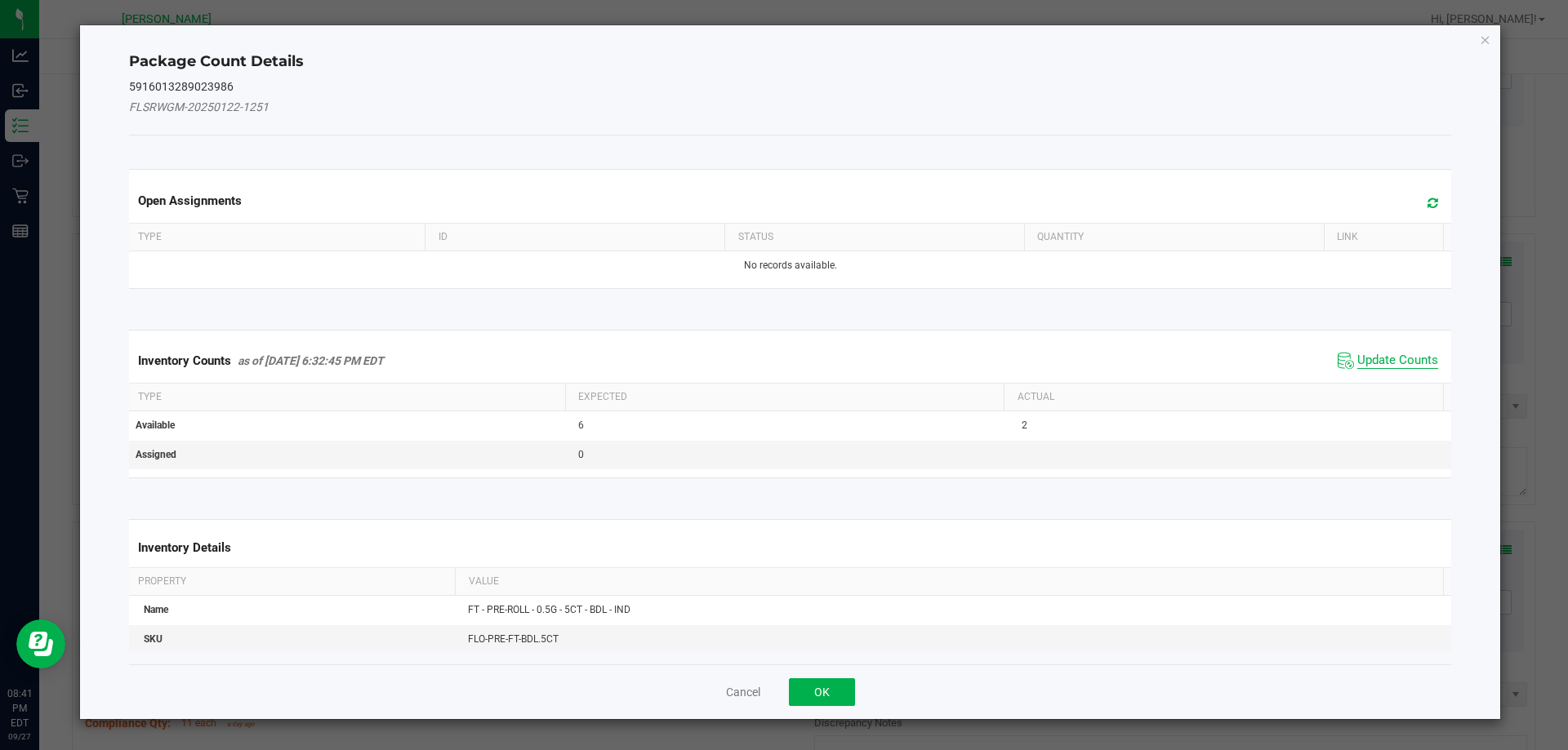
click at [1375, 360] on span "Update Counts" at bounding box center [1397, 361] width 81 height 17
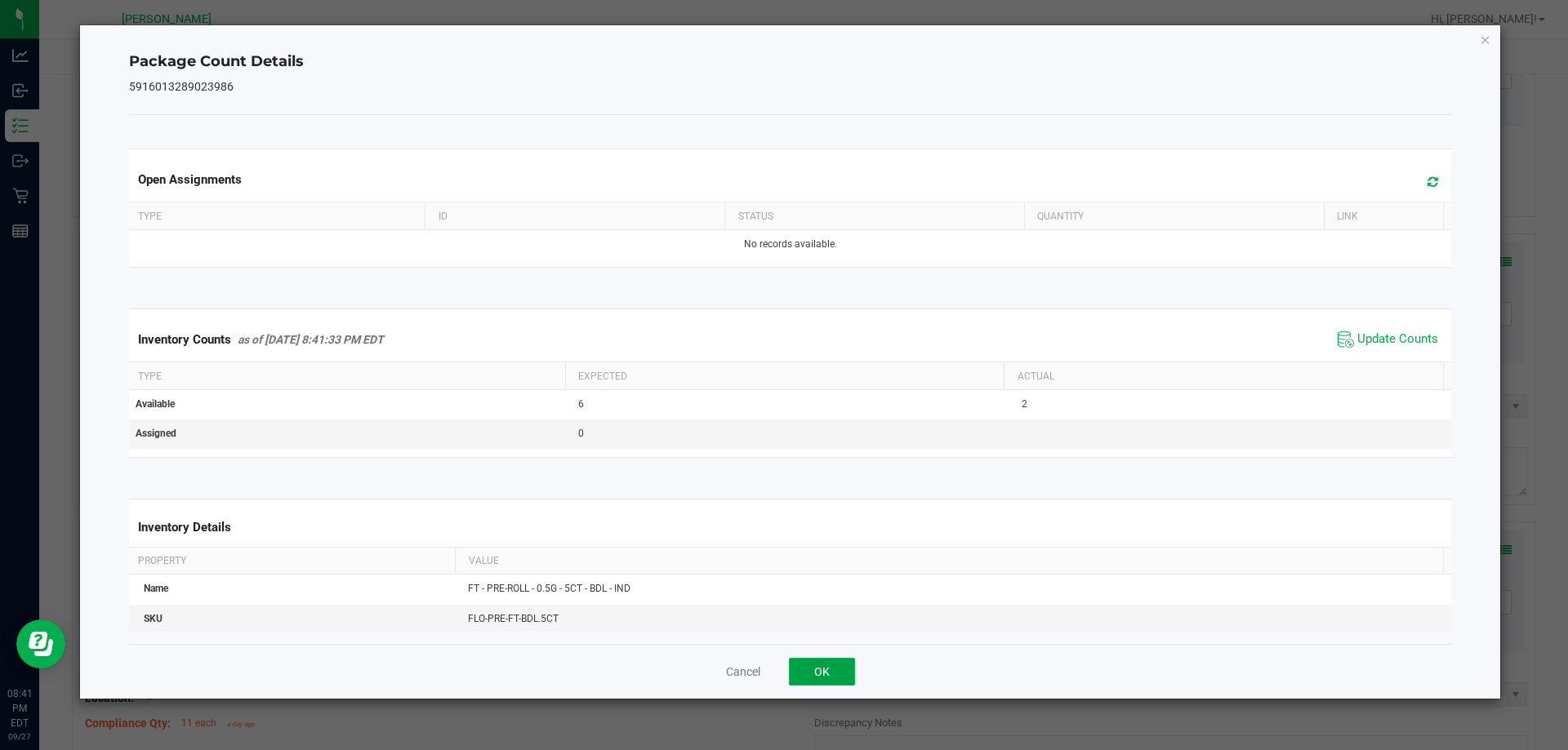
click at [825, 663] on button "OK" at bounding box center [821, 671] width 66 height 28
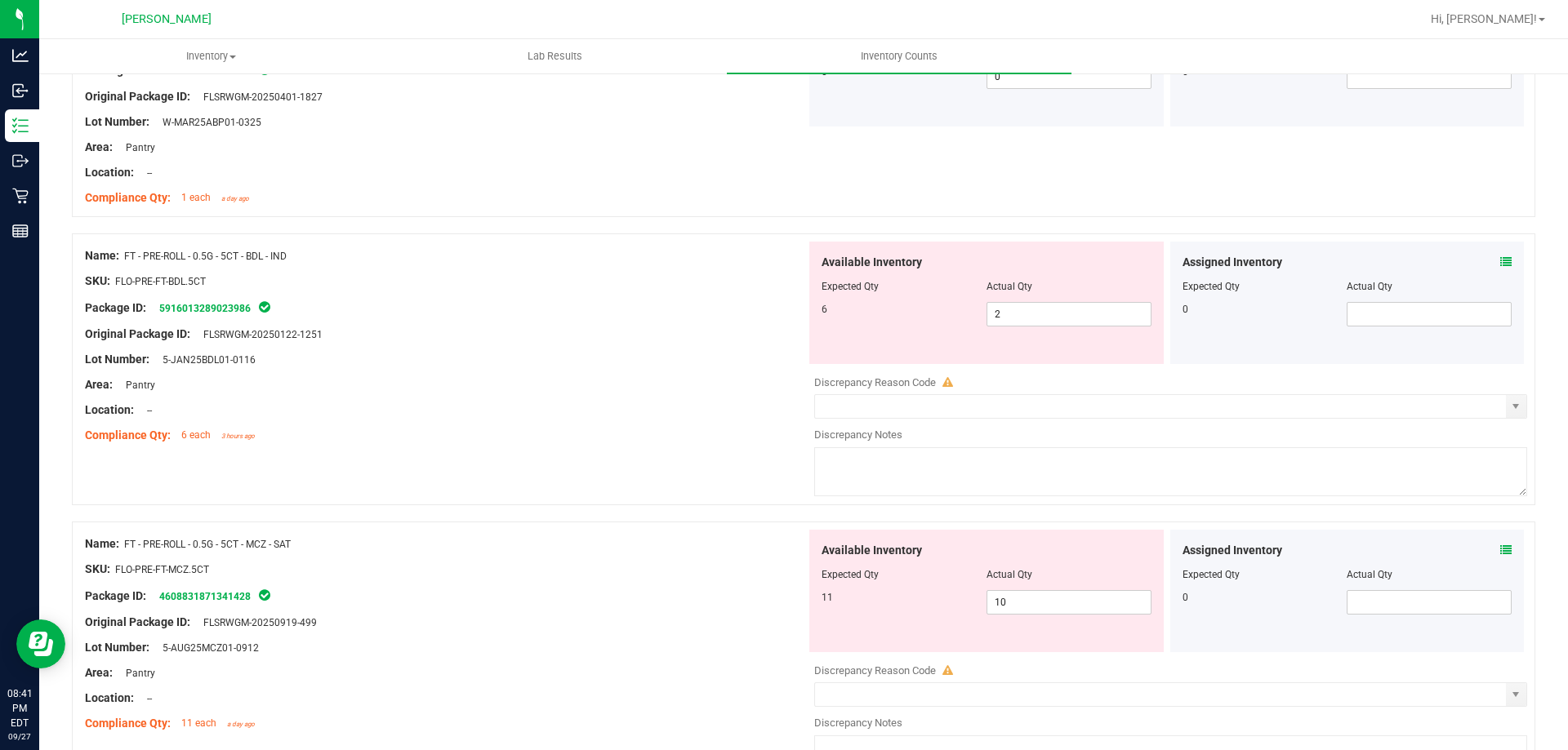
click at [1500, 550] on icon at bounding box center [1506, 550] width 12 height 12
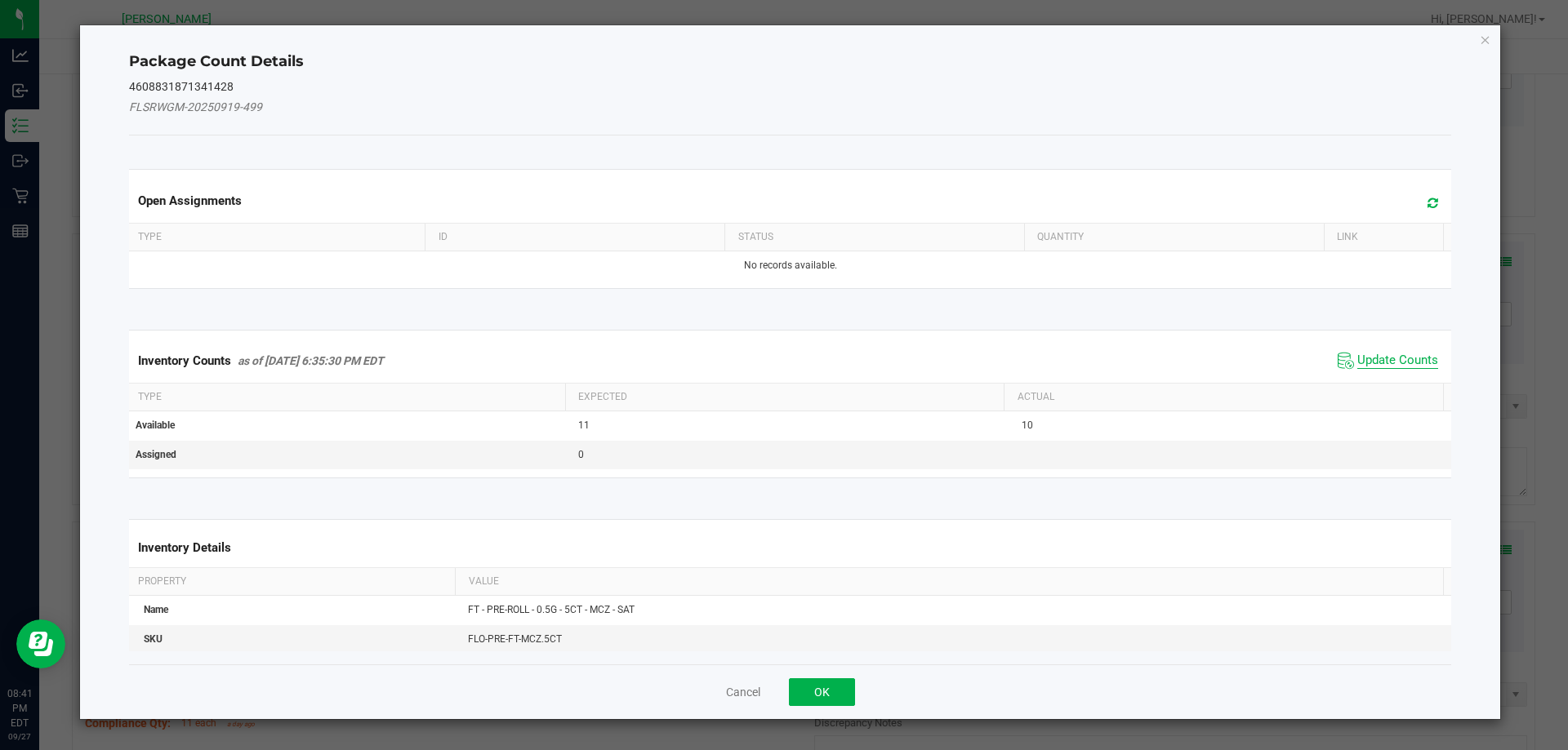
click at [1388, 368] on span "Update Counts" at bounding box center [1397, 361] width 81 height 17
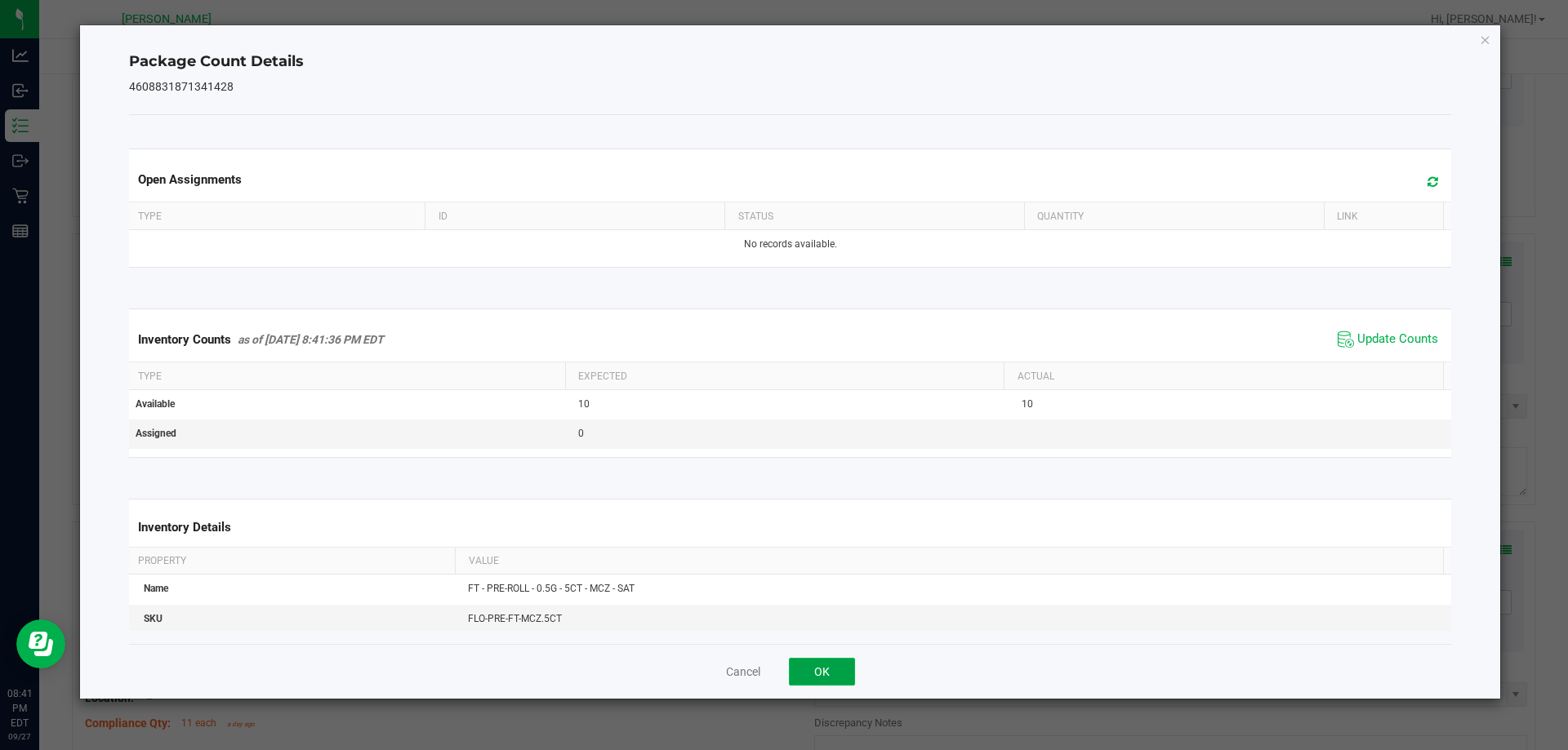
click at [847, 672] on button "OK" at bounding box center [821, 671] width 66 height 28
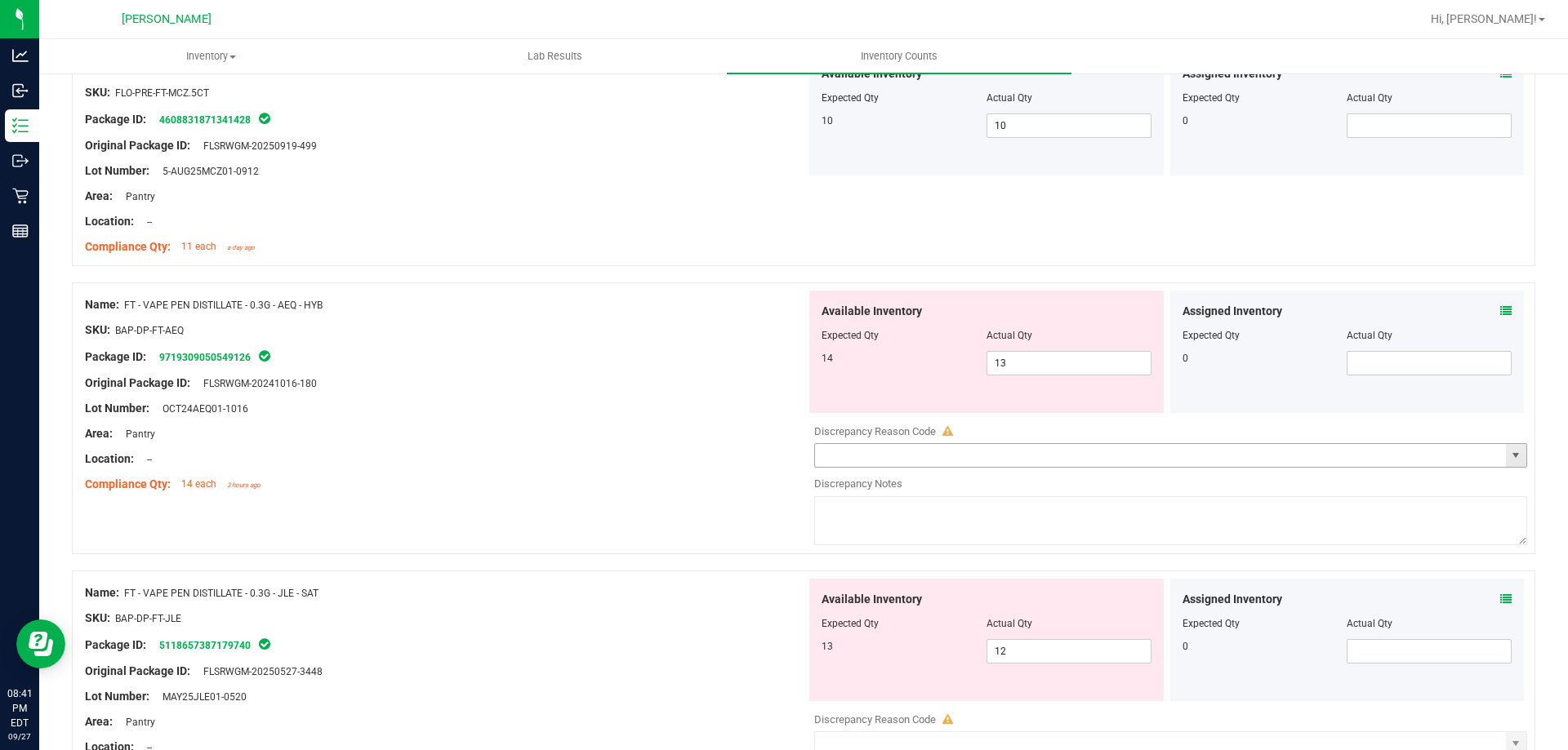
scroll to position [2367, 0]
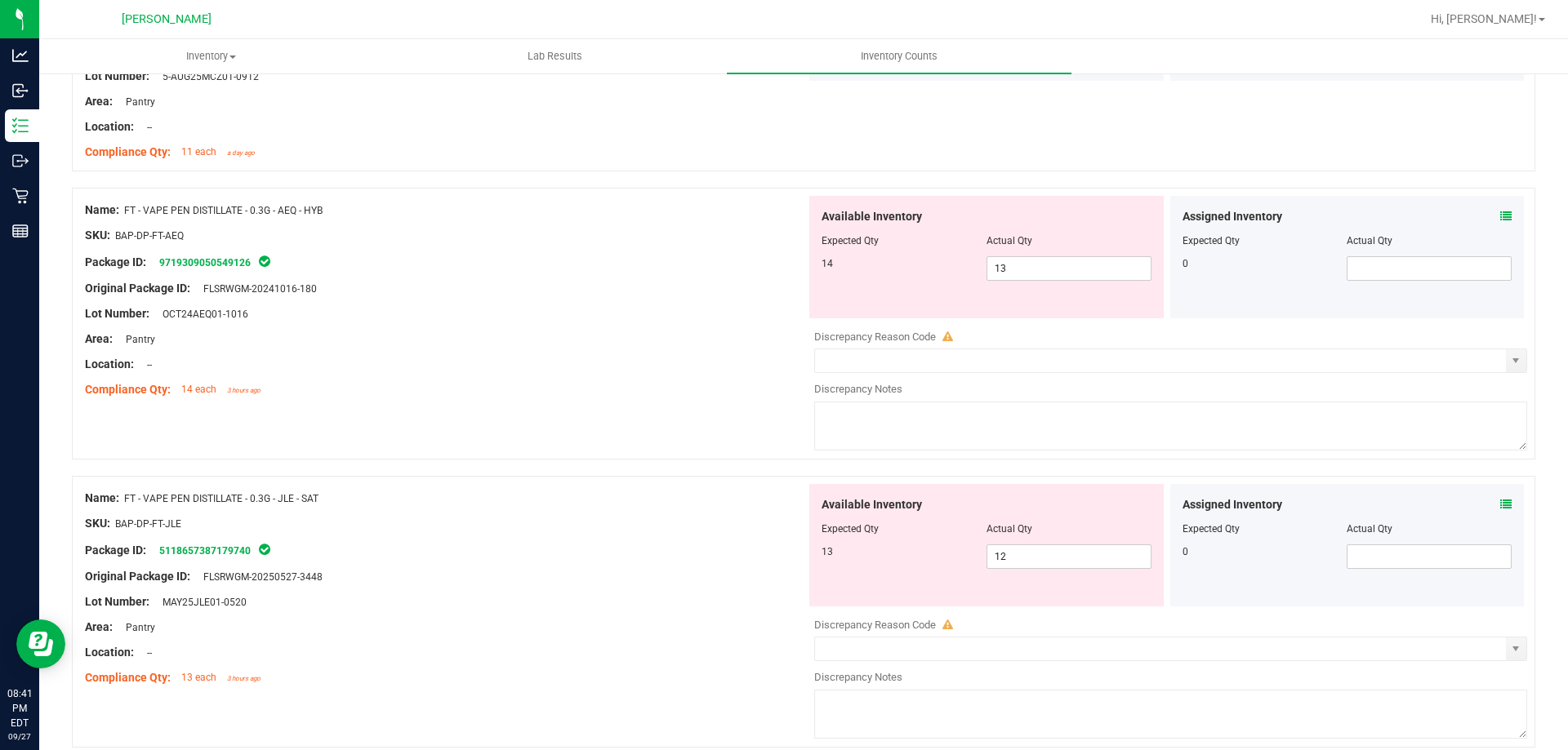
click at [1500, 217] on icon at bounding box center [1506, 217] width 12 height 12
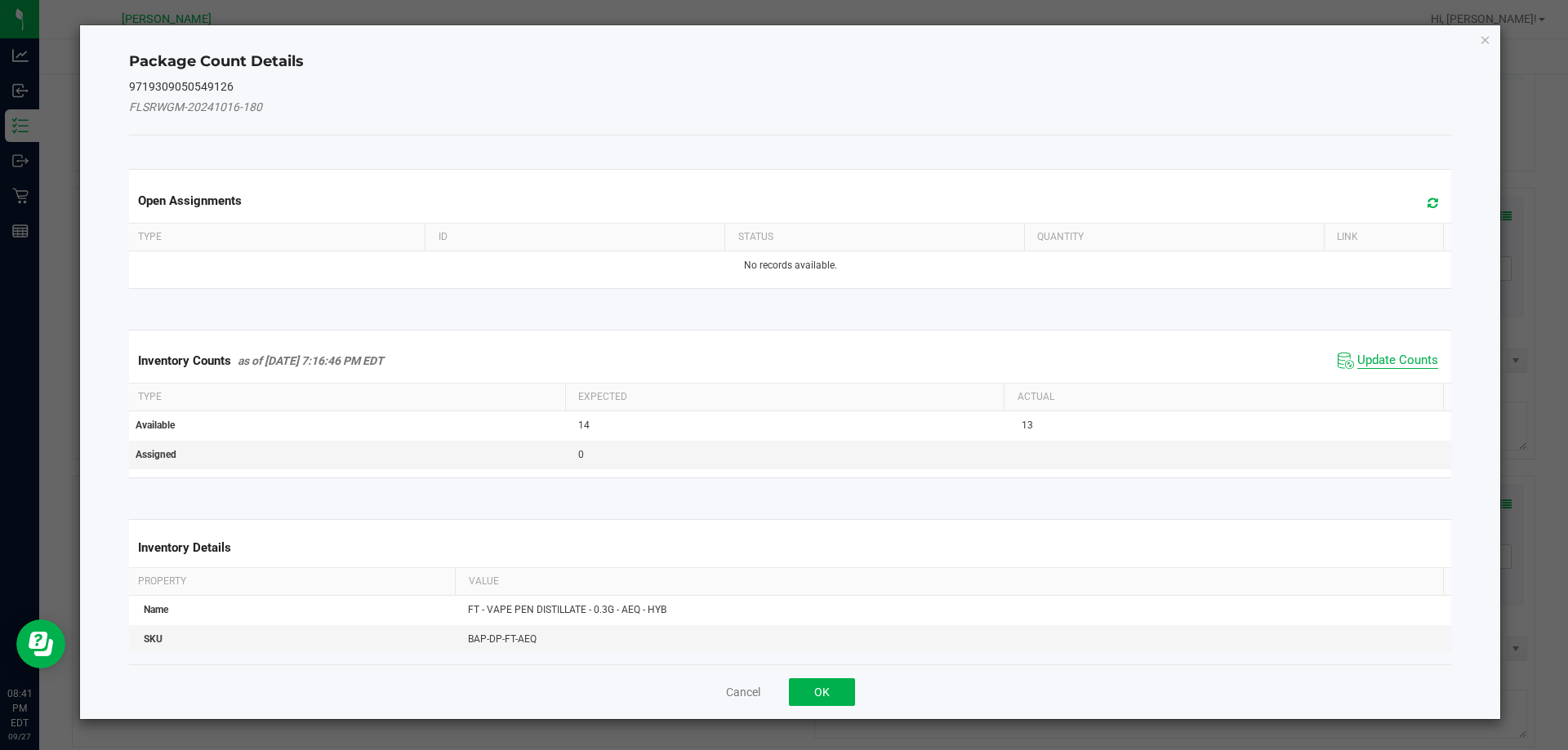
click at [1406, 356] on span "Update Counts" at bounding box center [1397, 361] width 81 height 17
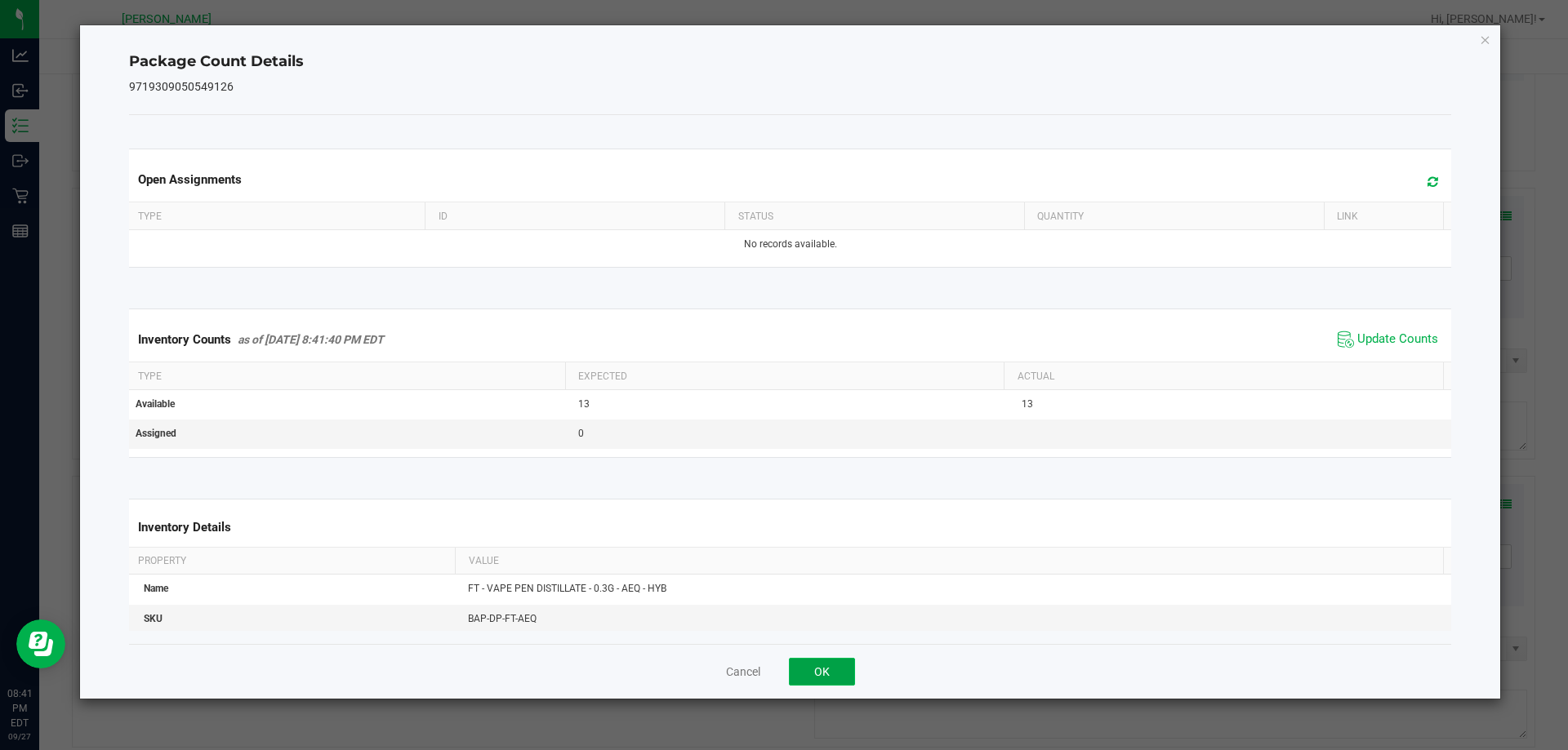
click at [833, 662] on button "OK" at bounding box center [821, 671] width 66 height 28
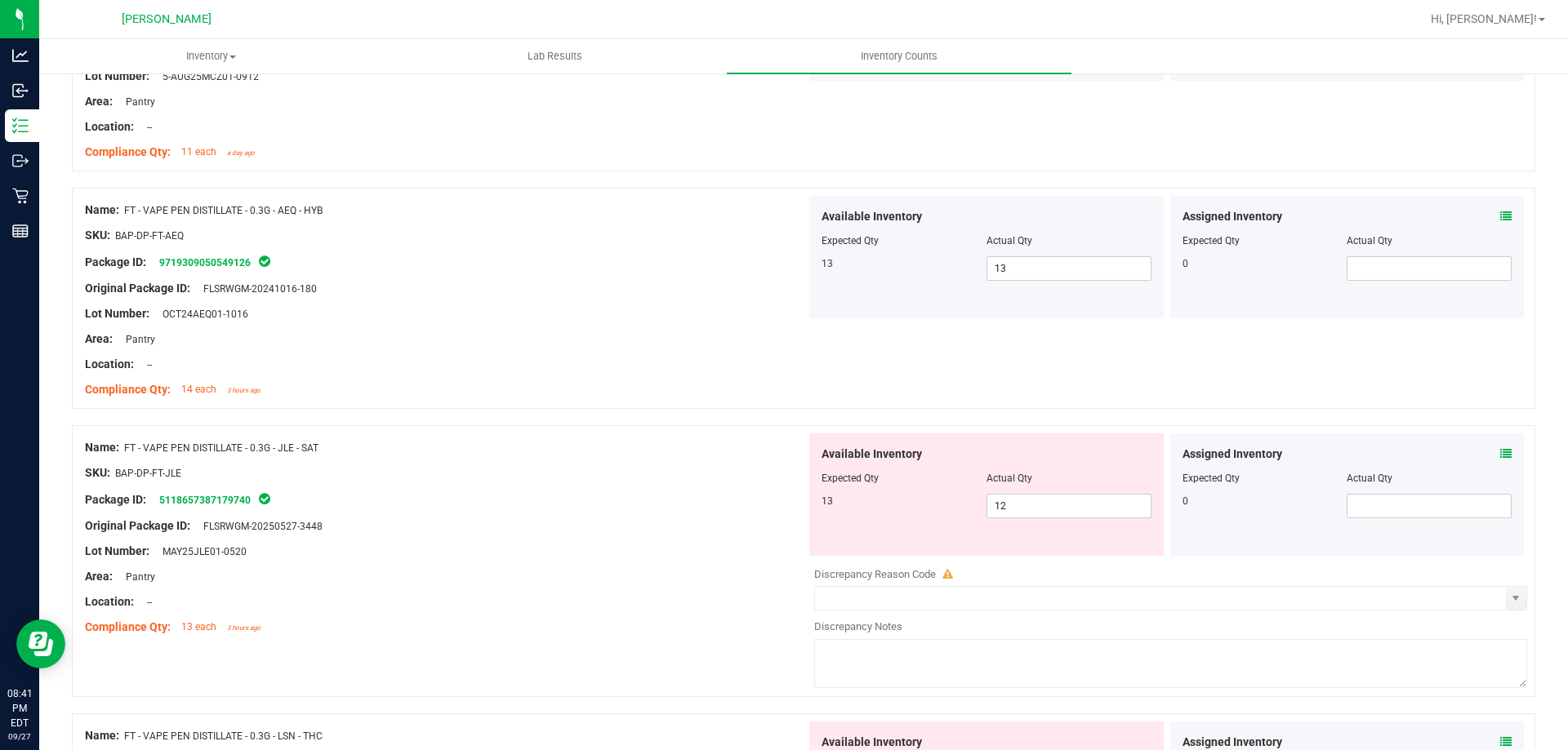
click at [1504, 452] on div "Assigned Inventory Expected Qty Actual Qty 0" at bounding box center [1347, 495] width 354 height 122
click at [1500, 454] on div "Assigned Inventory Expected Qty Actual Qty 0" at bounding box center [1347, 495] width 354 height 122
click at [1500, 453] on icon at bounding box center [1506, 454] width 12 height 12
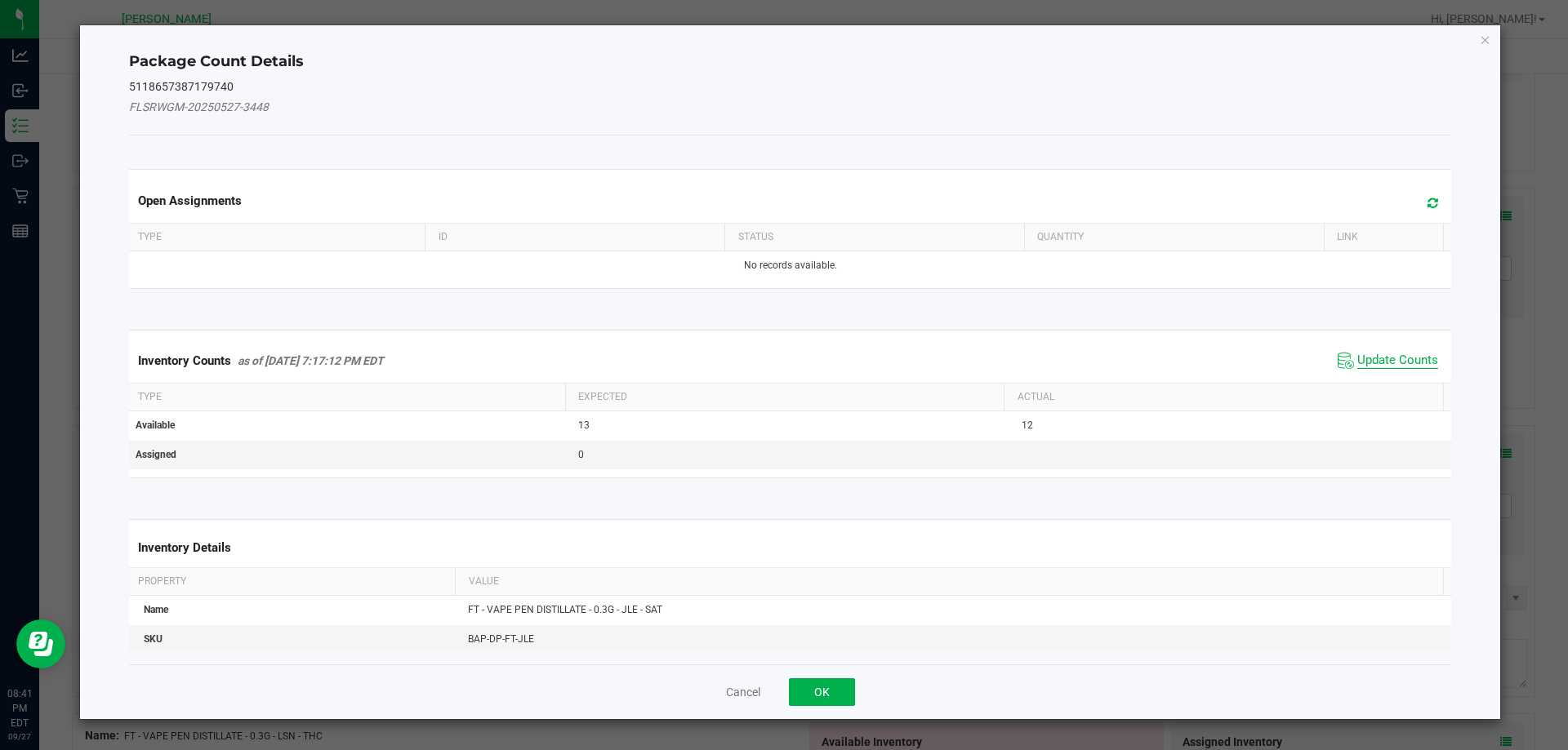
click at [1409, 354] on span "Update Counts" at bounding box center [1397, 361] width 81 height 17
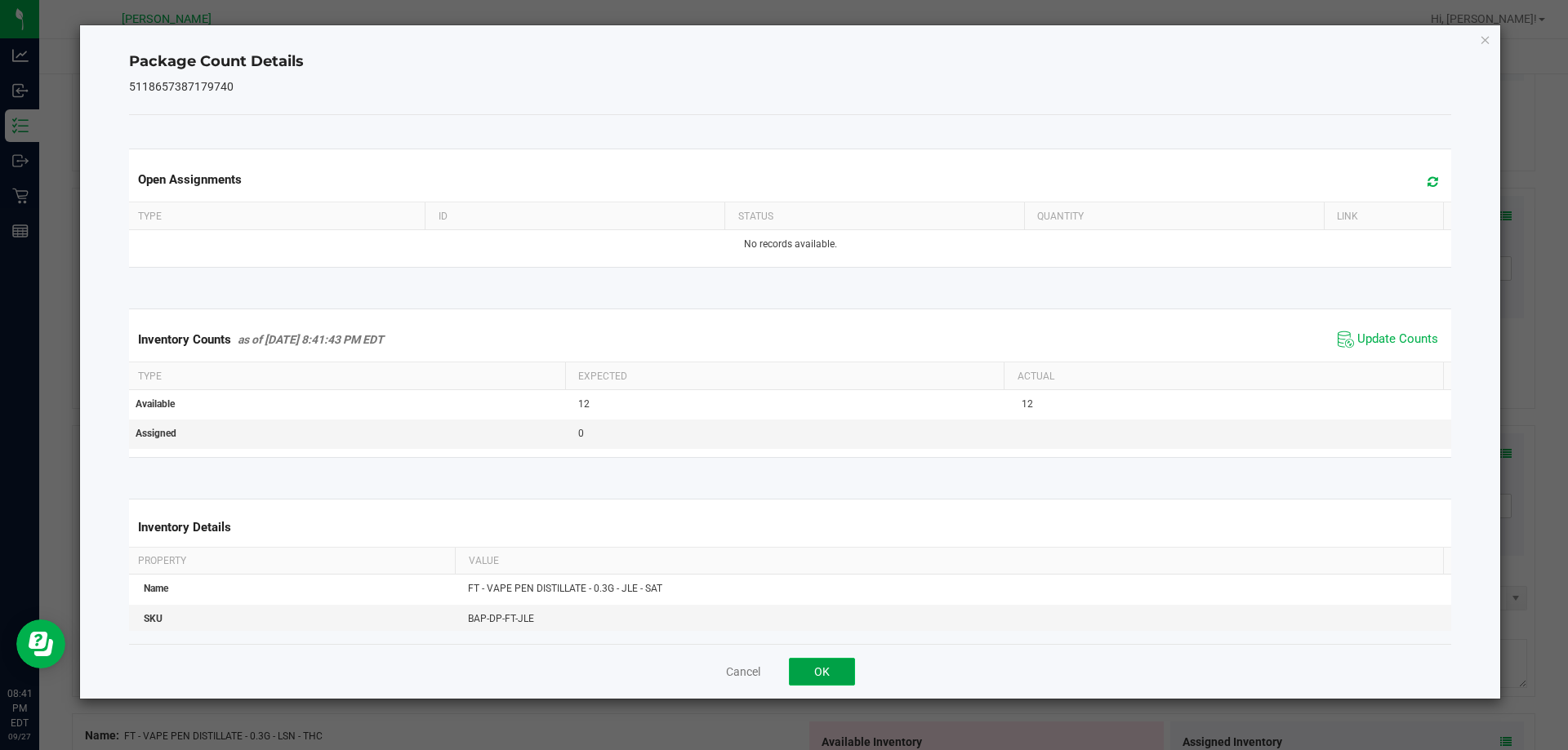
click at [829, 661] on button "OK" at bounding box center [821, 671] width 66 height 28
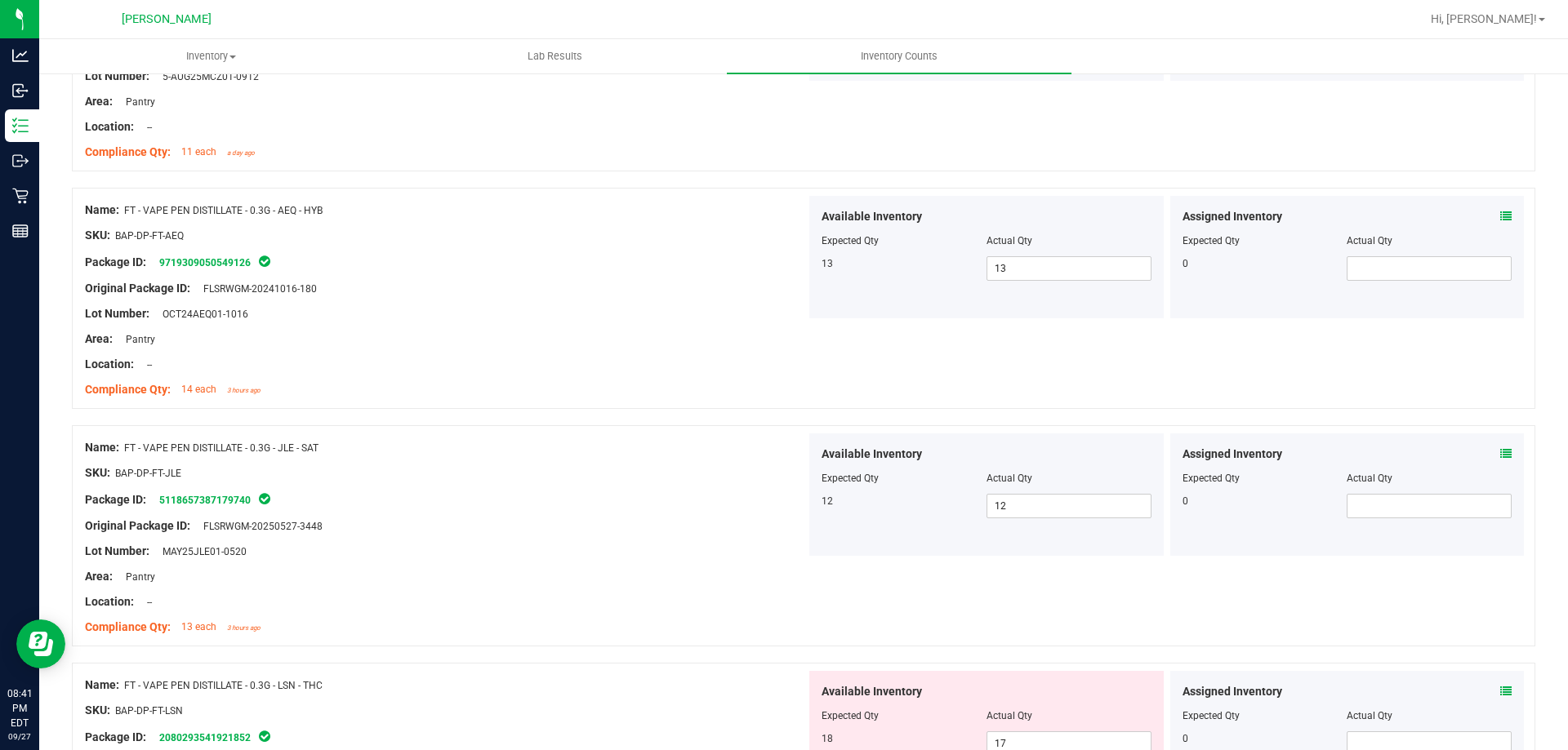
click at [1500, 689] on icon at bounding box center [1506, 692] width 12 height 12
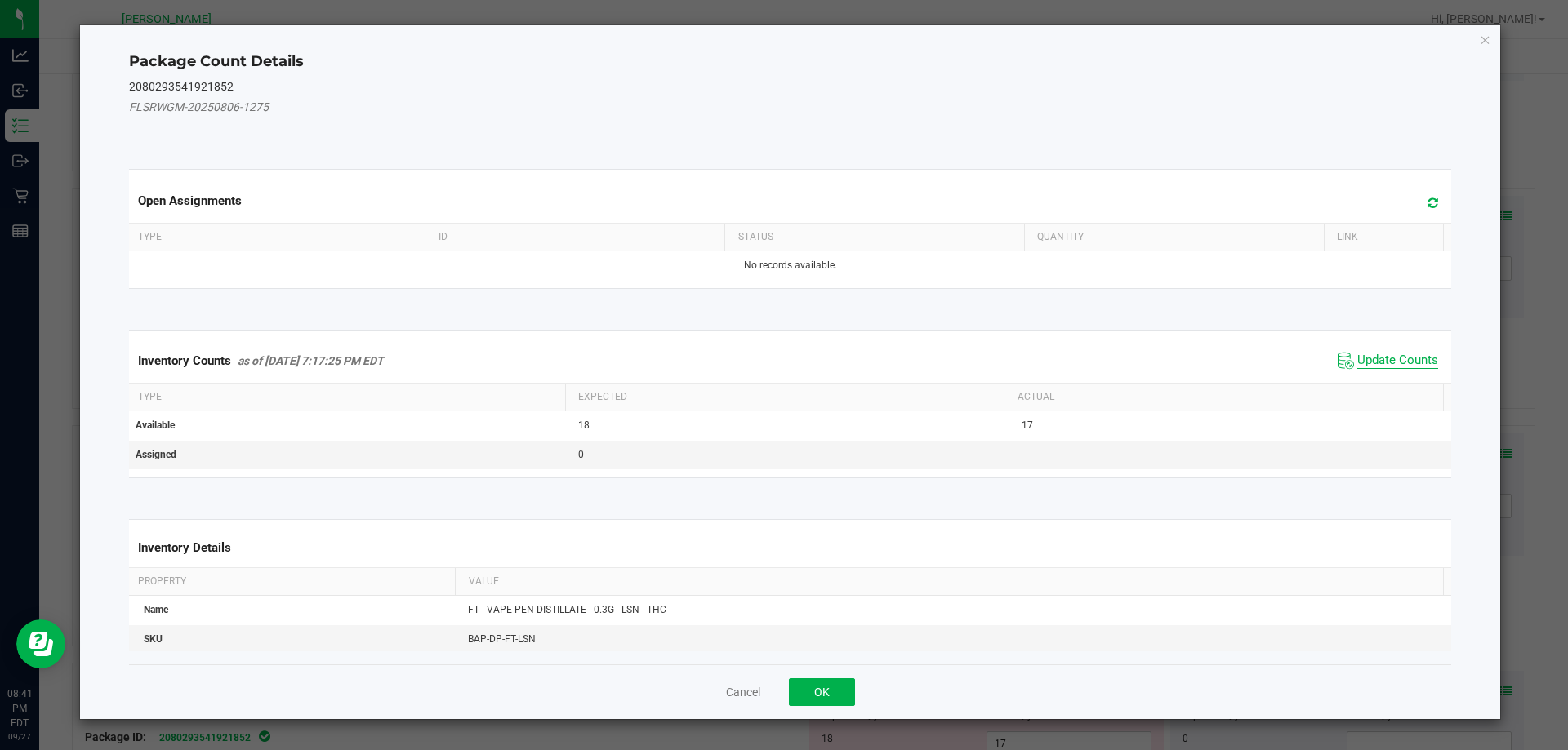
click at [1381, 353] on span "Update Counts" at bounding box center [1397, 361] width 81 height 17
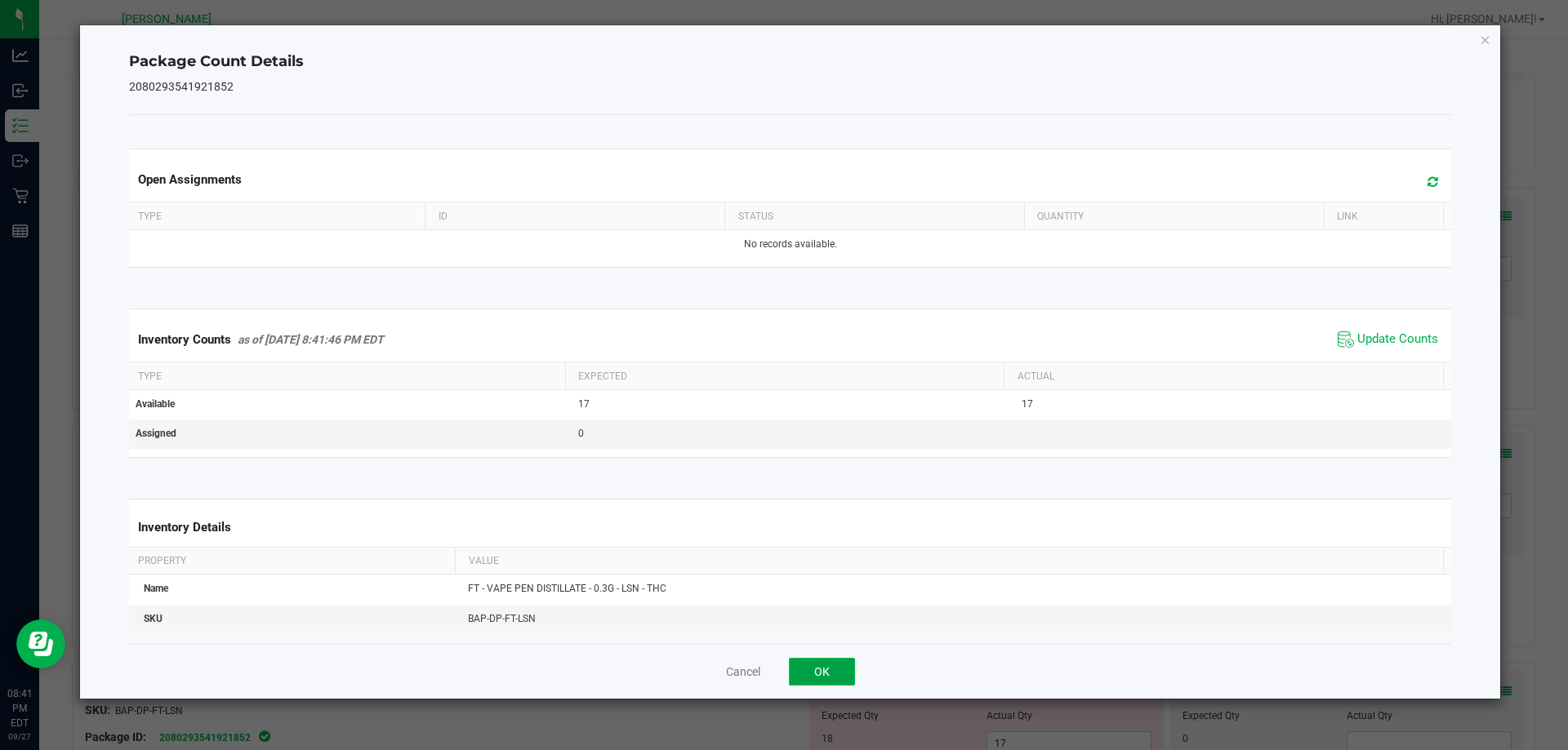
click at [844, 672] on button "OK" at bounding box center [821, 671] width 66 height 28
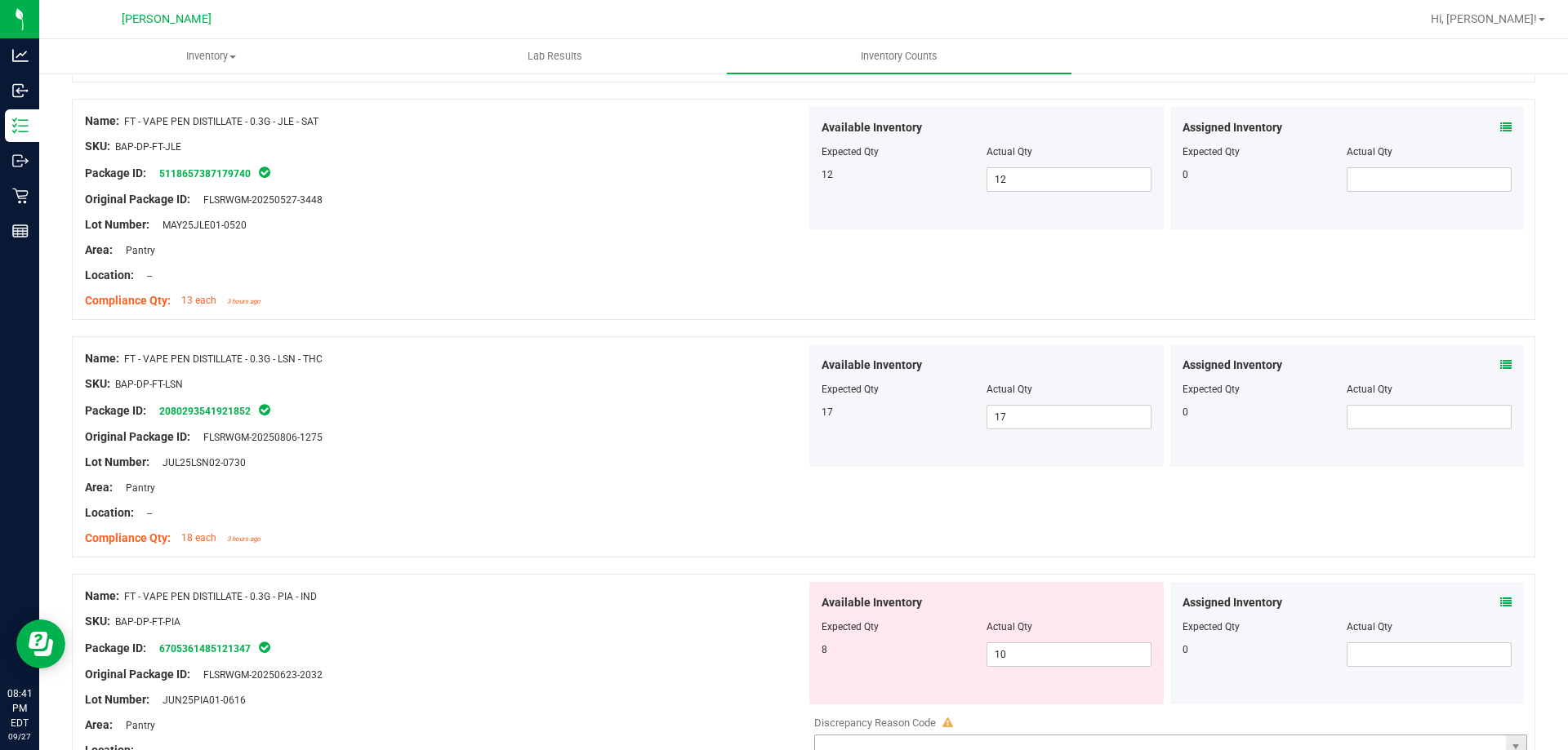
scroll to position [2938, 0]
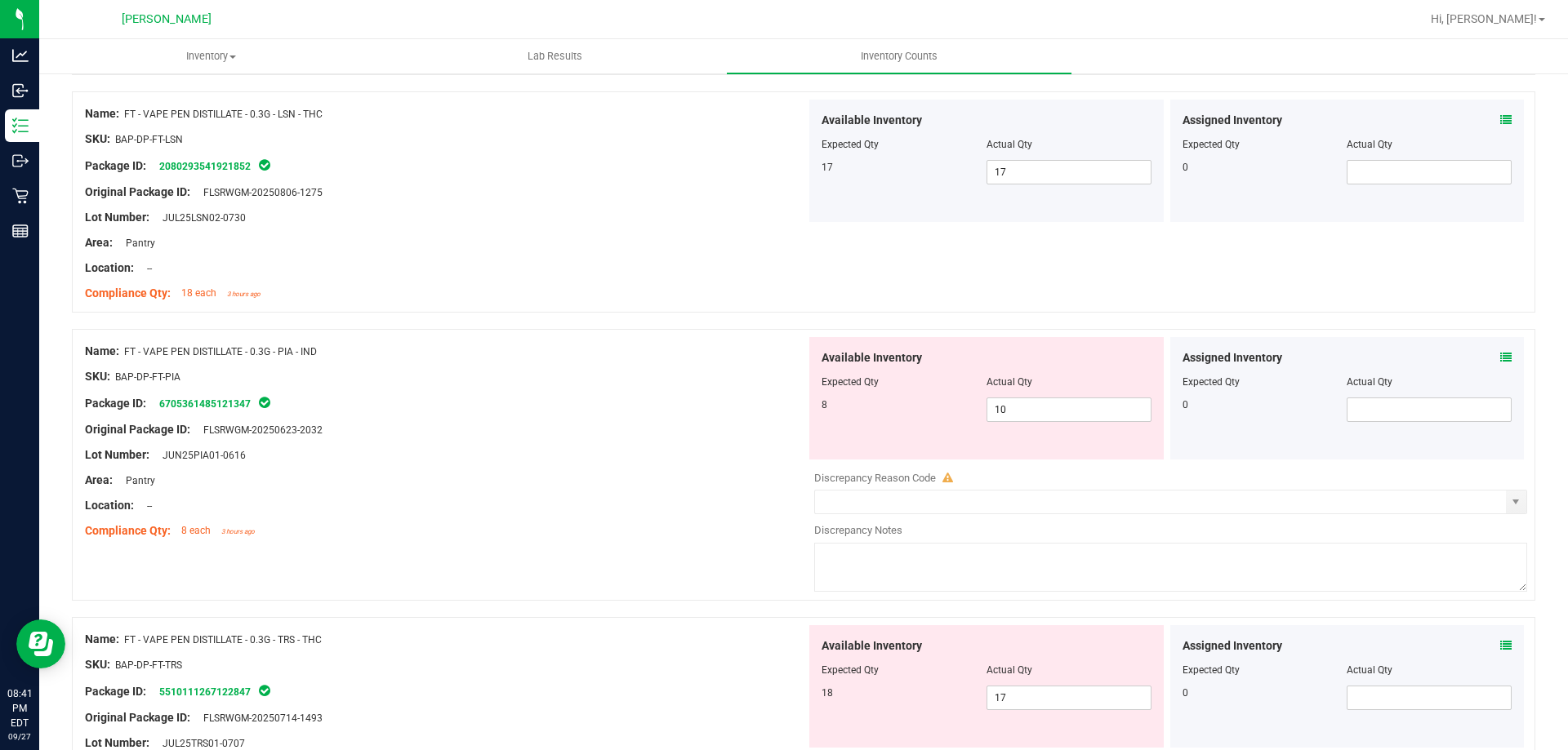
click at [1500, 362] on icon at bounding box center [1506, 358] width 12 height 12
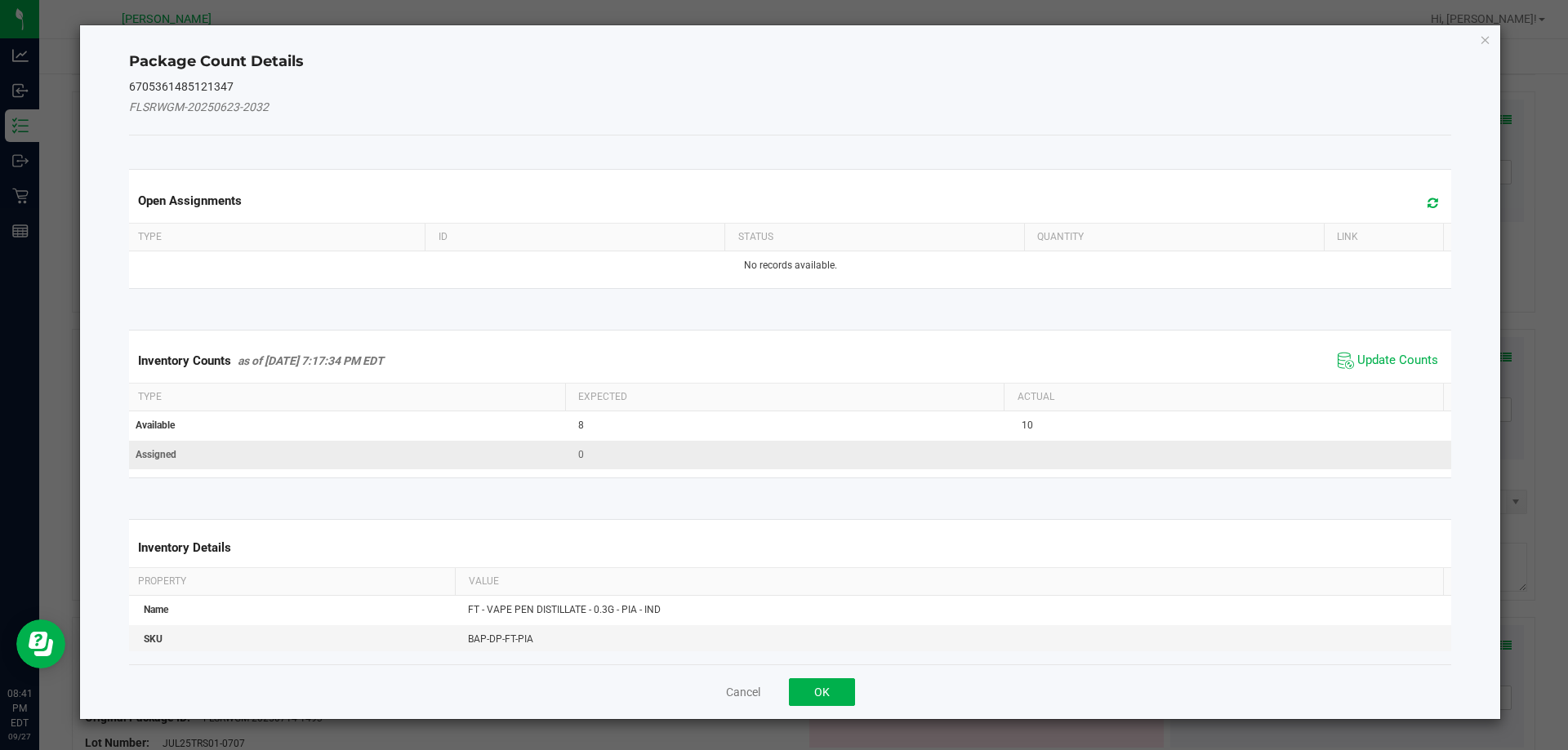
drag, startPoint x: 1375, startPoint y: 366, endPoint x: 1191, endPoint y: 446, distance: 200.6
click at [1376, 368] on span "Update Counts" at bounding box center [1397, 361] width 81 height 17
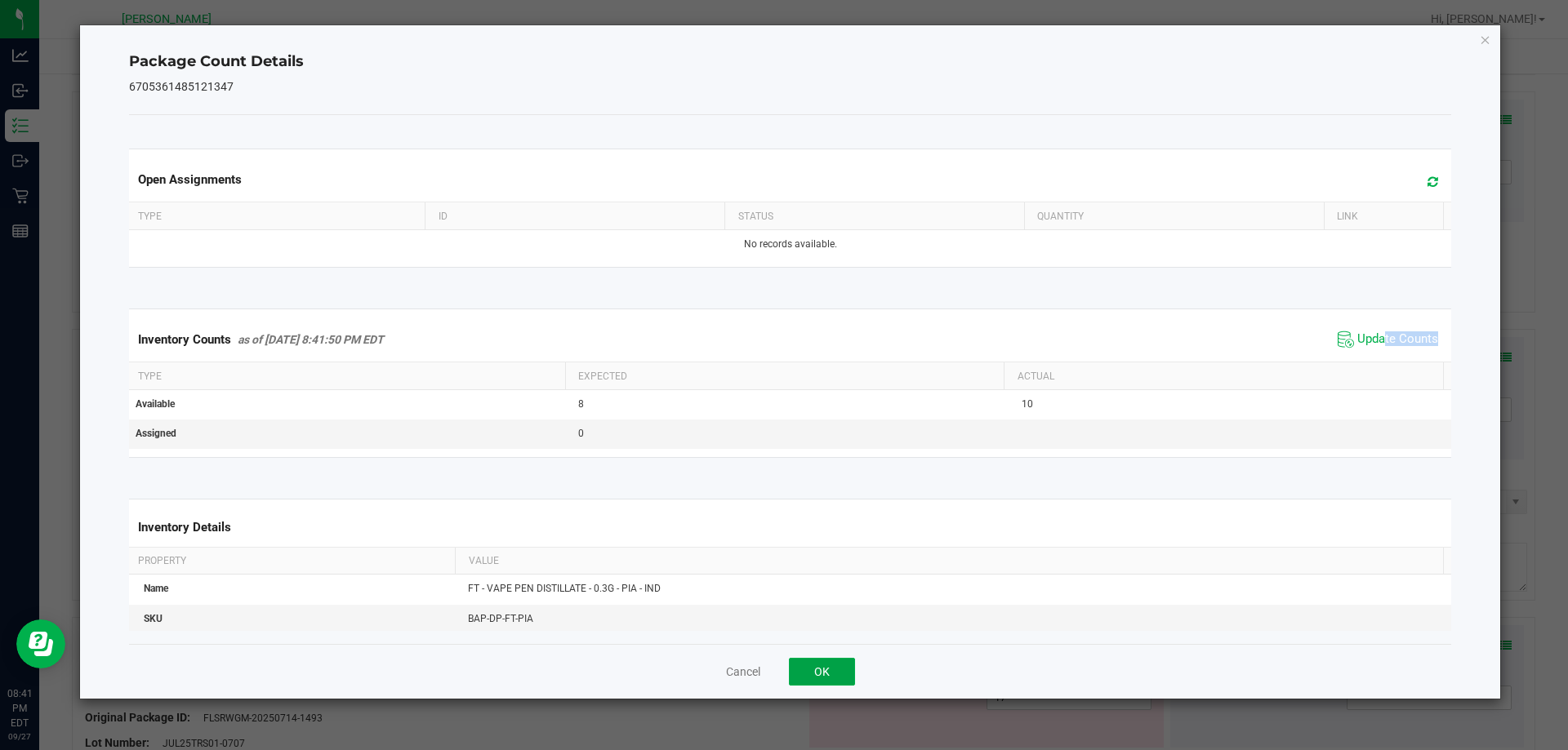
click at [800, 675] on button "OK" at bounding box center [821, 671] width 66 height 28
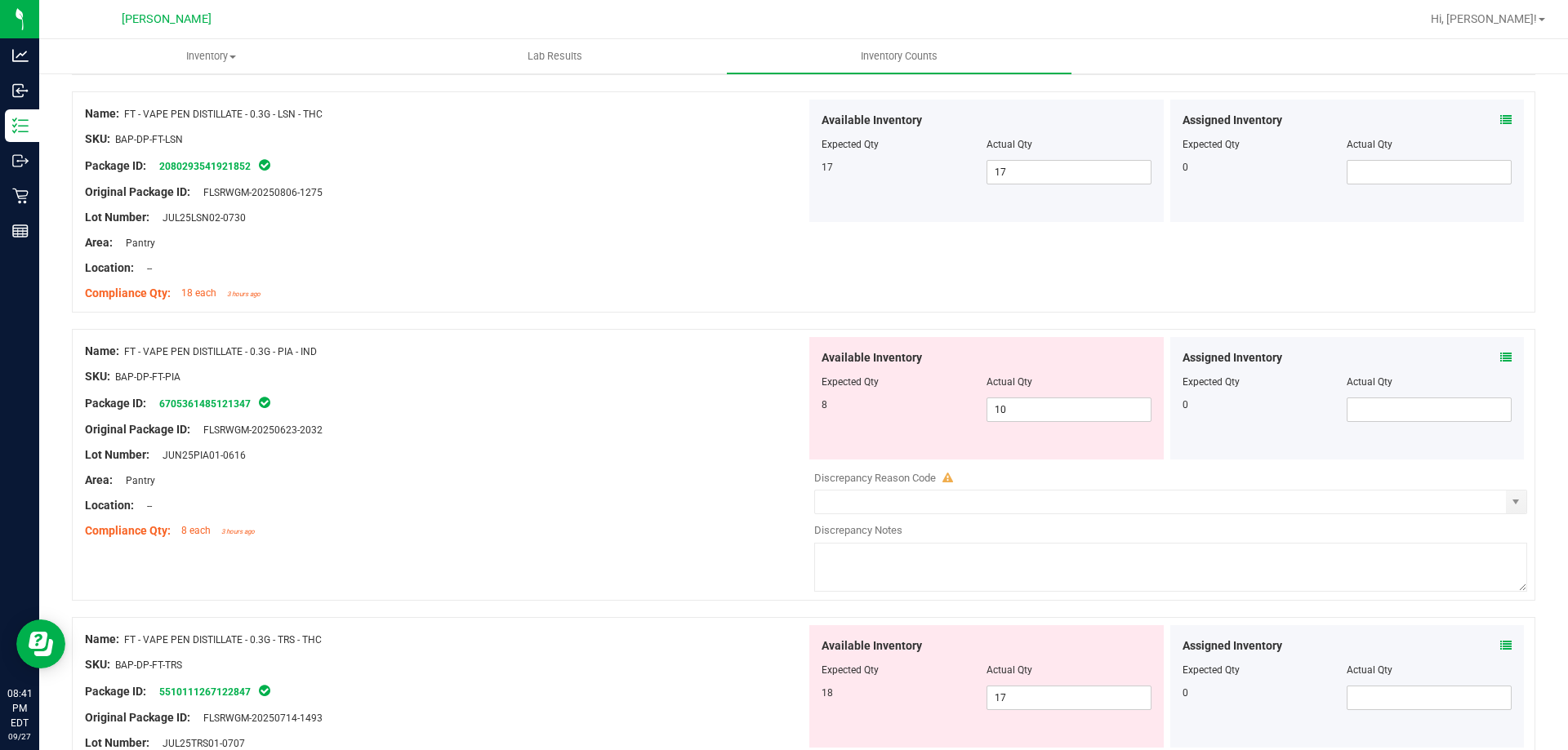
click at [1500, 650] on icon at bounding box center [1506, 646] width 12 height 12
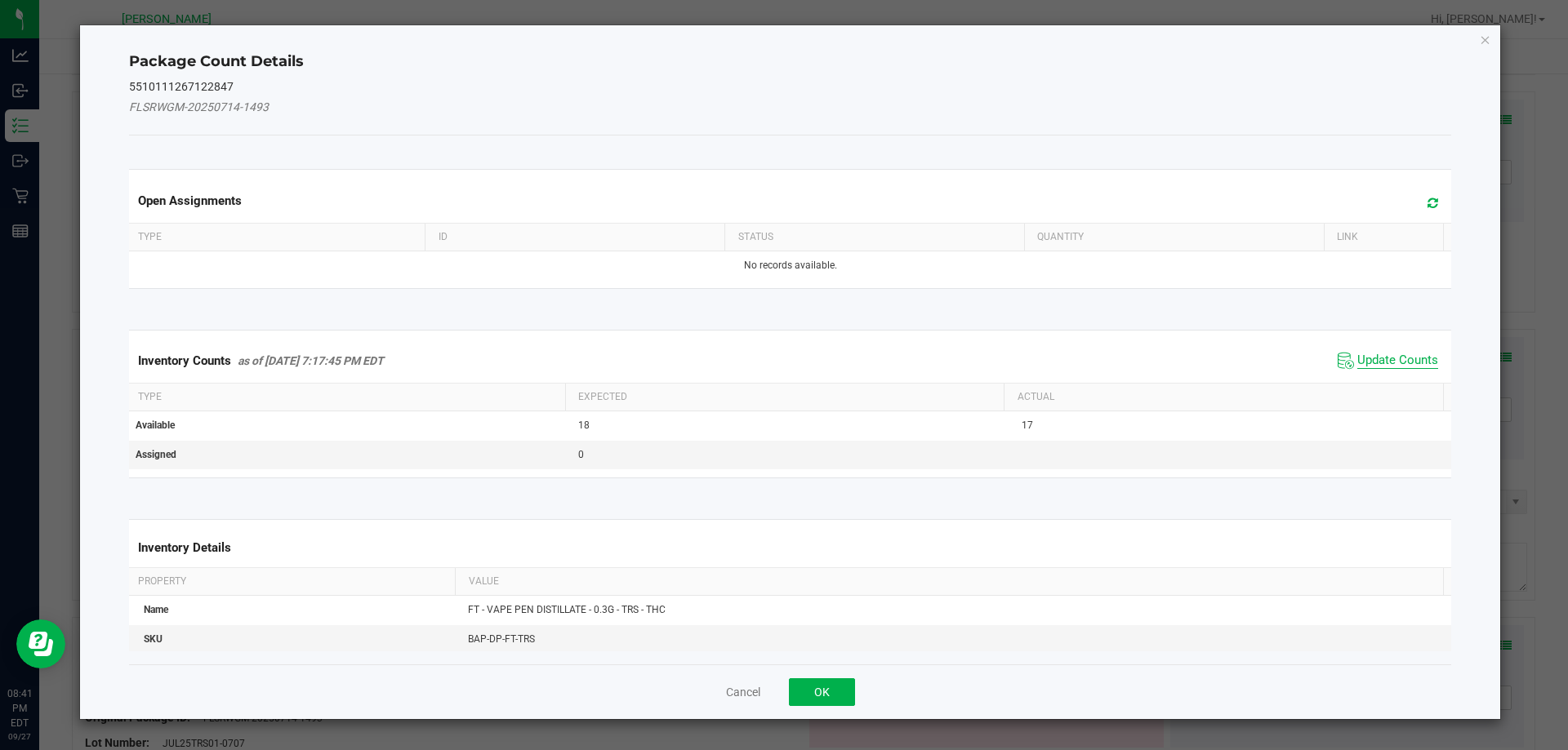
click at [1382, 359] on span "Update Counts" at bounding box center [1397, 361] width 81 height 17
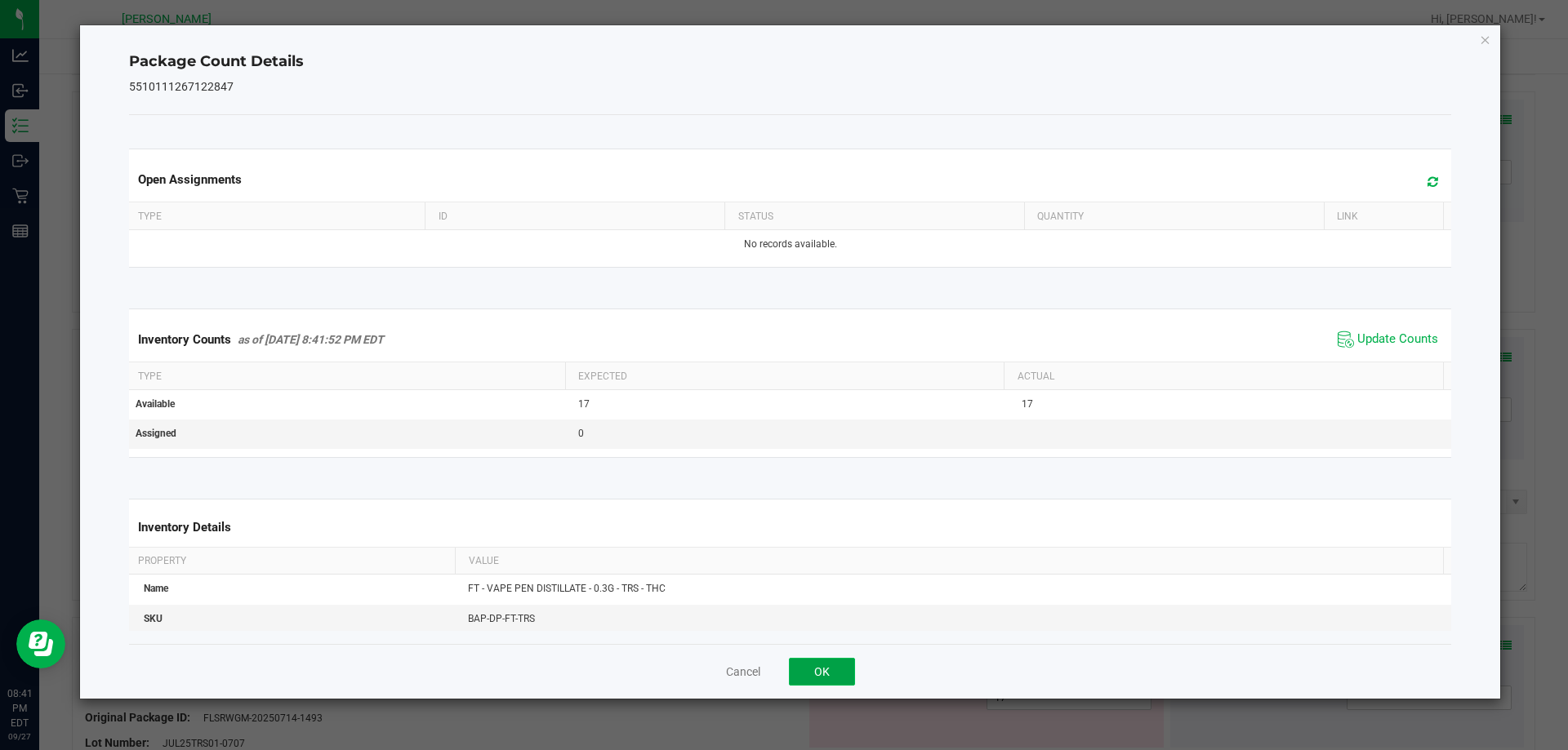
click at [824, 667] on button "OK" at bounding box center [821, 671] width 66 height 28
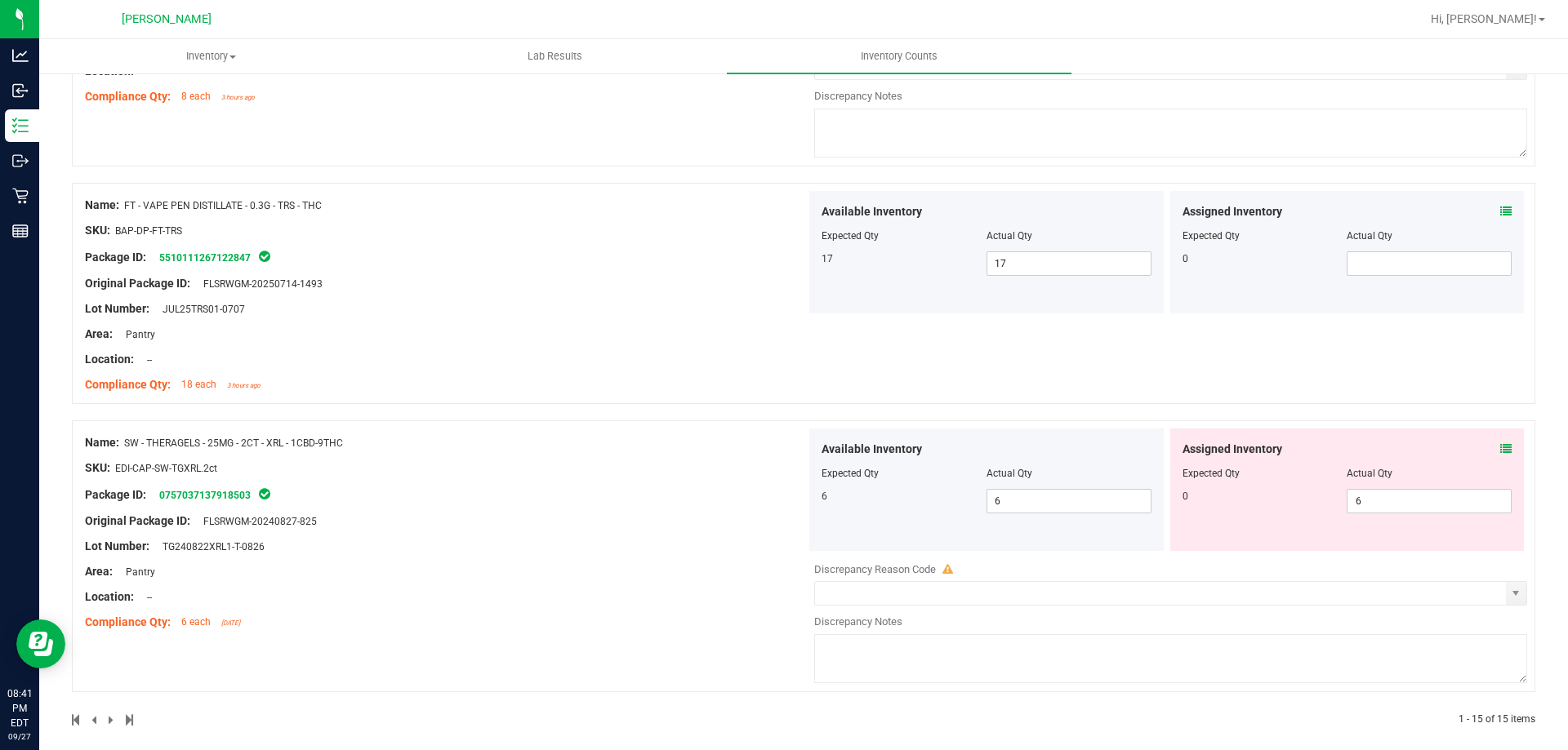
scroll to position [3386, 0]
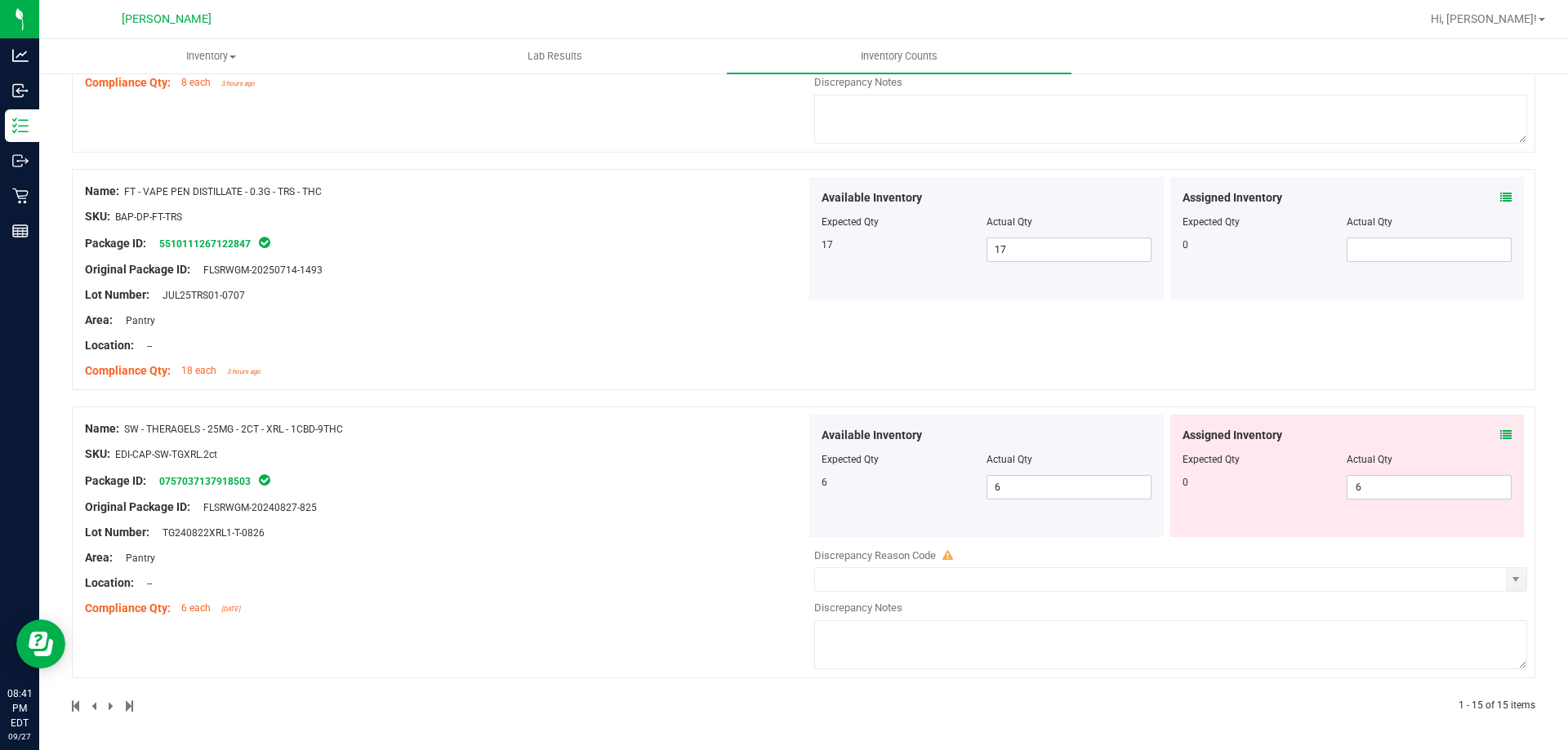
click at [1487, 436] on div "Assigned Inventory" at bounding box center [1347, 435] width 330 height 17
click at [1500, 440] on icon at bounding box center [1506, 436] width 12 height 12
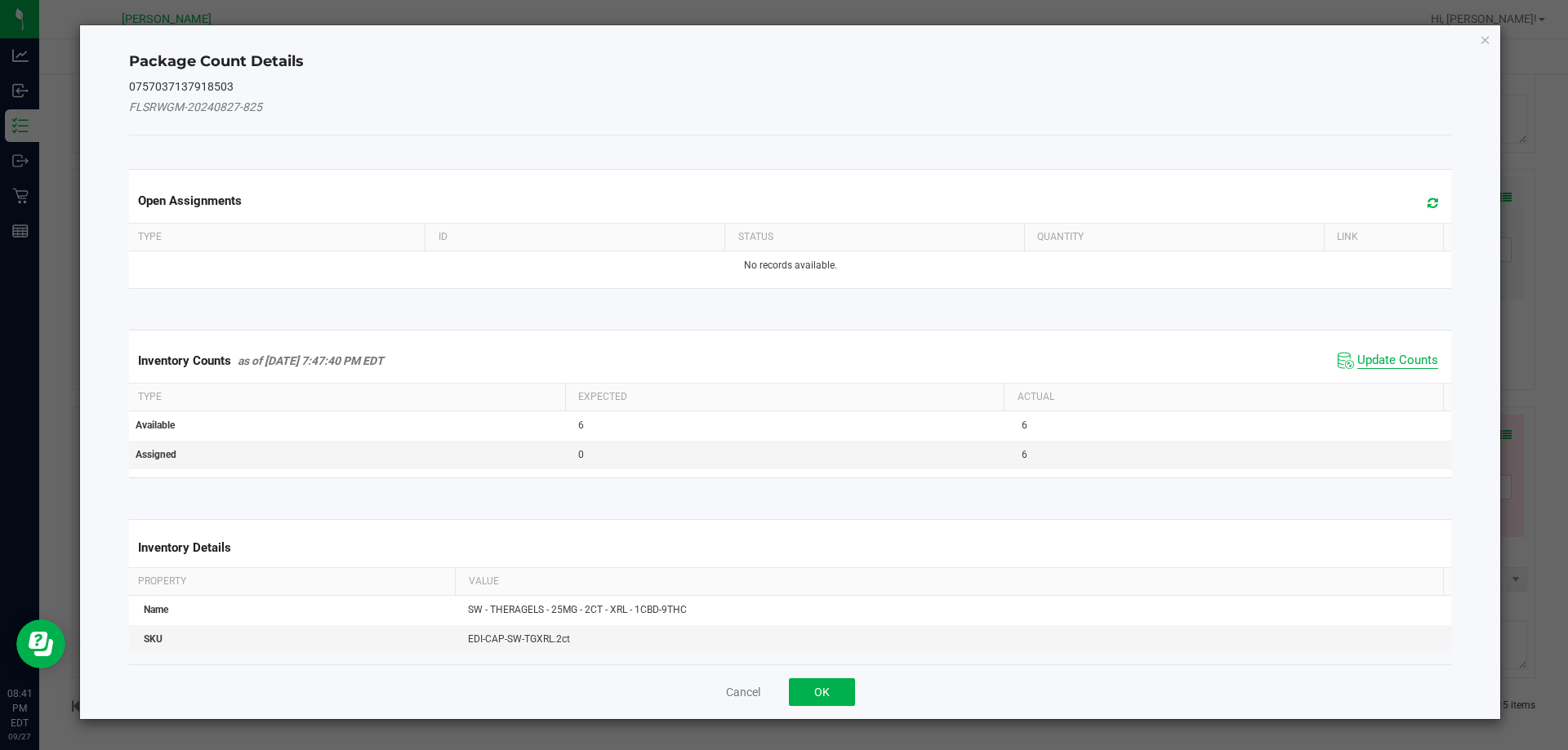
click at [1366, 363] on span "Update Counts" at bounding box center [1397, 361] width 81 height 17
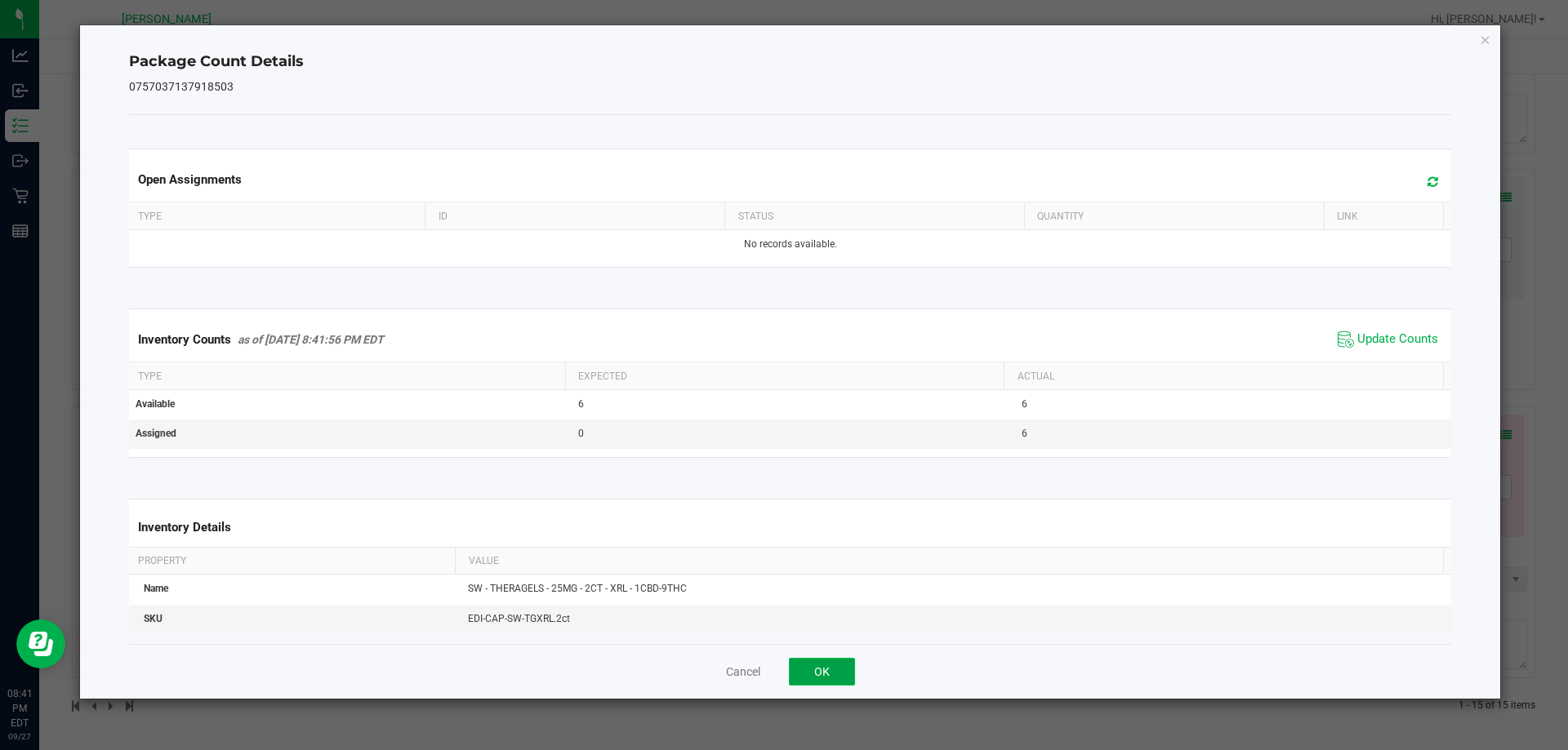
click at [843, 666] on button "OK" at bounding box center [821, 671] width 66 height 28
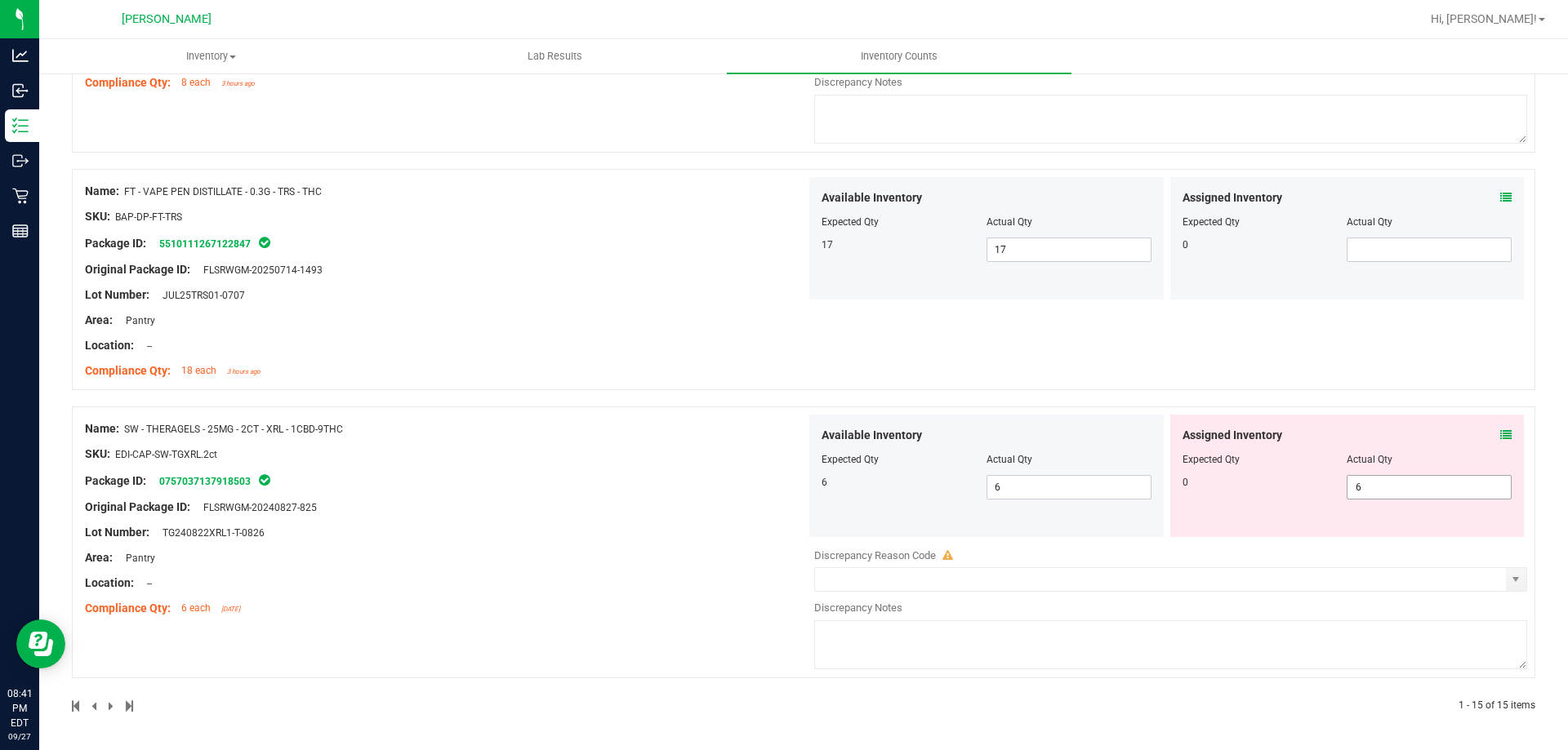
click at [1357, 488] on span "6 6" at bounding box center [1429, 487] width 165 height 25
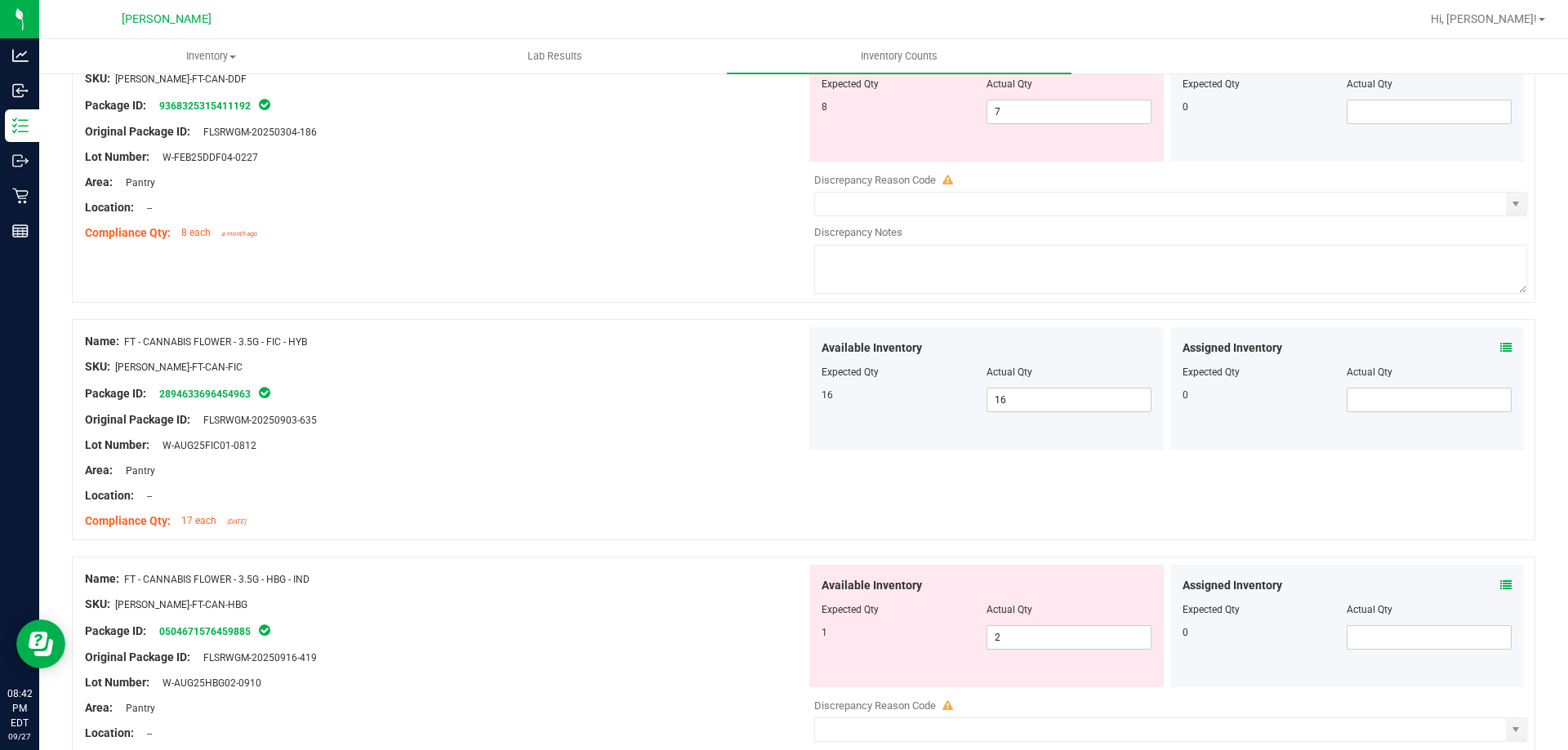
scroll to position [0, 0]
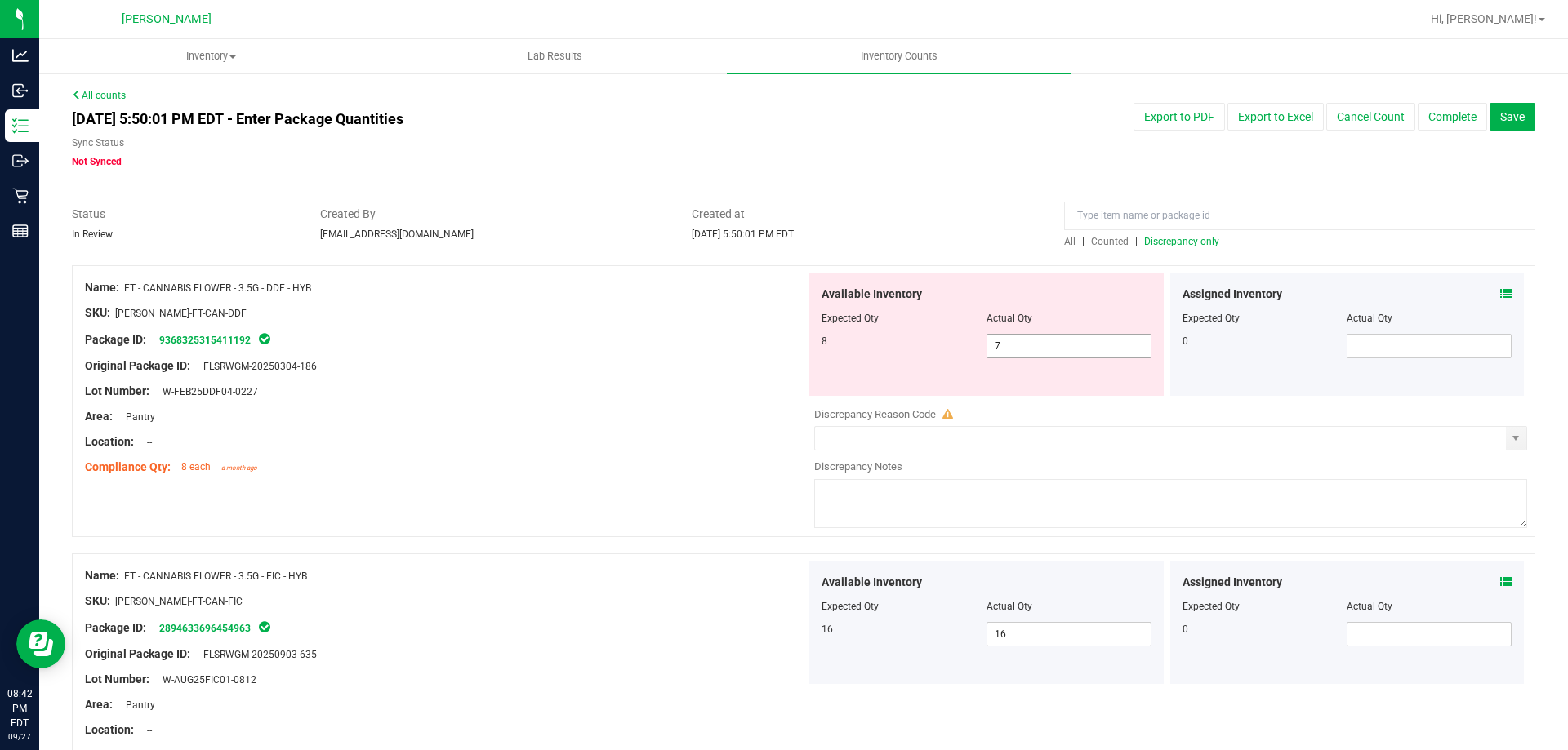
click at [1009, 358] on span "7 7" at bounding box center [1068, 346] width 165 height 25
click at [1015, 347] on span "7 7" at bounding box center [1068, 346] width 165 height 25
type input "8"
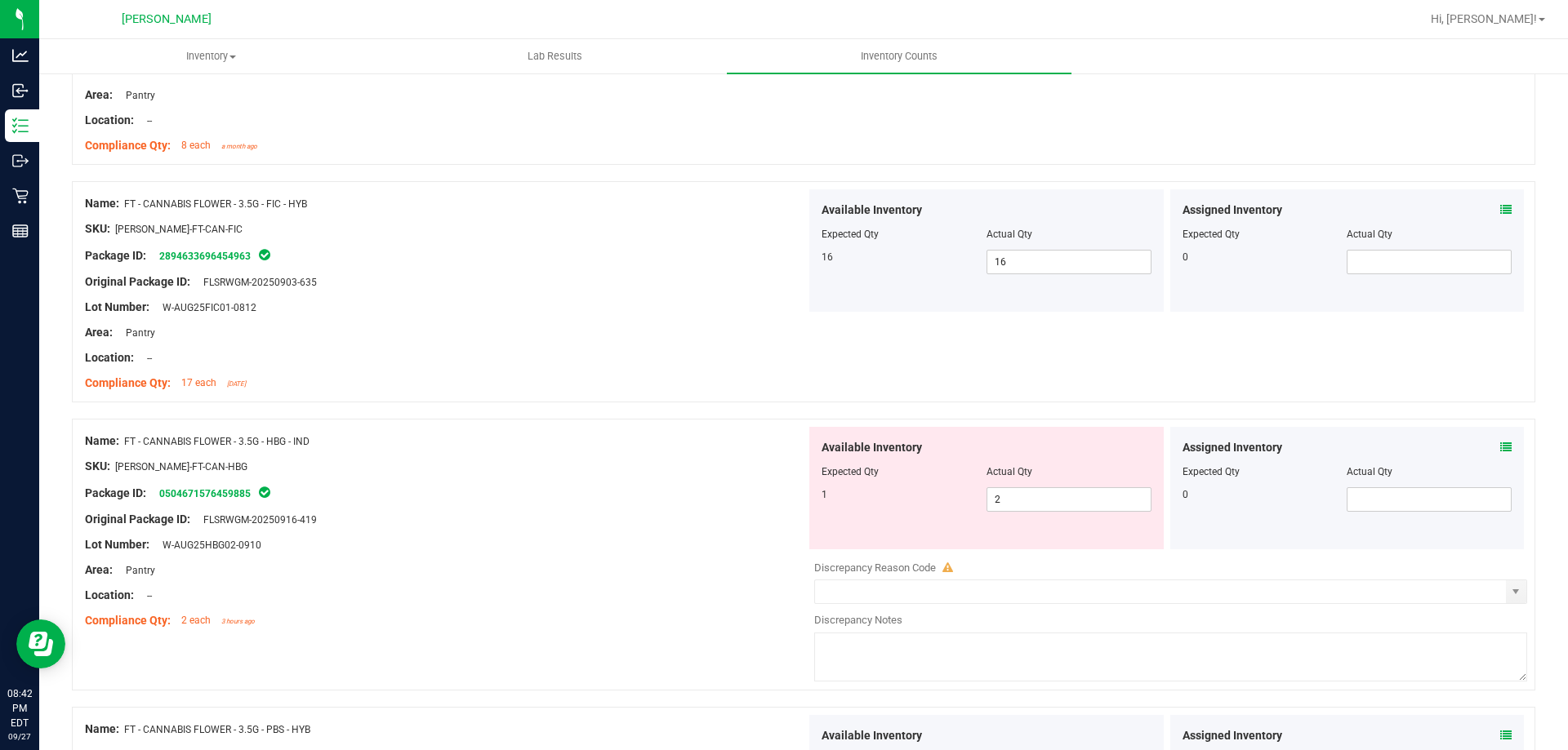
scroll to position [408, 0]
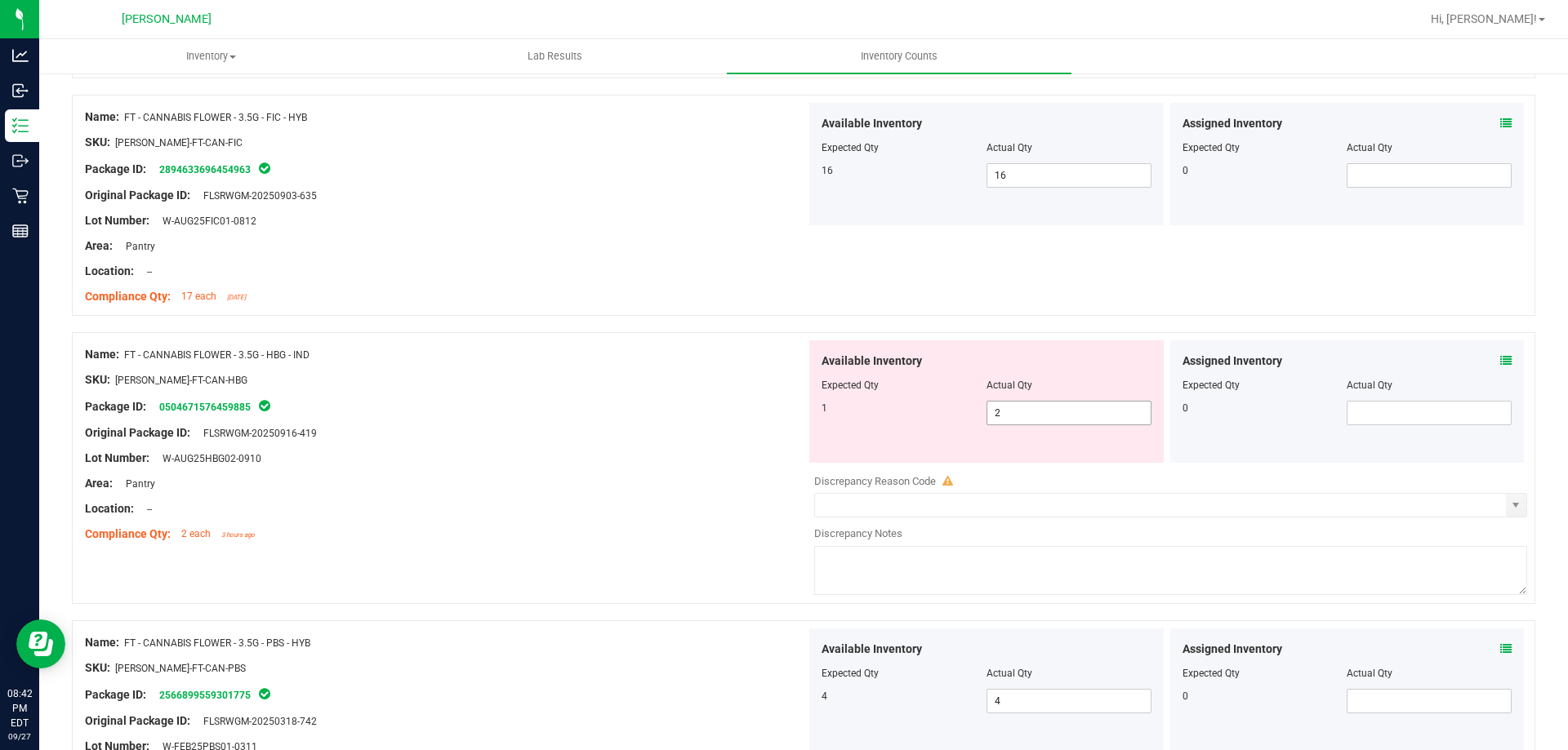
click at [1045, 419] on span "2 2" at bounding box center [1068, 413] width 165 height 25
click at [1500, 364] on icon at bounding box center [1506, 361] width 12 height 12
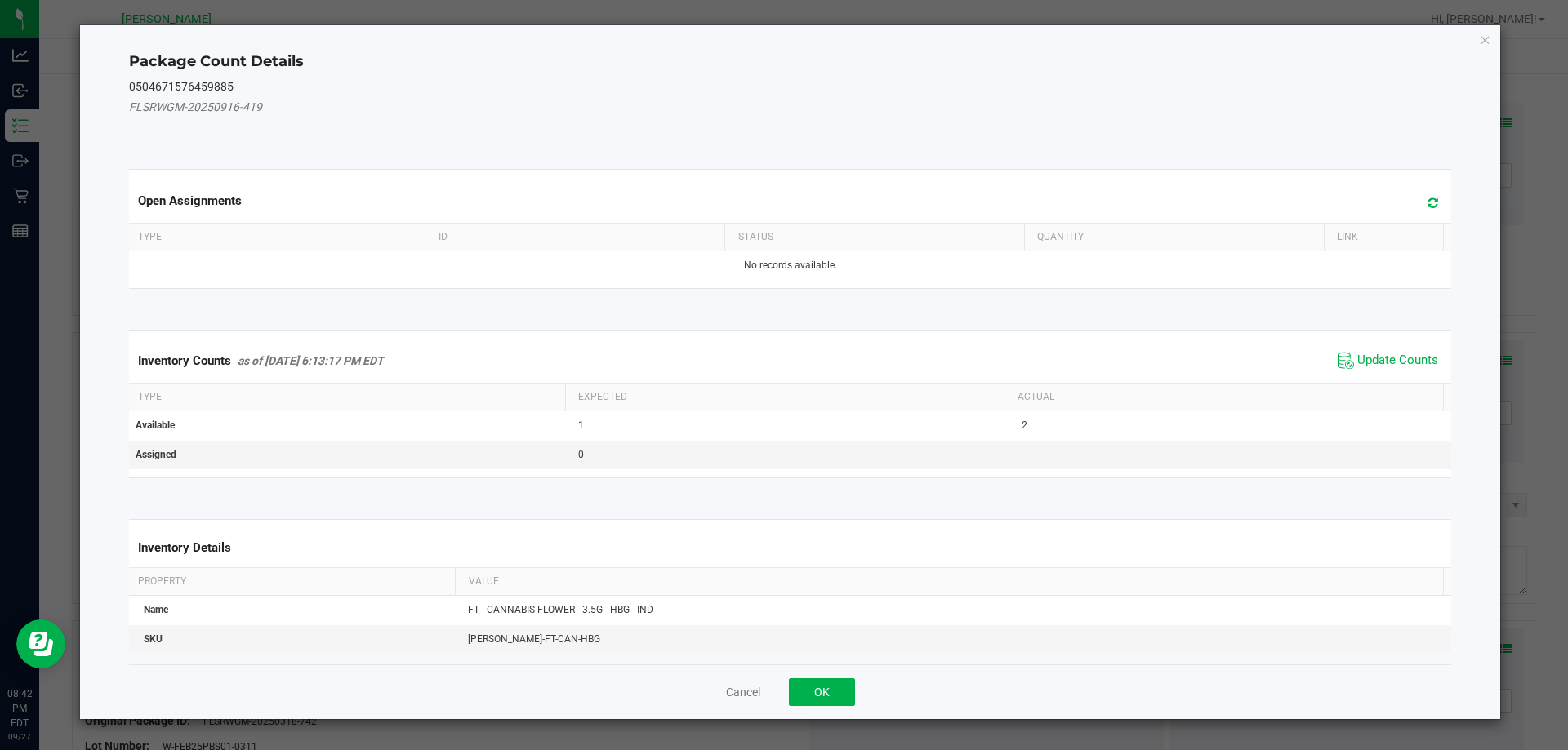
click at [1394, 349] on span "Update Counts" at bounding box center [1388, 361] width 108 height 25
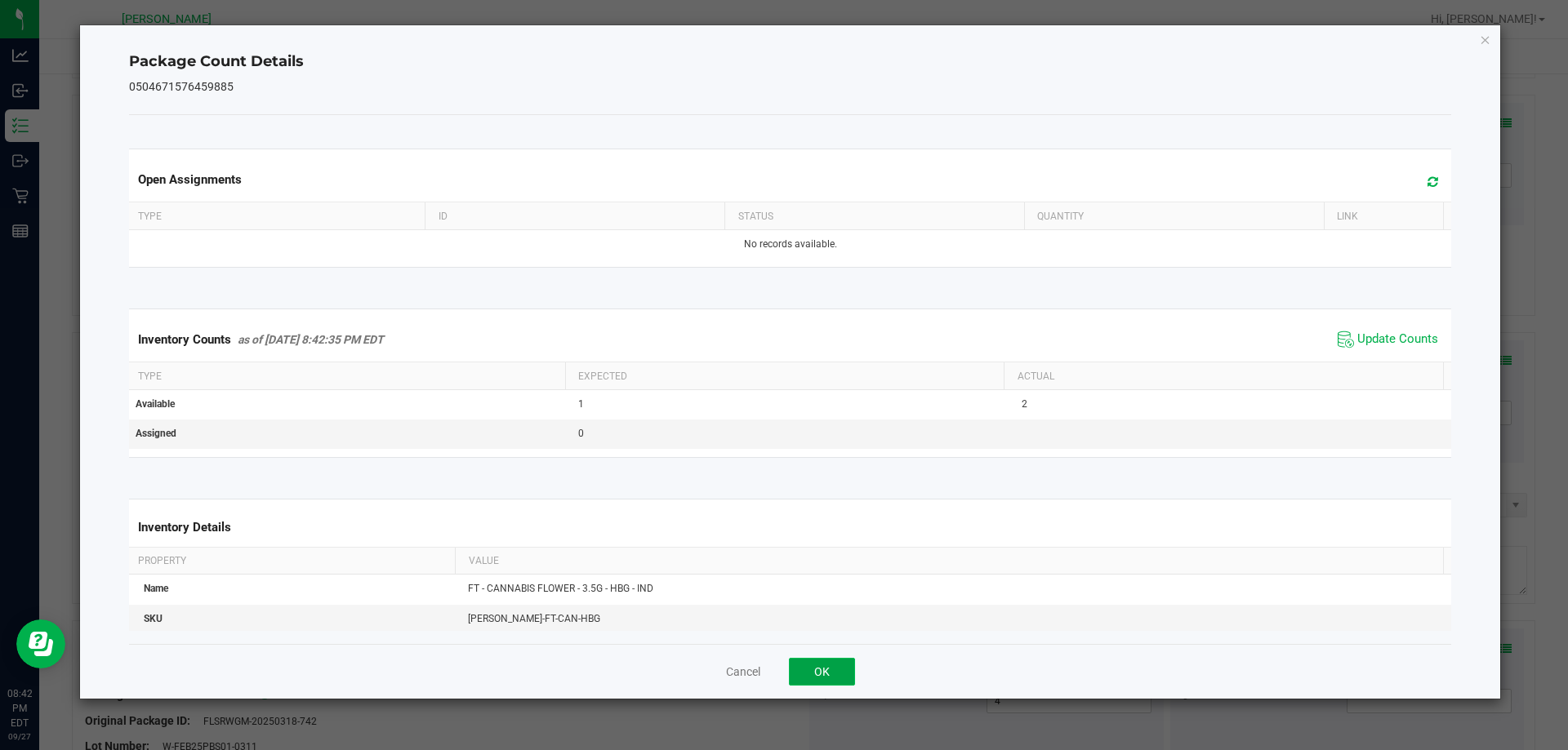
click at [853, 660] on button "OK" at bounding box center [821, 671] width 66 height 28
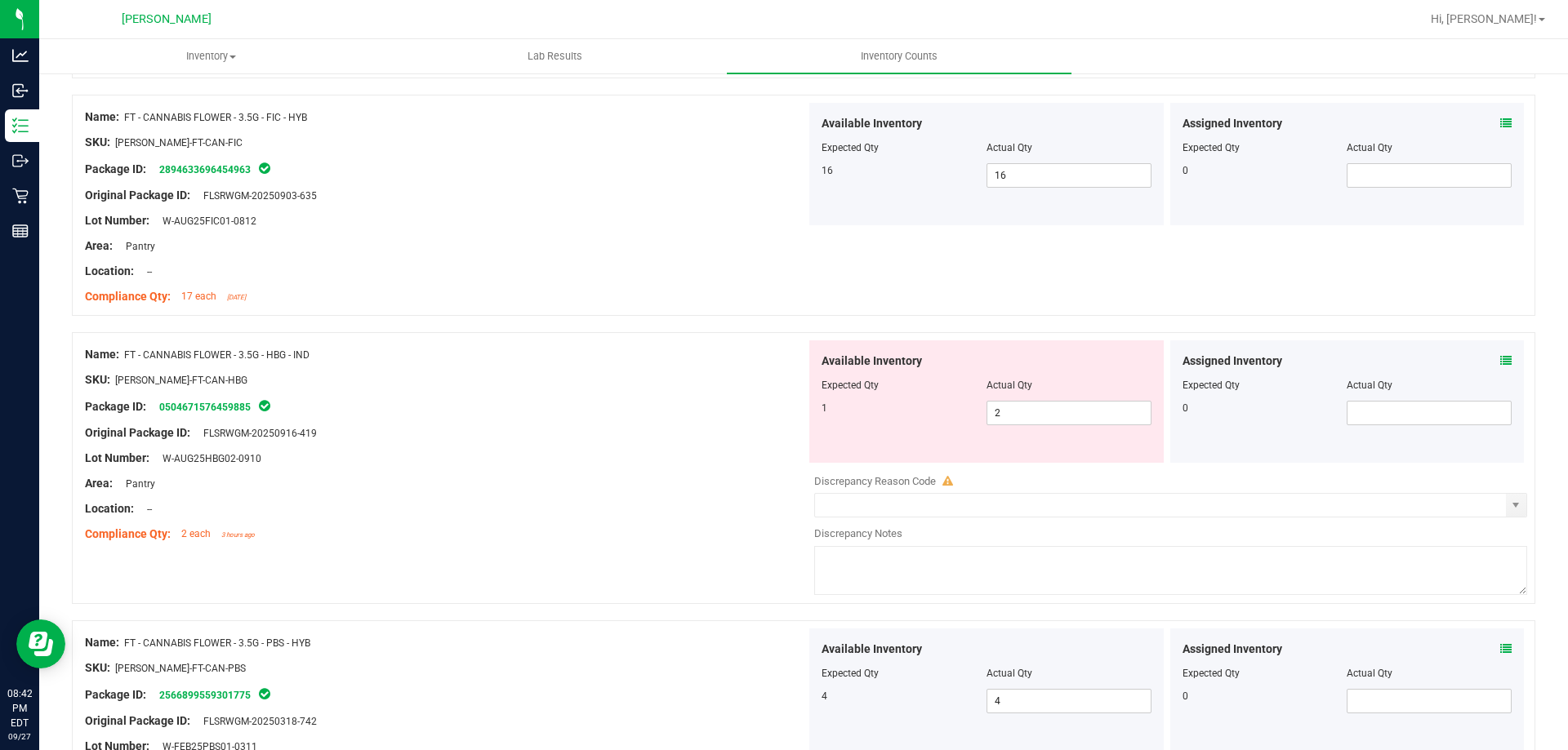
click at [1038, 425] on div "Available Inventory Expected Qty Actual Qty 1 2 2" at bounding box center [986, 401] width 354 height 122
click at [1037, 399] on div at bounding box center [986, 396] width 330 height 8
click at [1034, 410] on span "2 2" at bounding box center [1068, 413] width 165 height 25
click at [1012, 412] on input "2" at bounding box center [1069, 412] width 164 height 23
click at [1500, 365] on icon at bounding box center [1506, 361] width 12 height 12
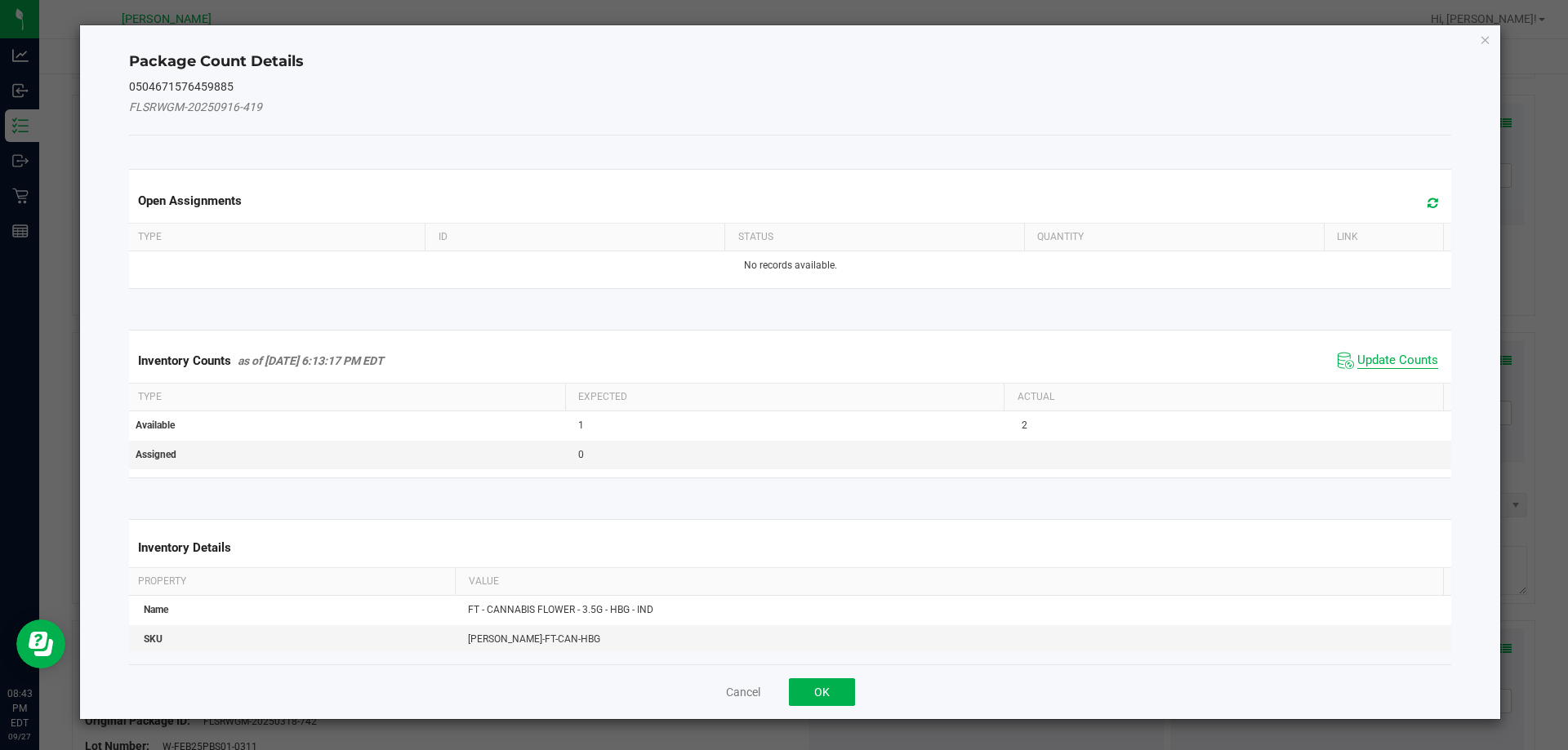
click at [1414, 360] on span "Update Counts" at bounding box center [1397, 361] width 81 height 17
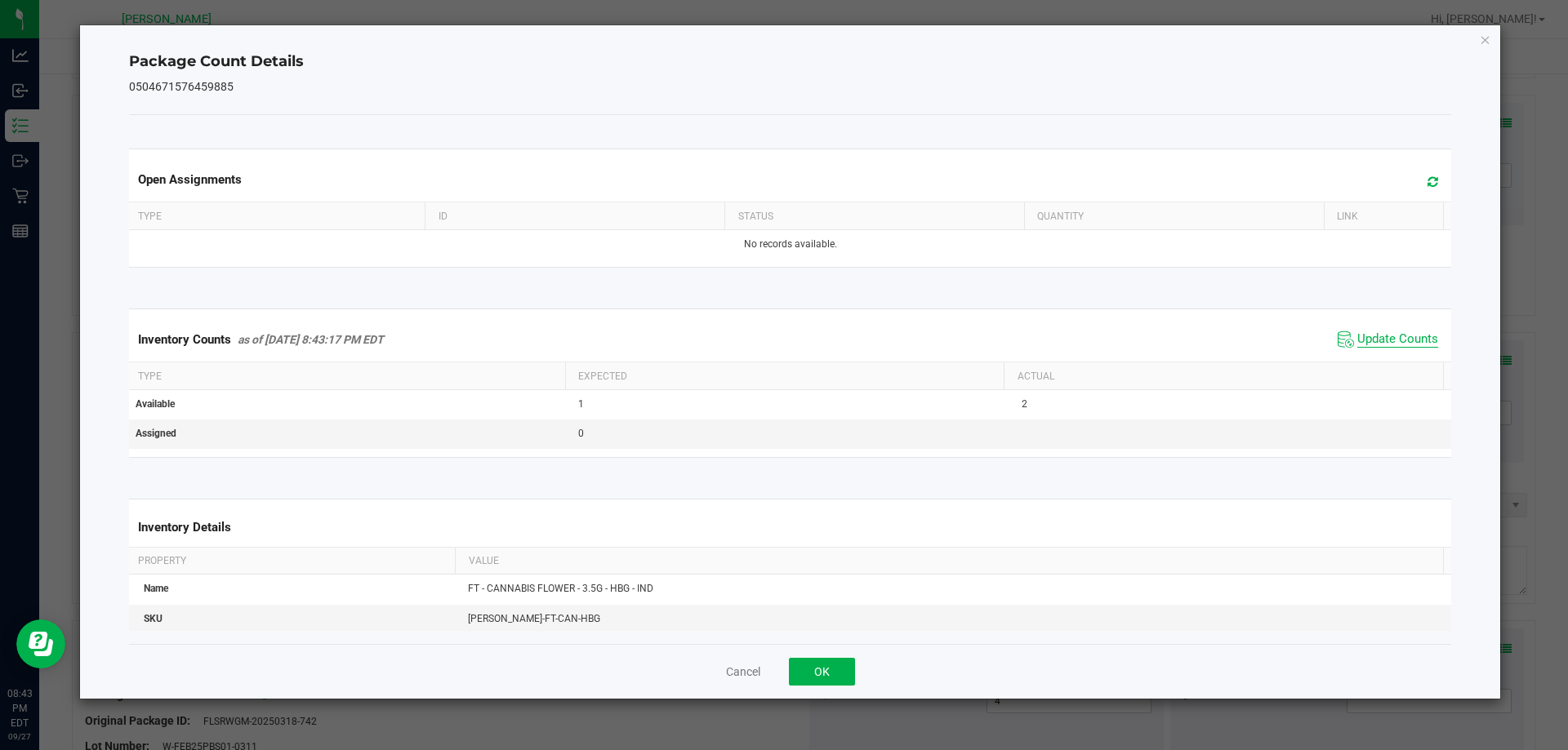
click at [1377, 340] on span "Update Counts" at bounding box center [1397, 339] width 81 height 17
click at [1371, 328] on span "Update Counts" at bounding box center [1388, 339] width 108 height 25
click at [851, 668] on button "OK" at bounding box center [821, 671] width 66 height 28
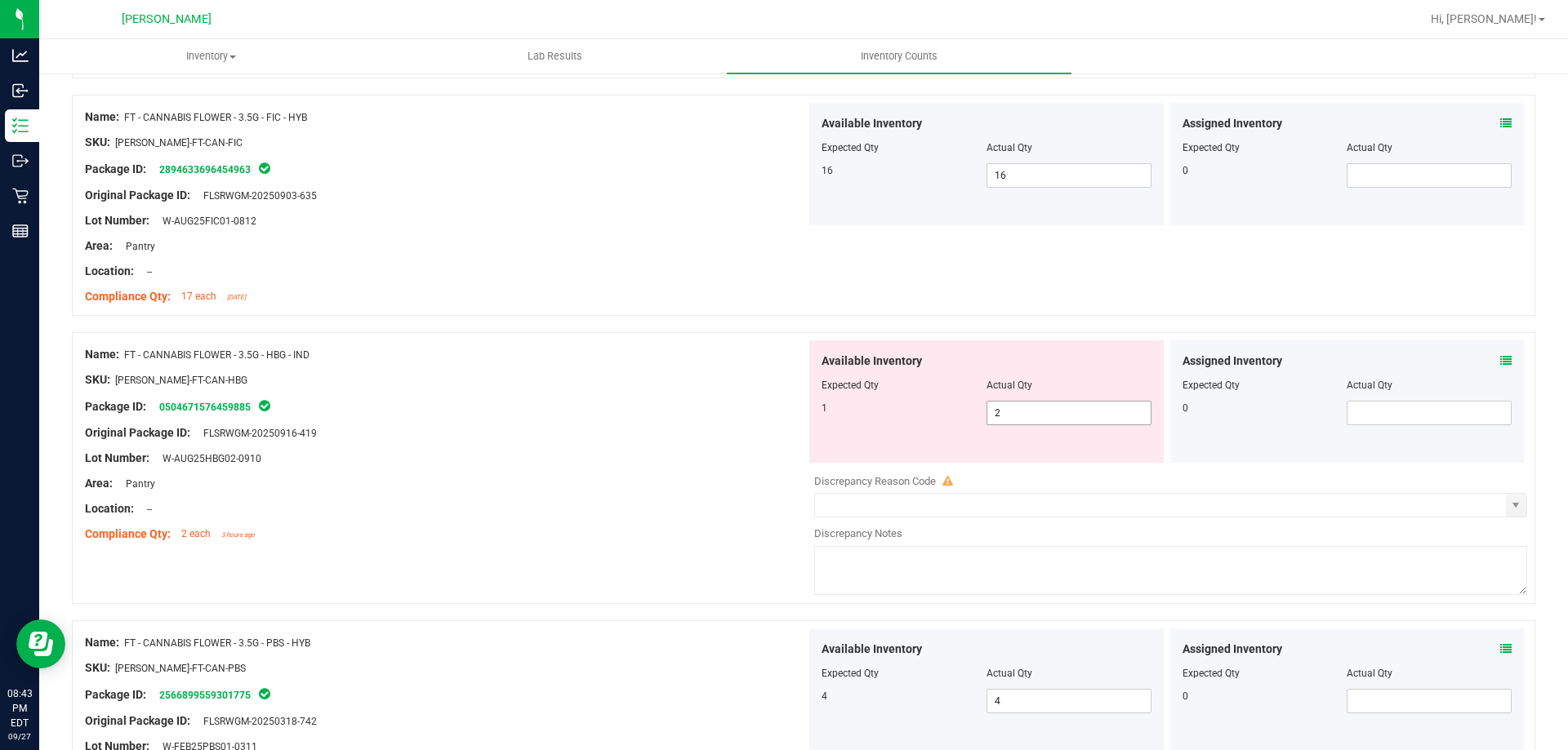
click at [1013, 409] on span "2 2" at bounding box center [1068, 413] width 165 height 25
type input "1"
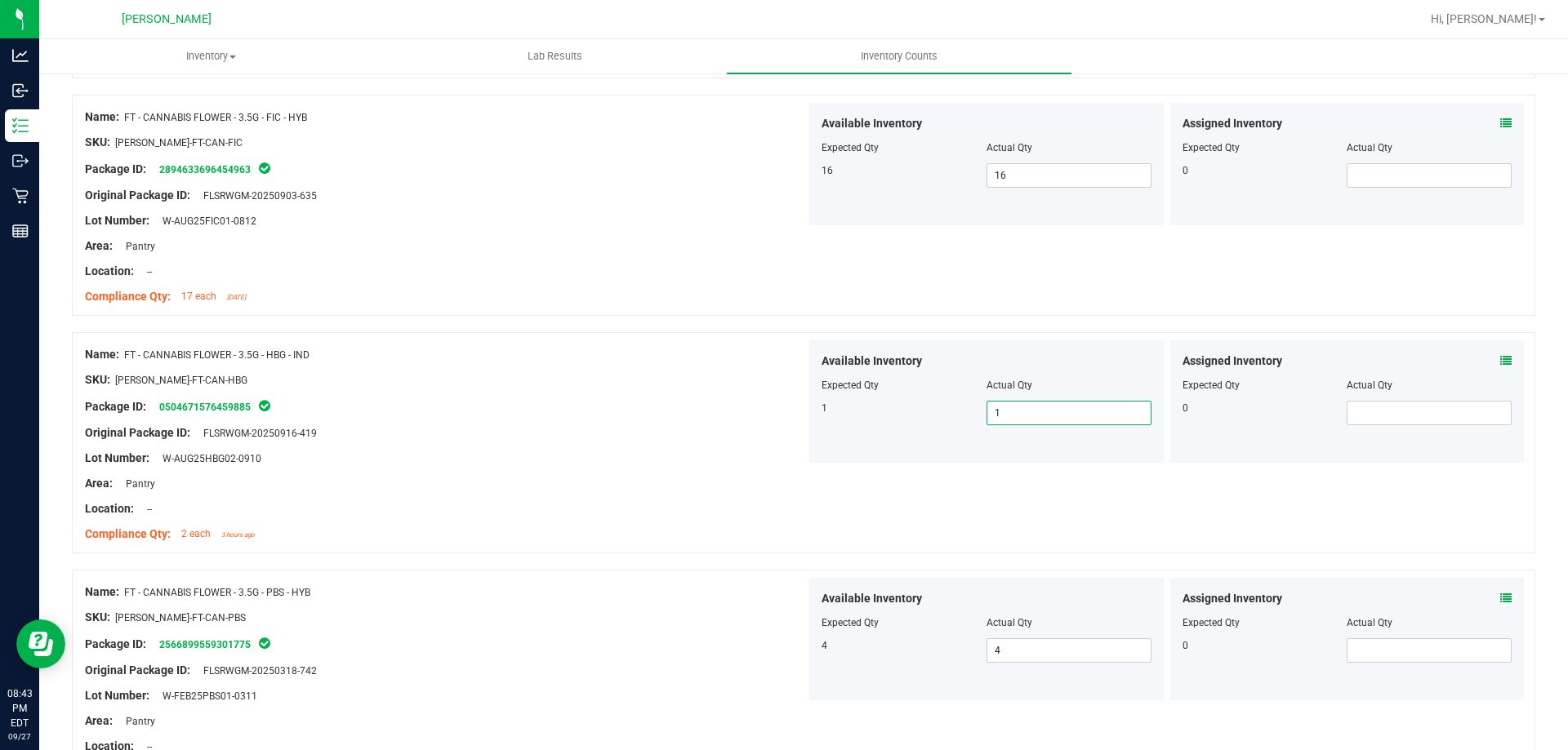
click at [668, 465] on div "Lot Number: W-AUG25HBG02-0910" at bounding box center [445, 457] width 721 height 17
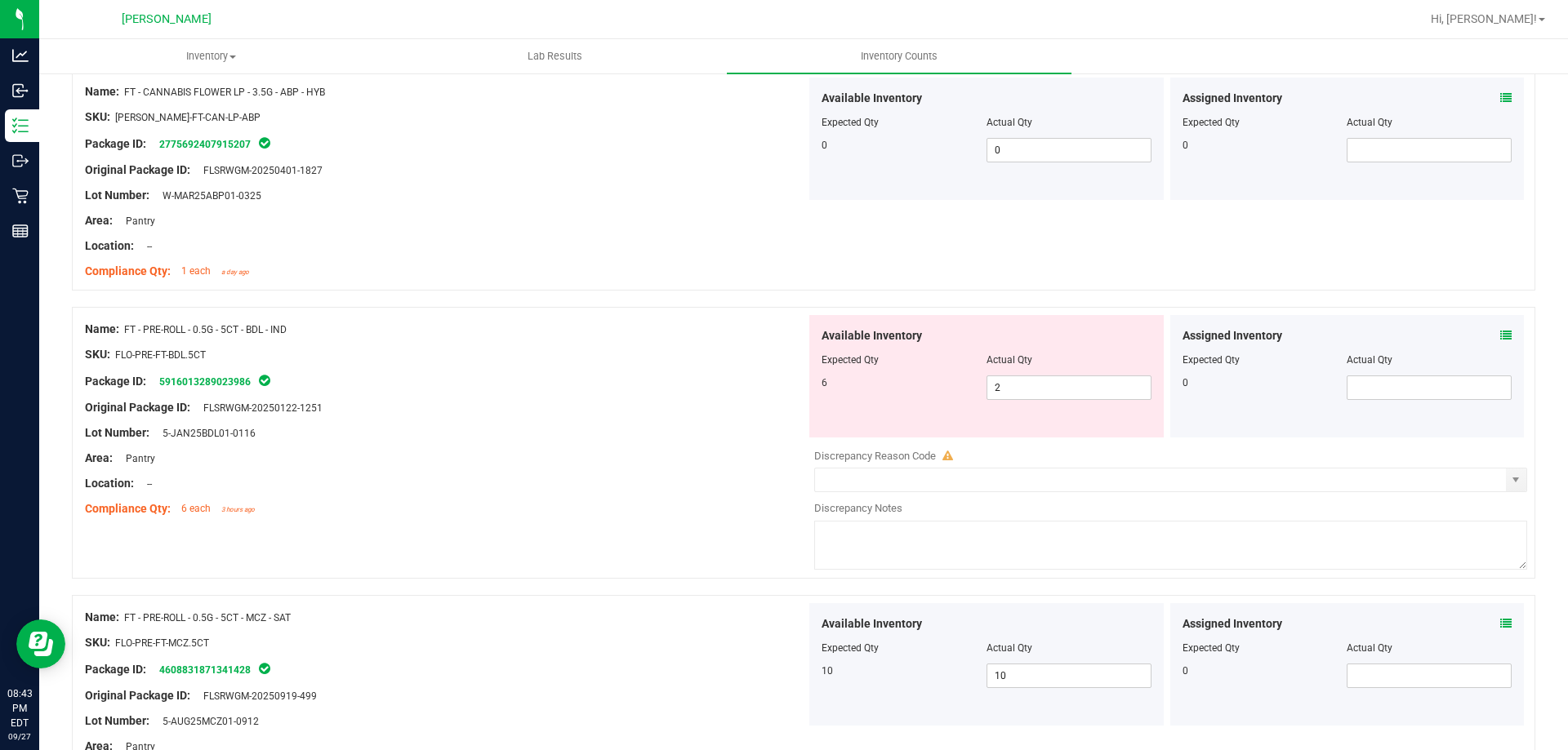
scroll to position [1632, 0]
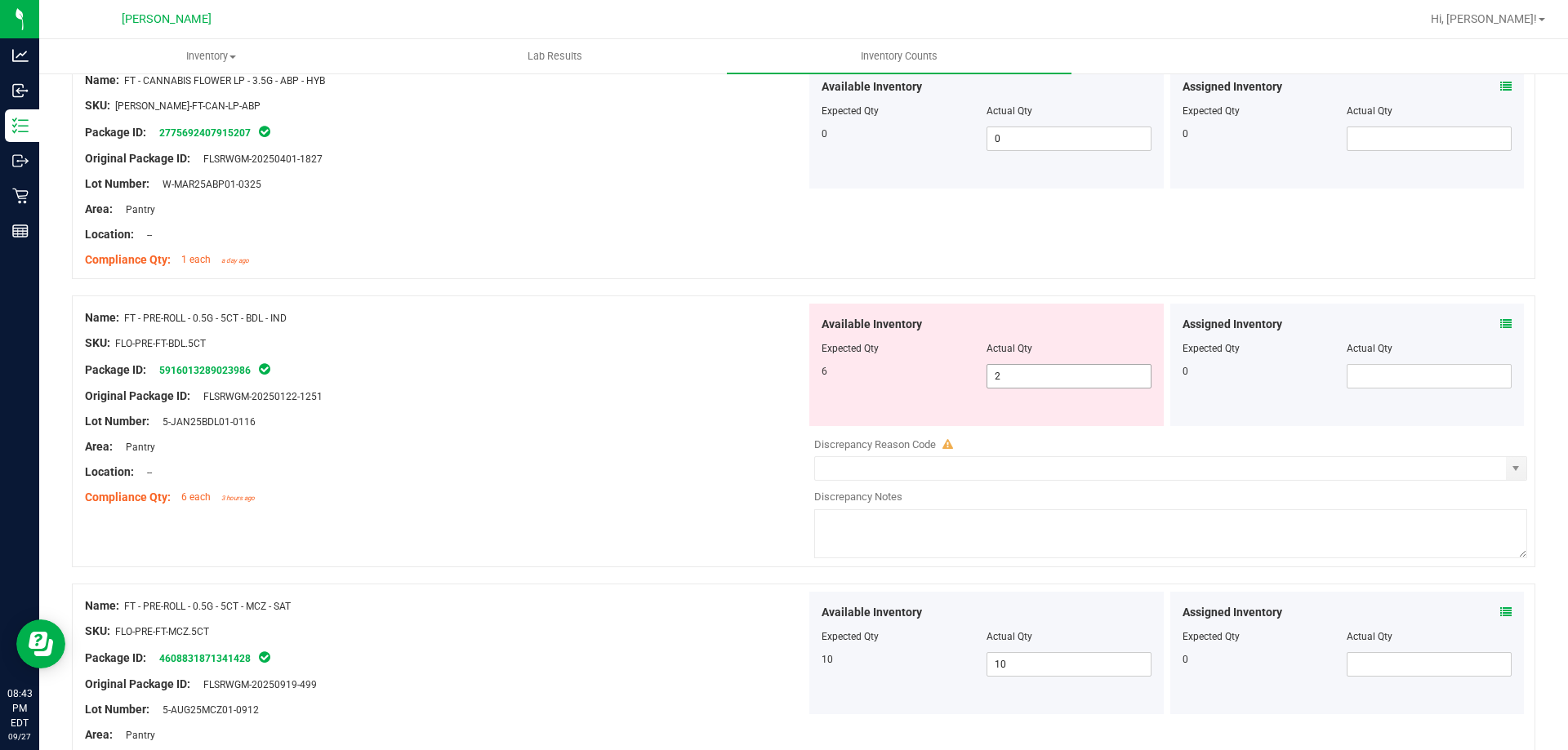
click at [1001, 377] on span "2 2" at bounding box center [1068, 375] width 165 height 25
type input "6"
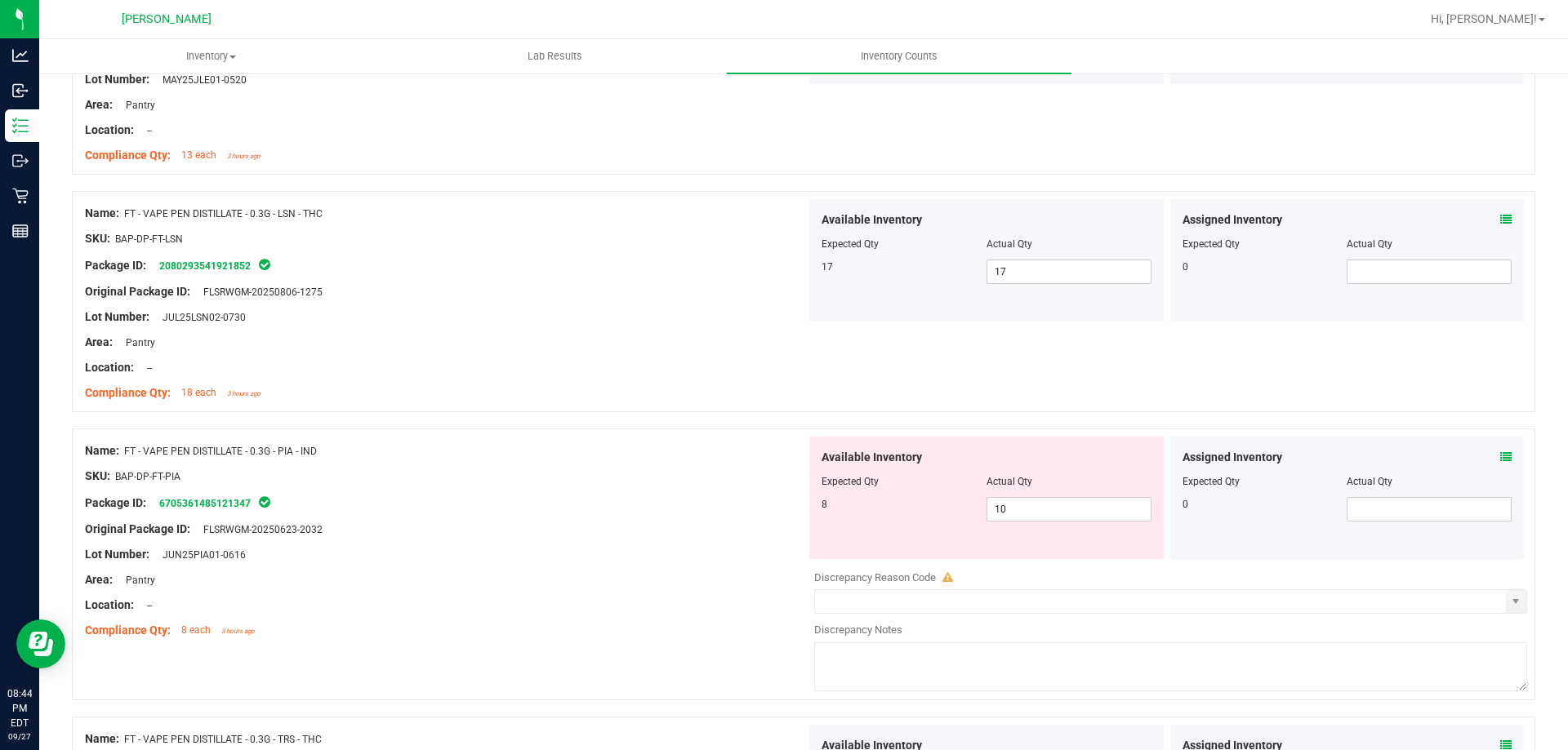
scroll to position [2693, 0]
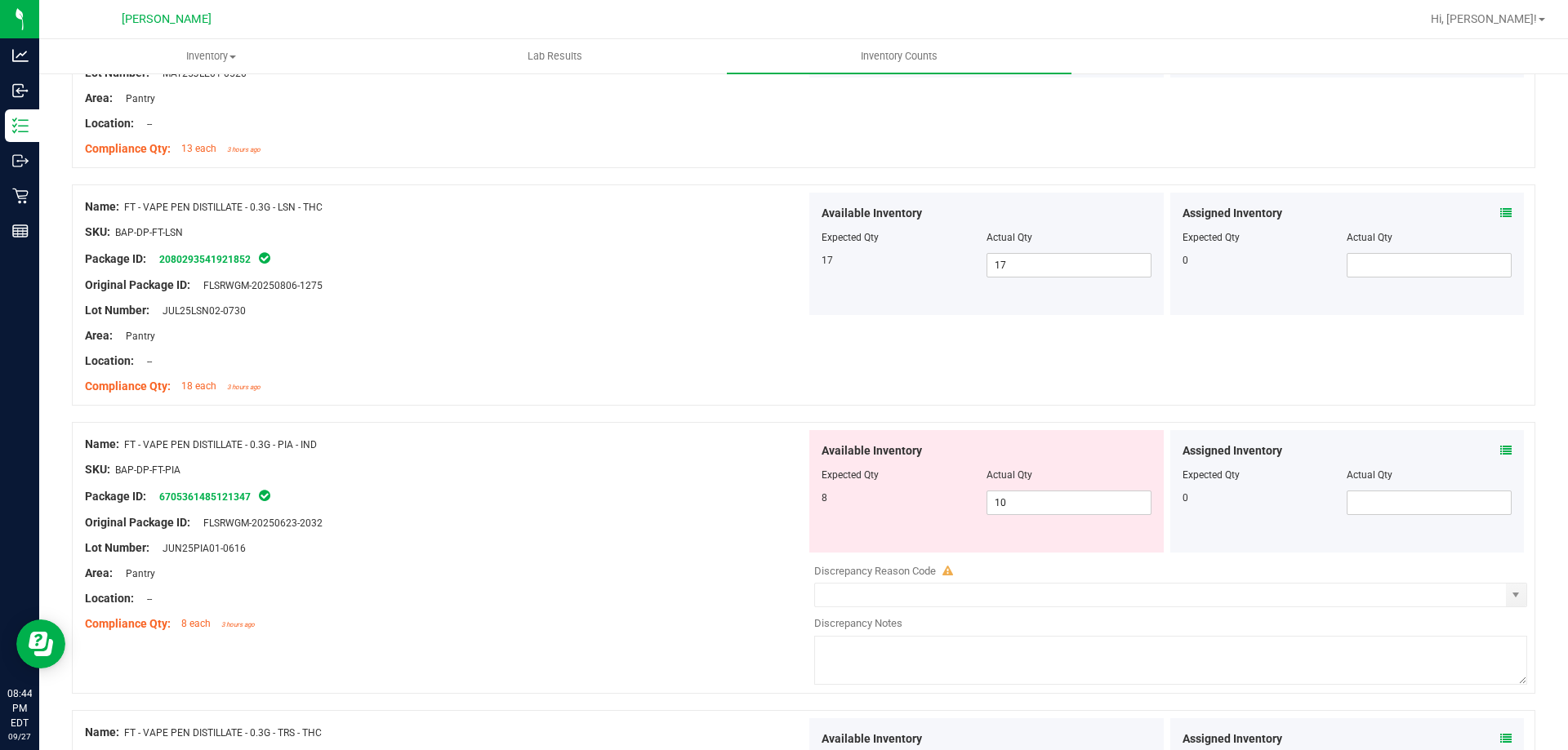
click at [1500, 454] on icon at bounding box center [1506, 450] width 12 height 12
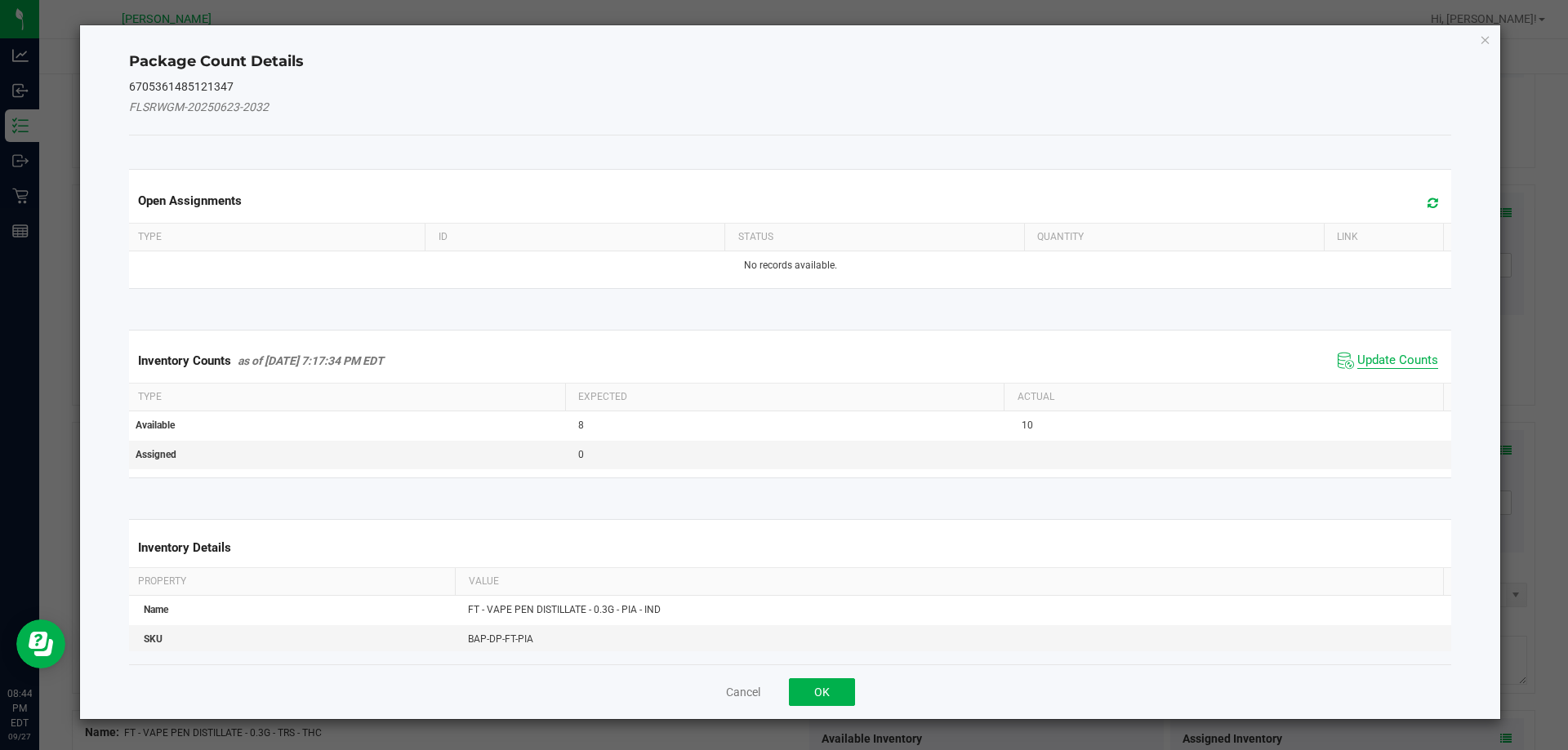
click at [1390, 366] on span "Update Counts" at bounding box center [1397, 361] width 81 height 17
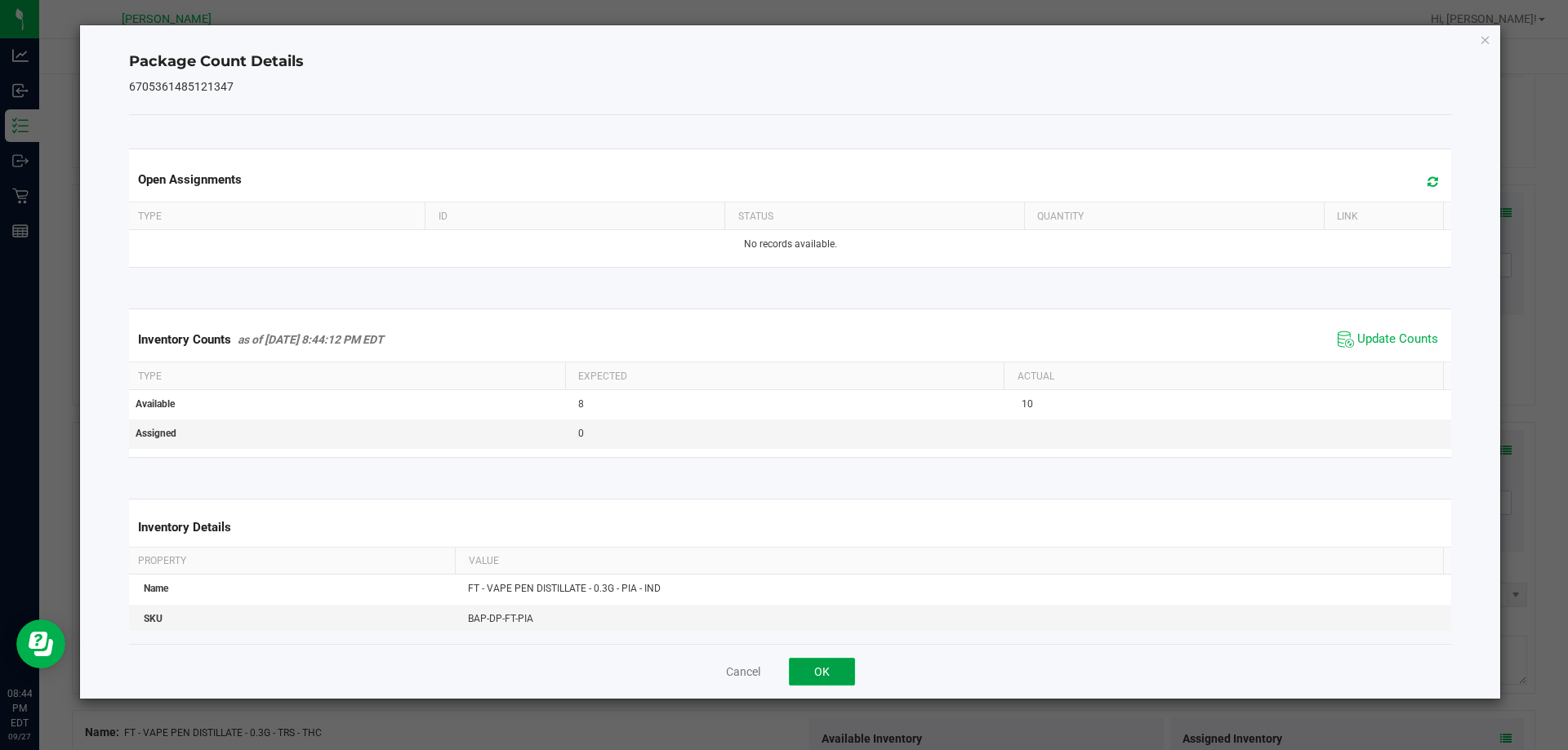
click at [831, 676] on button "OK" at bounding box center [821, 671] width 66 height 28
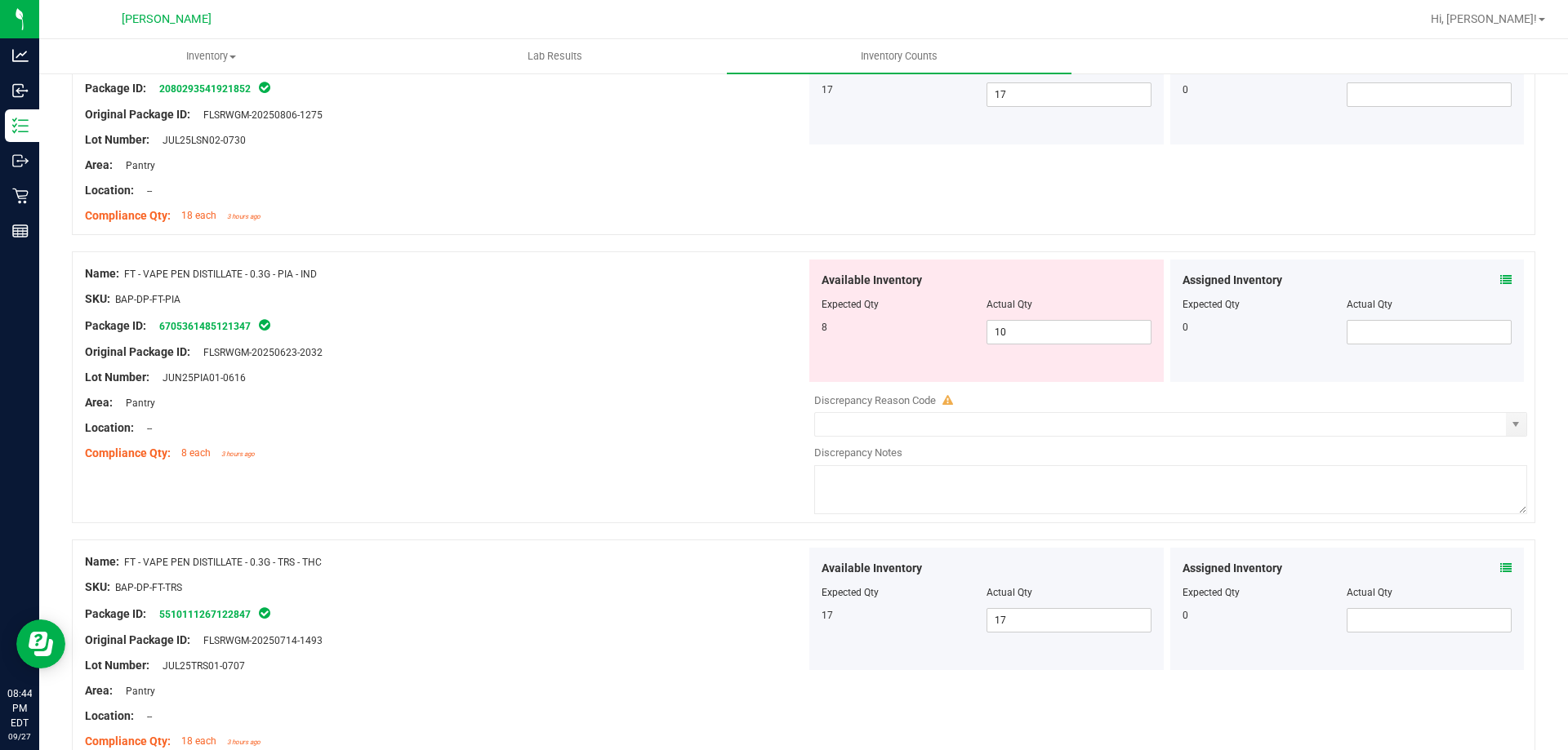
scroll to position [2857, 0]
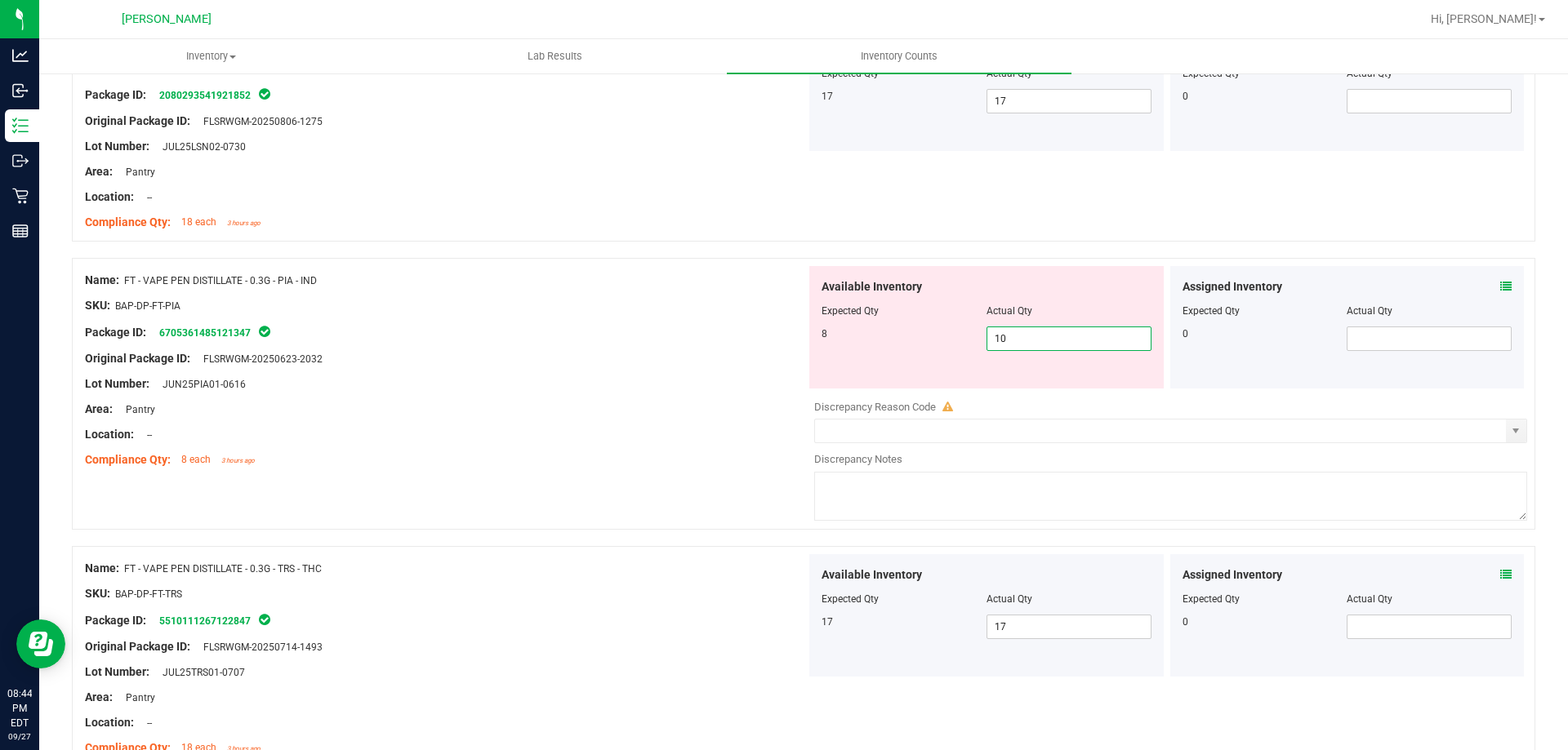
click at [1031, 338] on span "10 10" at bounding box center [1068, 338] width 165 height 25
type input "1"
type input "8"
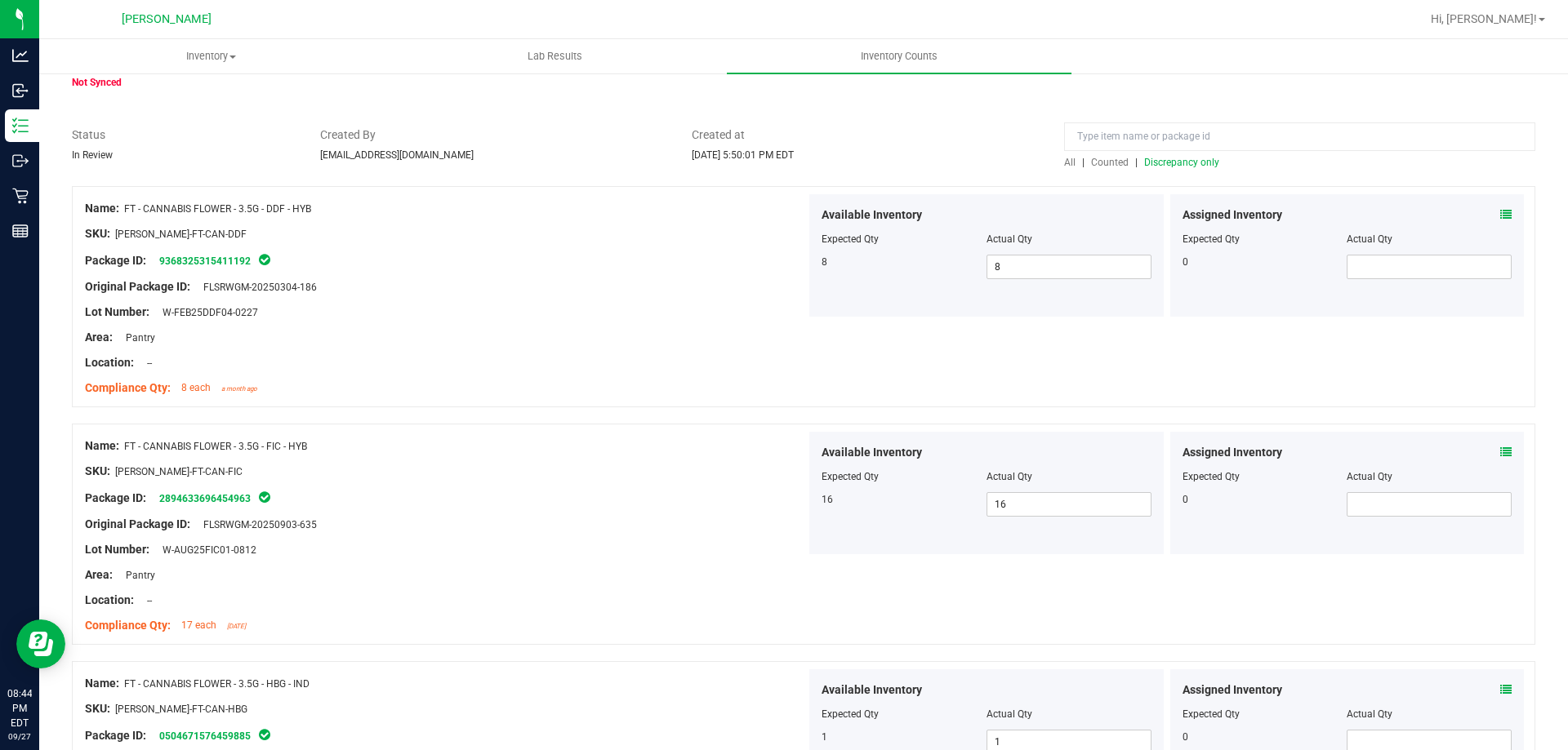
scroll to position [0, 0]
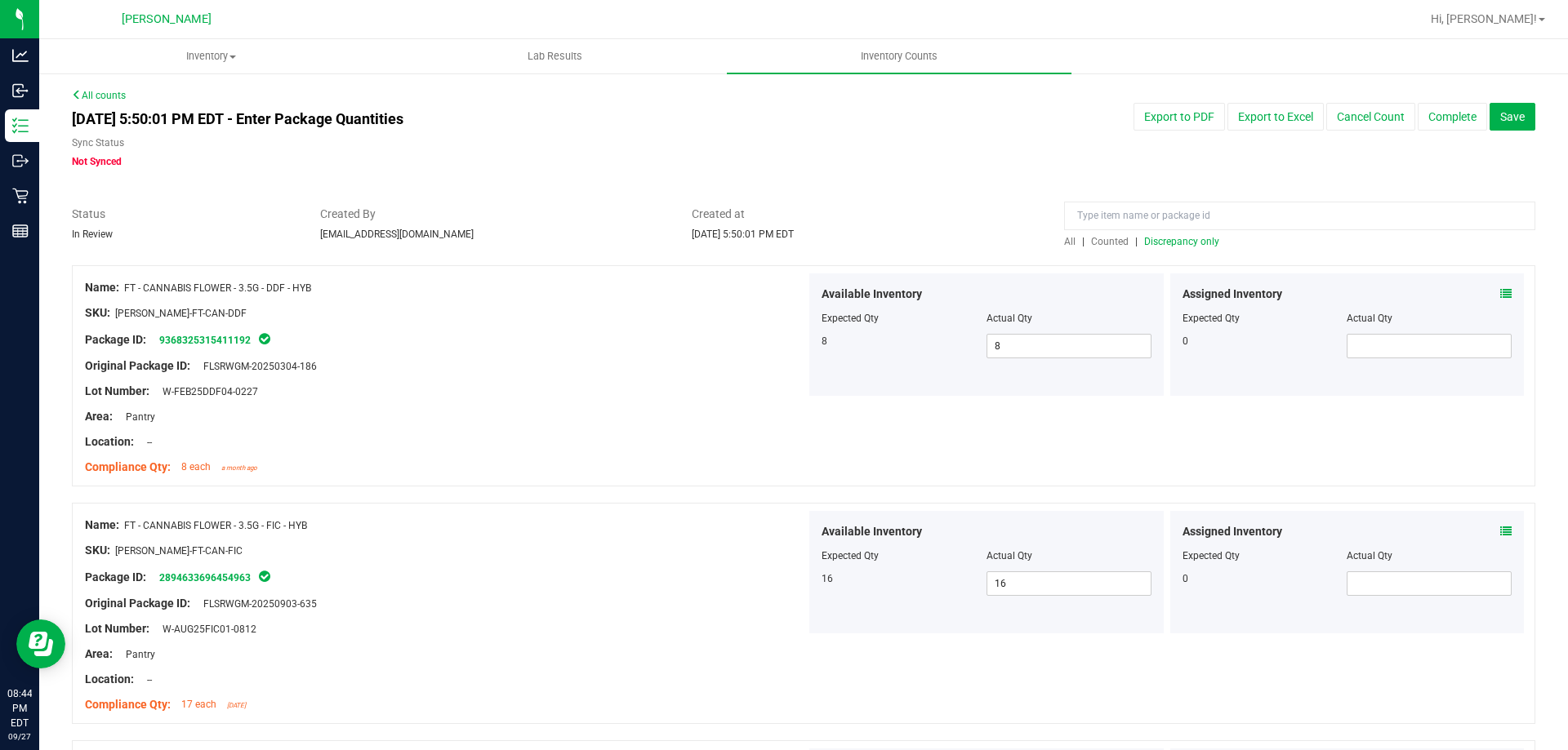
click at [1172, 240] on span "Discrepancy only" at bounding box center [1181, 241] width 75 height 12
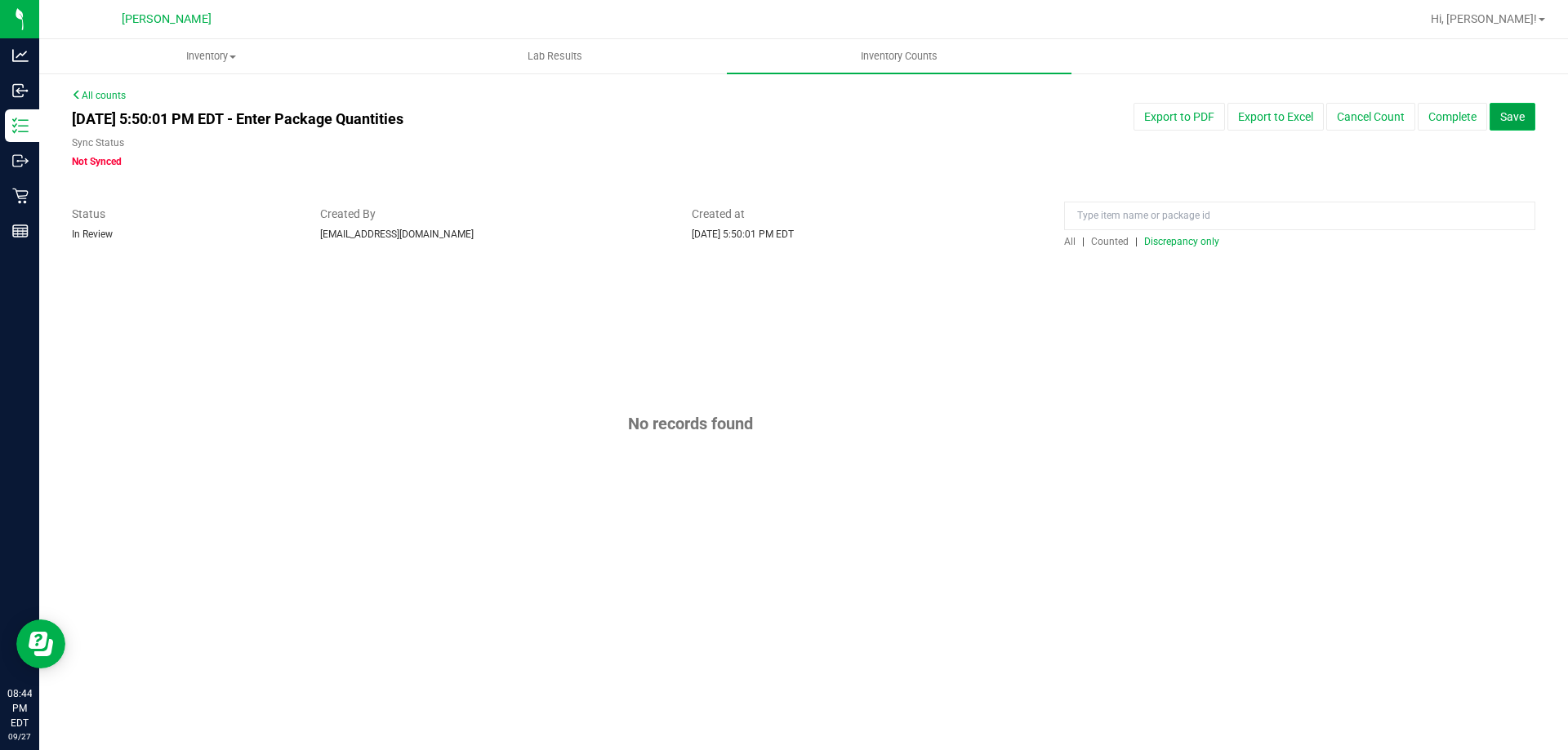
click at [1510, 117] on span "Save" at bounding box center [1512, 116] width 25 height 13
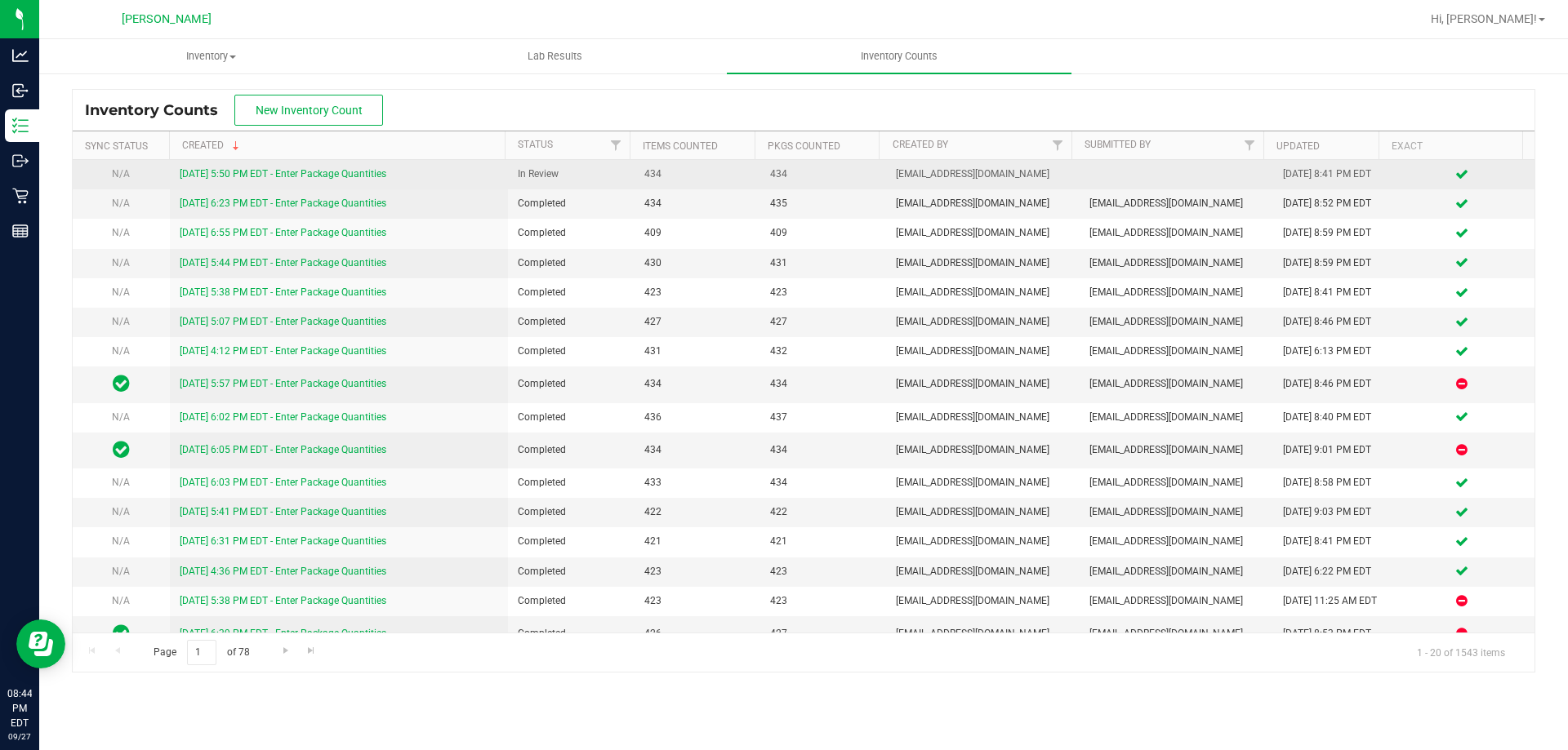
click at [345, 176] on link "[DATE] 5:50 PM EDT - Enter Package Quantities" at bounding box center [283, 174] width 207 height 12
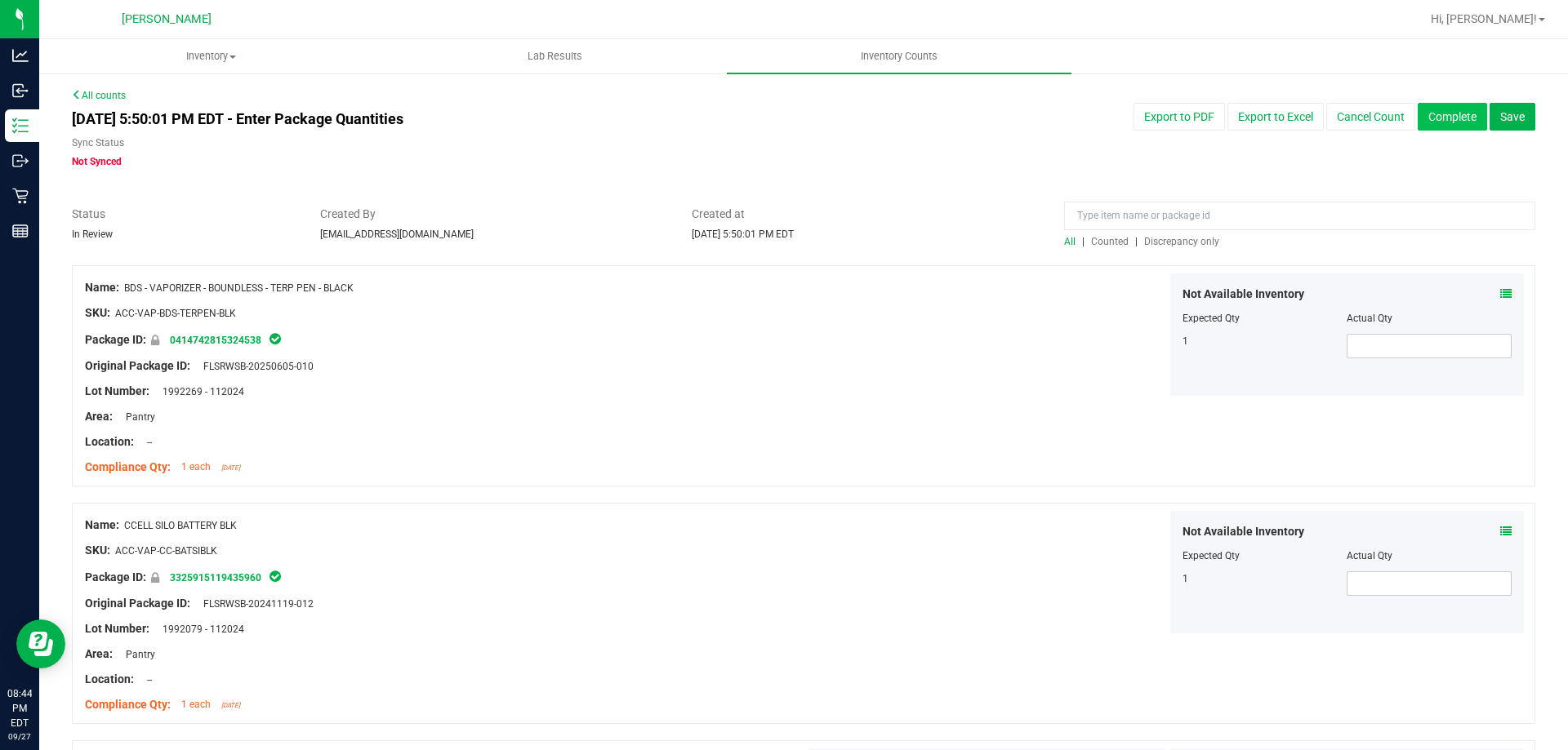
click at [1424, 117] on button "Complete" at bounding box center [1453, 116] width 69 height 28
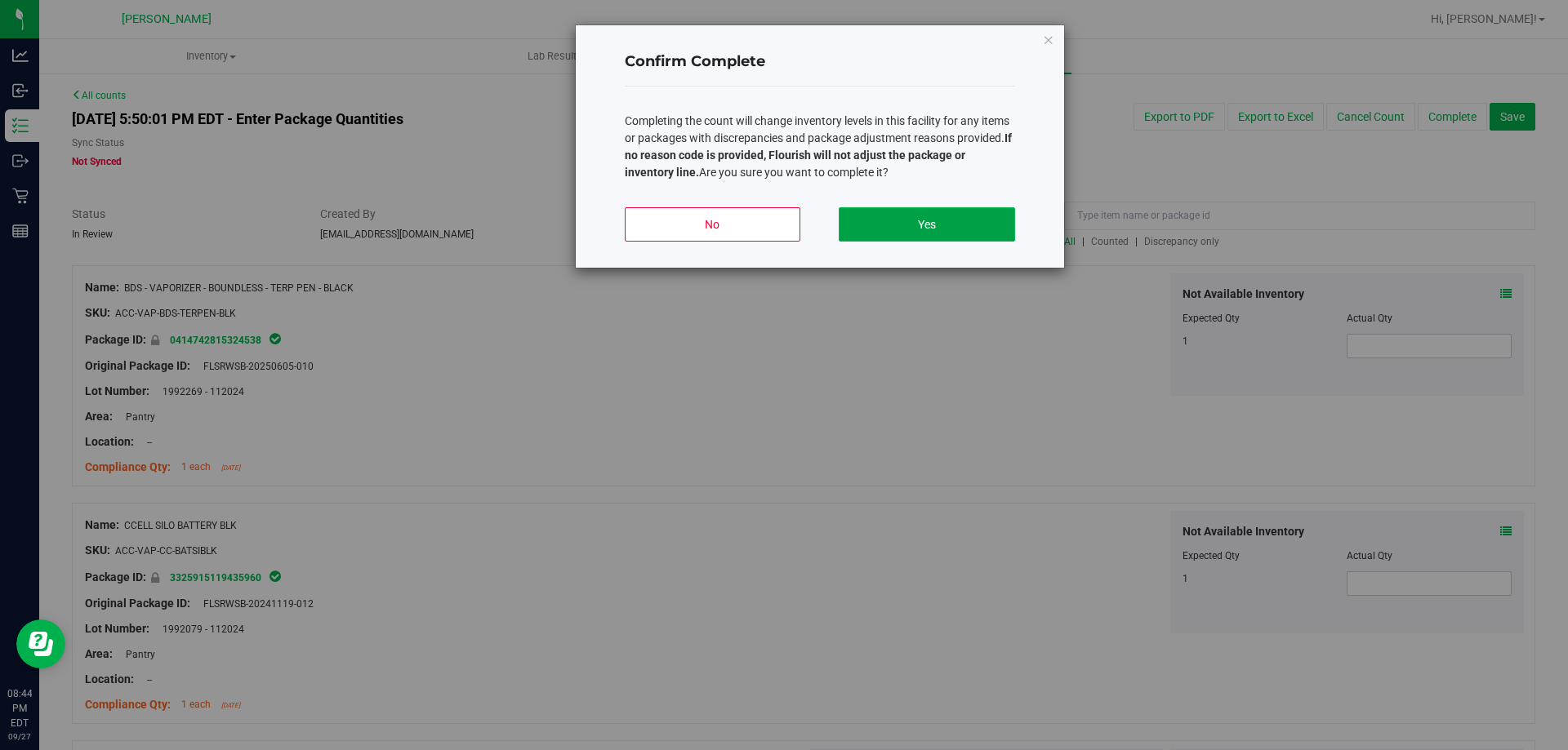
click at [973, 221] on button "Yes" at bounding box center [927, 224] width 176 height 34
